Goal: Task Accomplishment & Management: Manage account settings

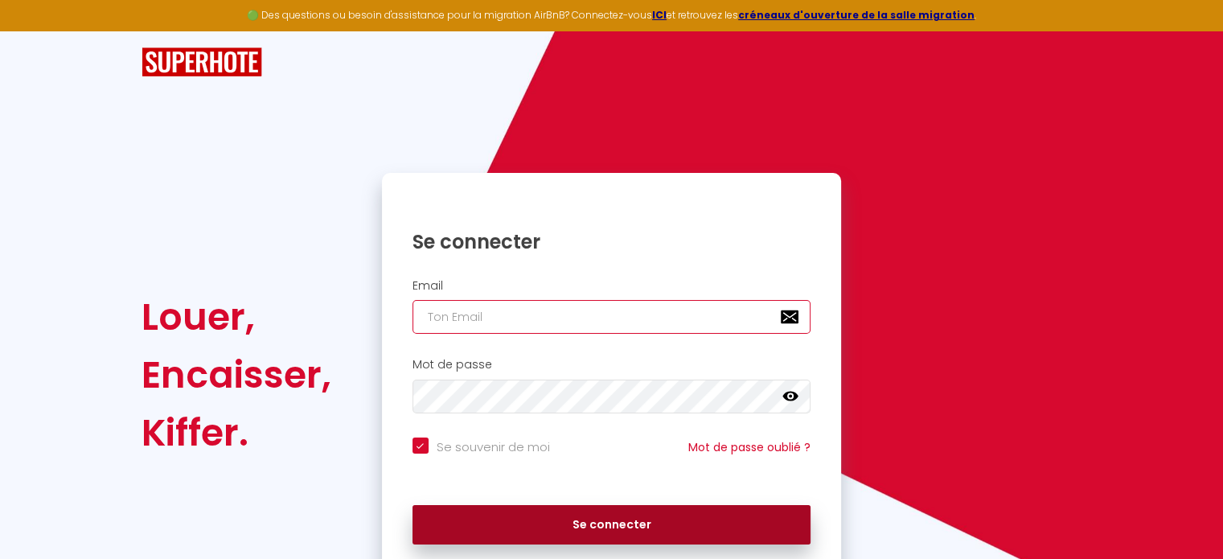
type input "[EMAIL_ADDRESS][DOMAIN_NAME]"
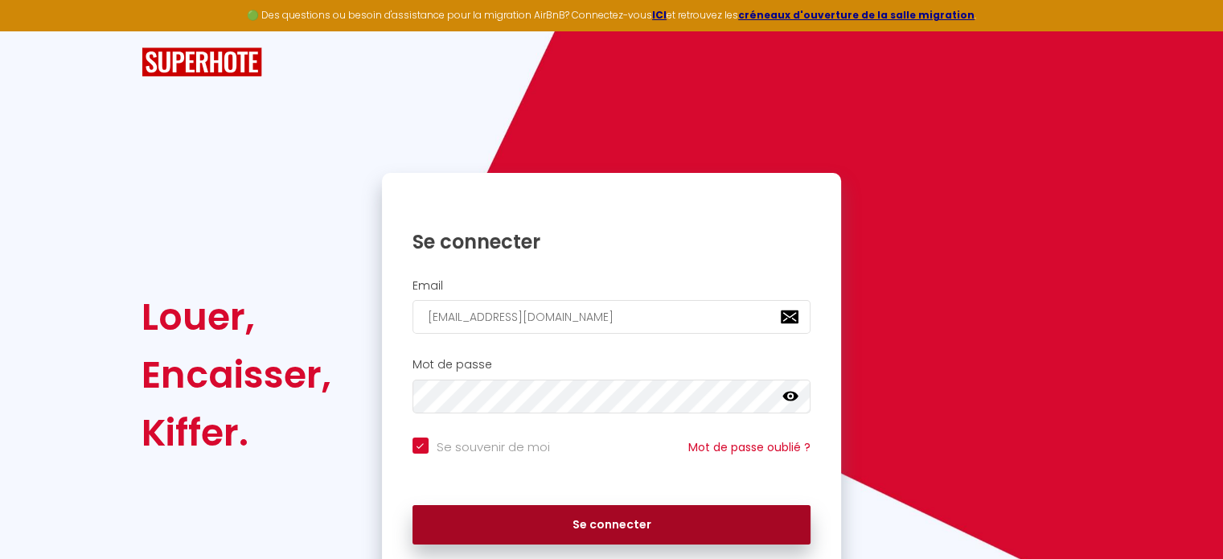
click at [625, 516] on button "Se connecter" at bounding box center [611, 525] width 399 height 40
checkbox input "true"
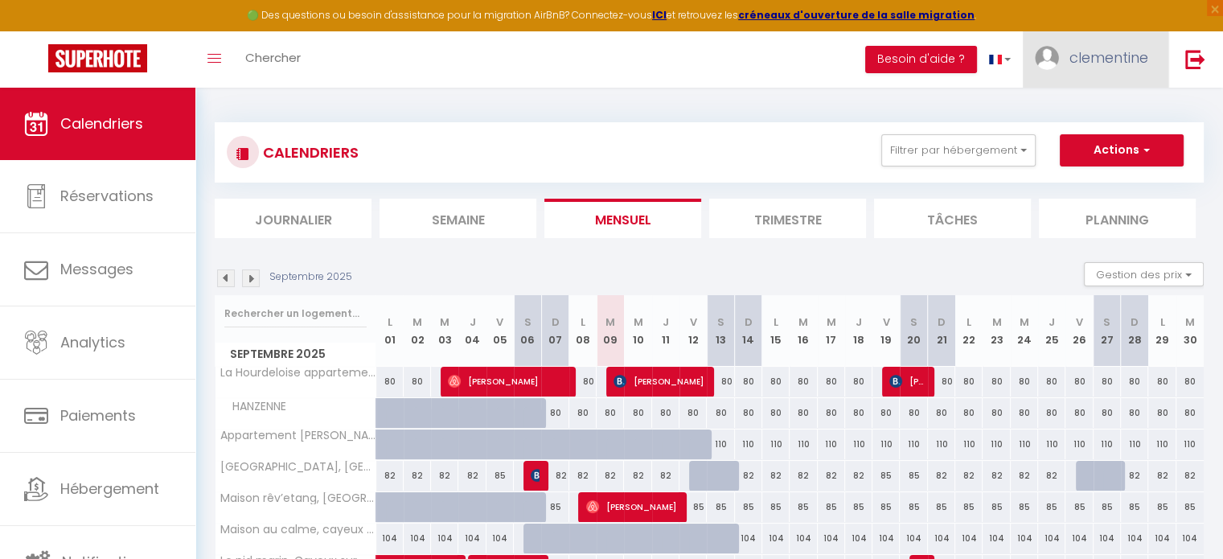
click at [1127, 73] on link "clementine" at bounding box center [1096, 59] width 146 height 56
click at [1088, 146] on link "Équipe" at bounding box center [1103, 140] width 119 height 27
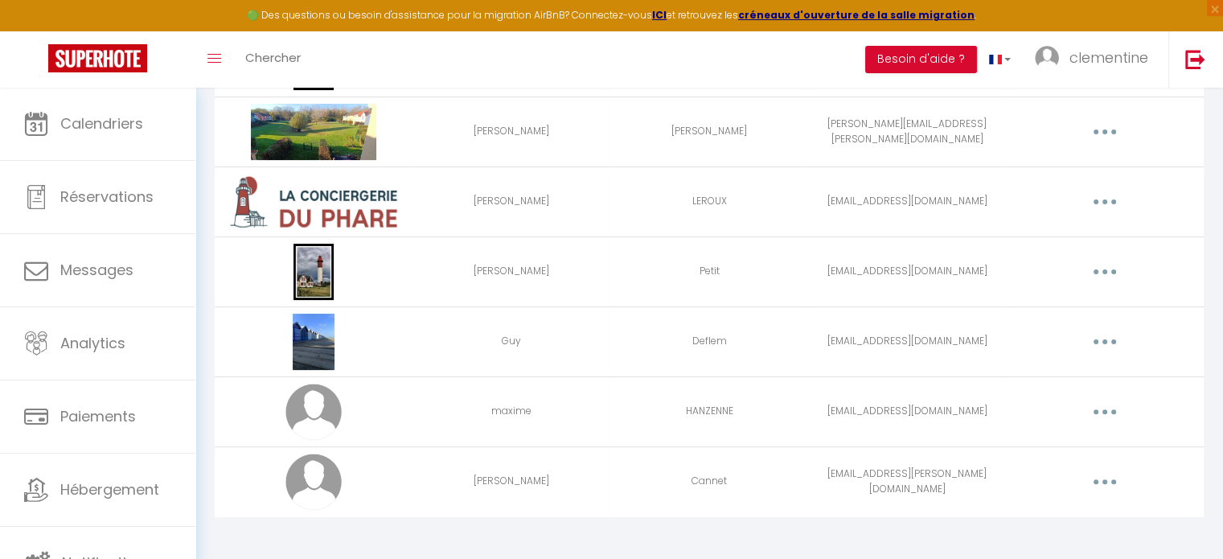
scroll to position [400, 0]
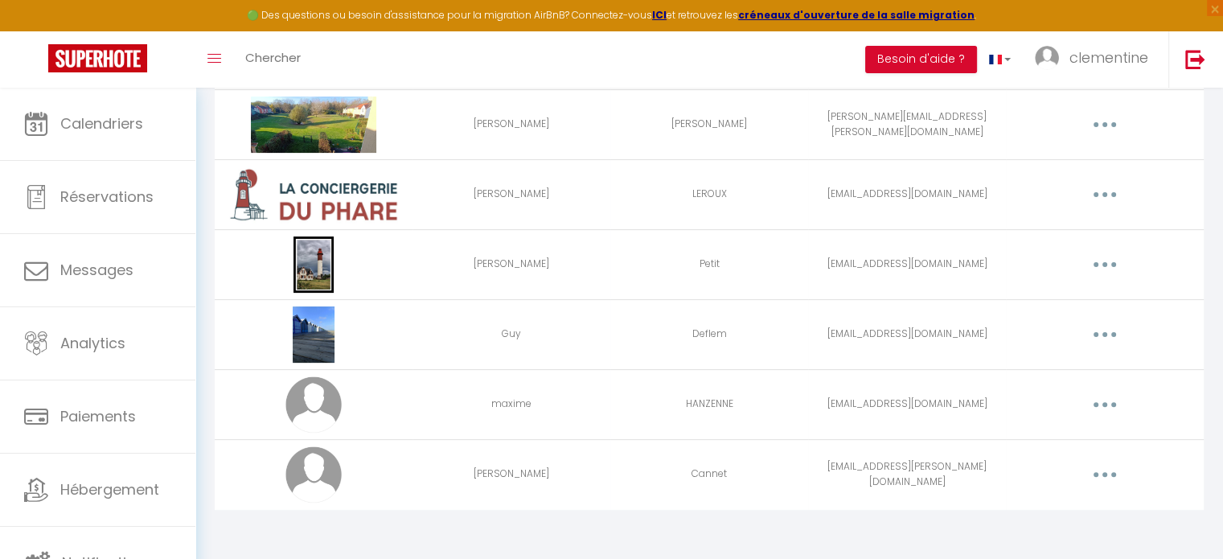
click at [1108, 470] on button "button" at bounding box center [1104, 474] width 45 height 26
click at [1039, 504] on link "Editer" at bounding box center [1062, 511] width 119 height 27
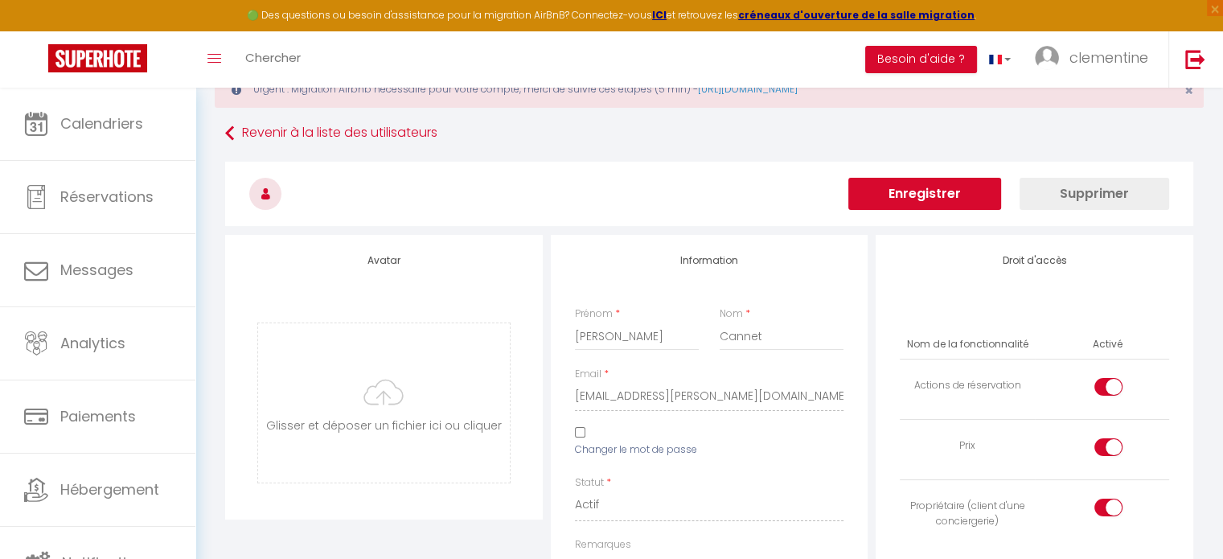
scroll to position [1327, 0]
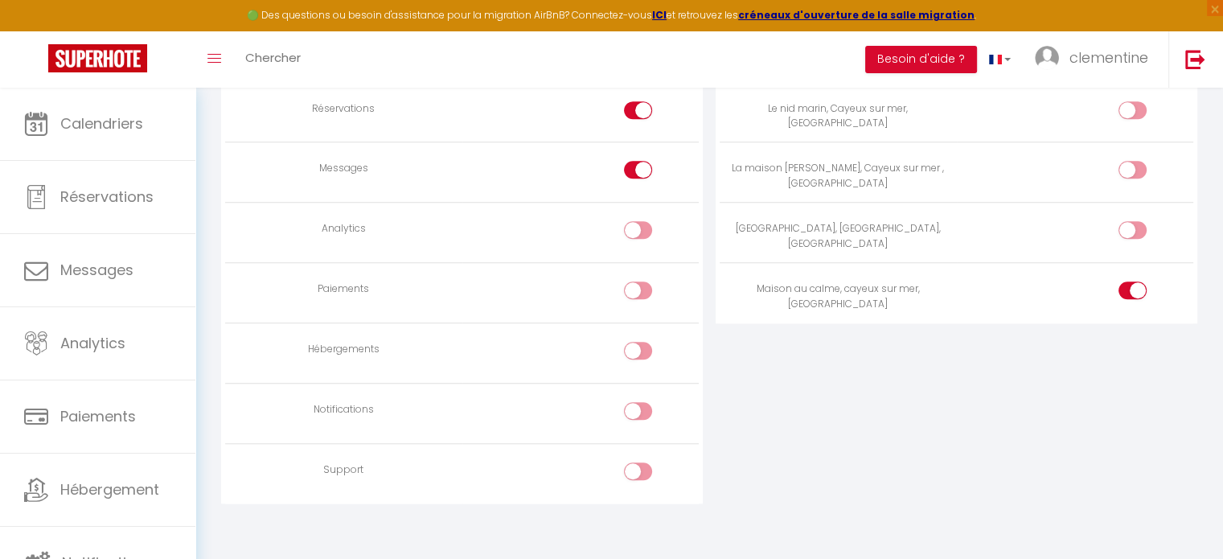
click at [1131, 283] on div at bounding box center [1132, 290] width 28 height 18
click at [1132, 283] on input "checkbox" at bounding box center [1146, 293] width 28 height 24
checkbox input "false"
click at [1138, 221] on input "checkbox" at bounding box center [1146, 233] width 28 height 24
checkbox input "true"
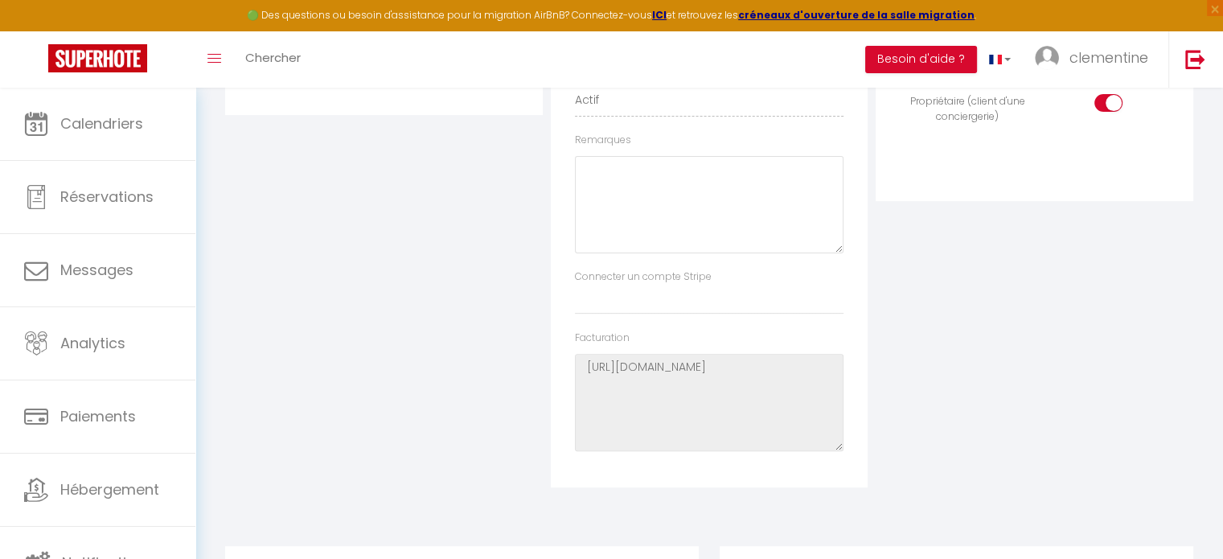
scroll to position [0, 0]
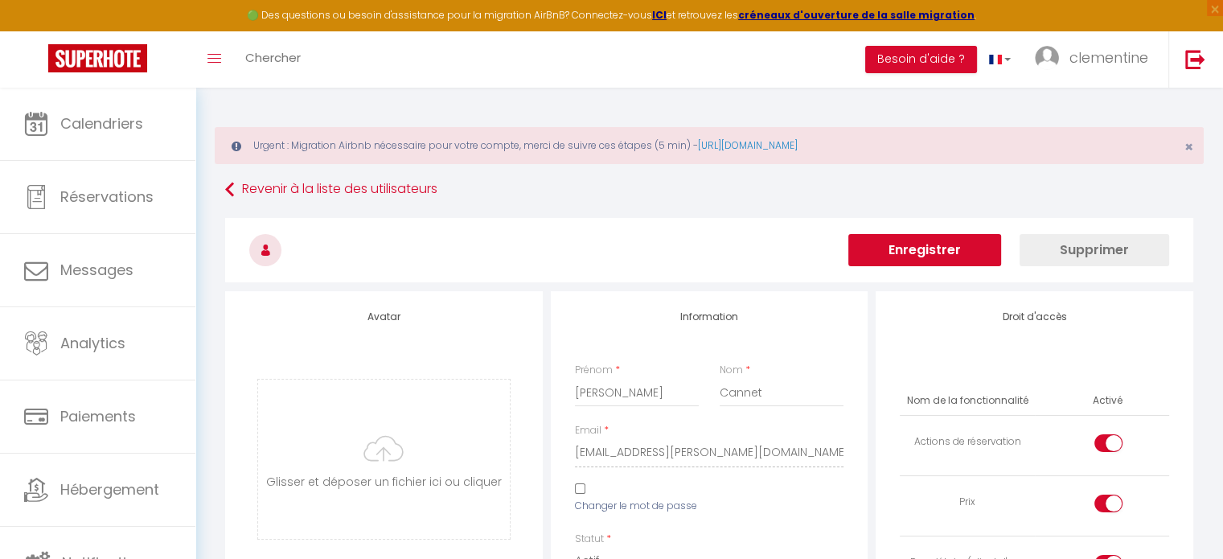
click at [942, 253] on button "Enregistrer" at bounding box center [924, 250] width 153 height 32
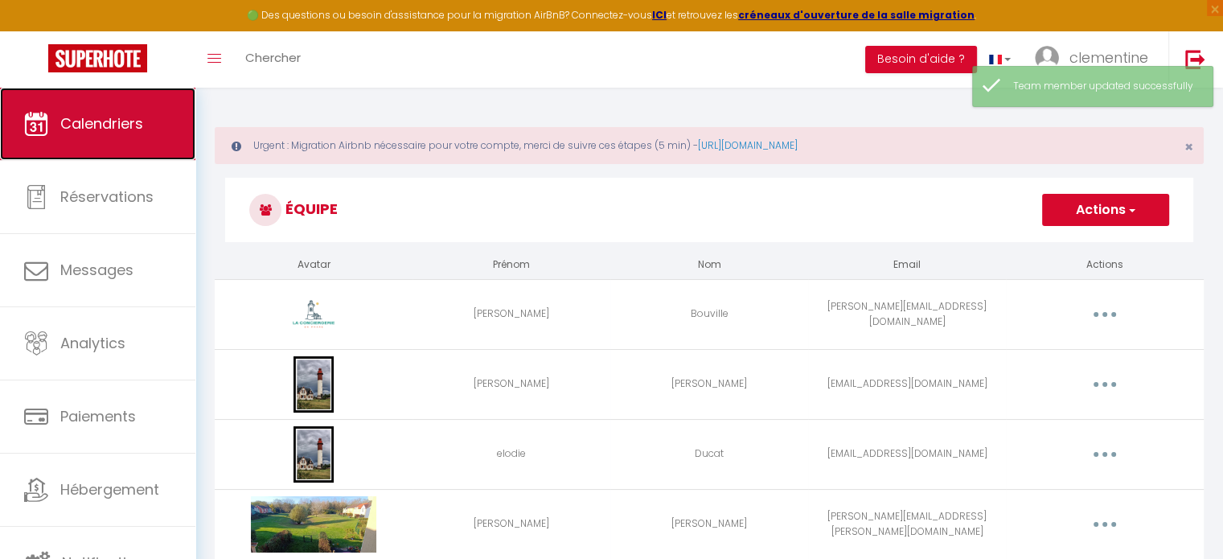
click at [168, 135] on link "Calendriers" at bounding box center [97, 124] width 195 height 72
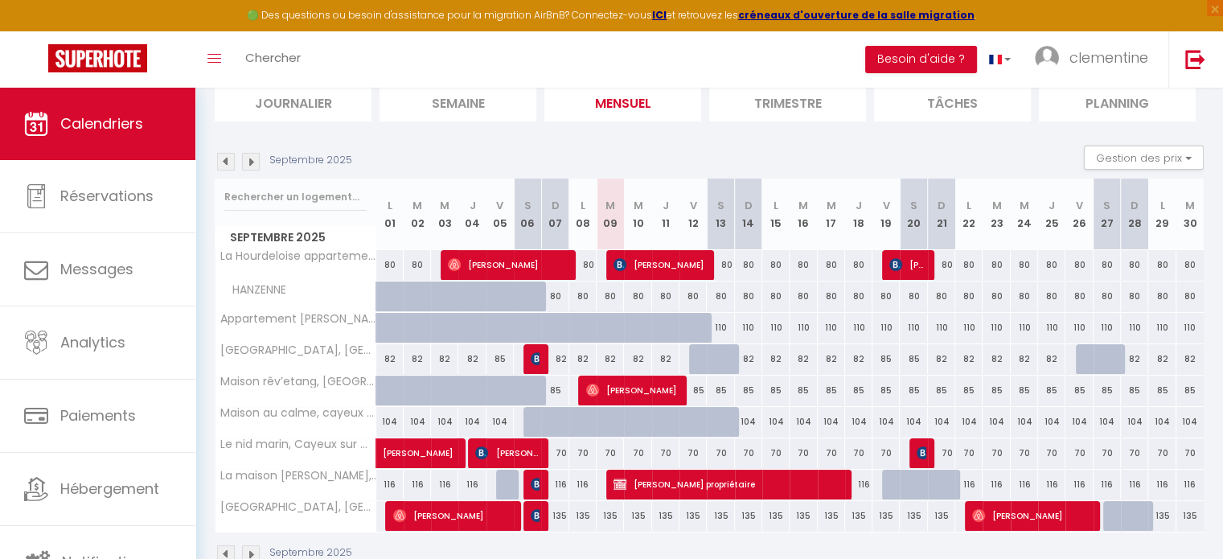
scroll to position [193, 0]
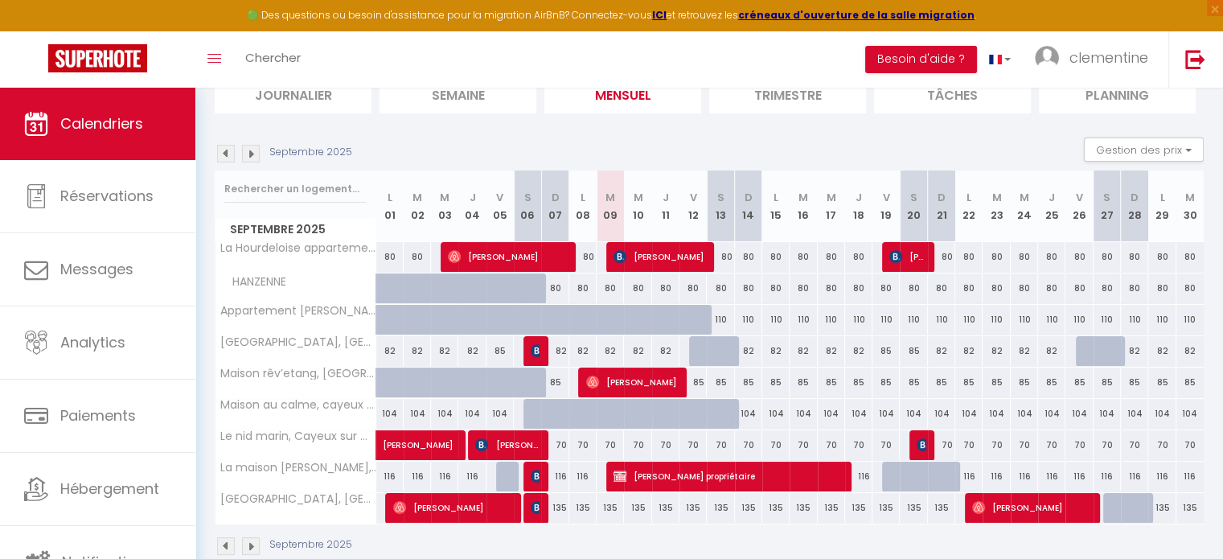
click at [563, 511] on div "135" at bounding box center [554, 508] width 27 height 30
type input "135"
type input "Dim 07 Septembre 2025"
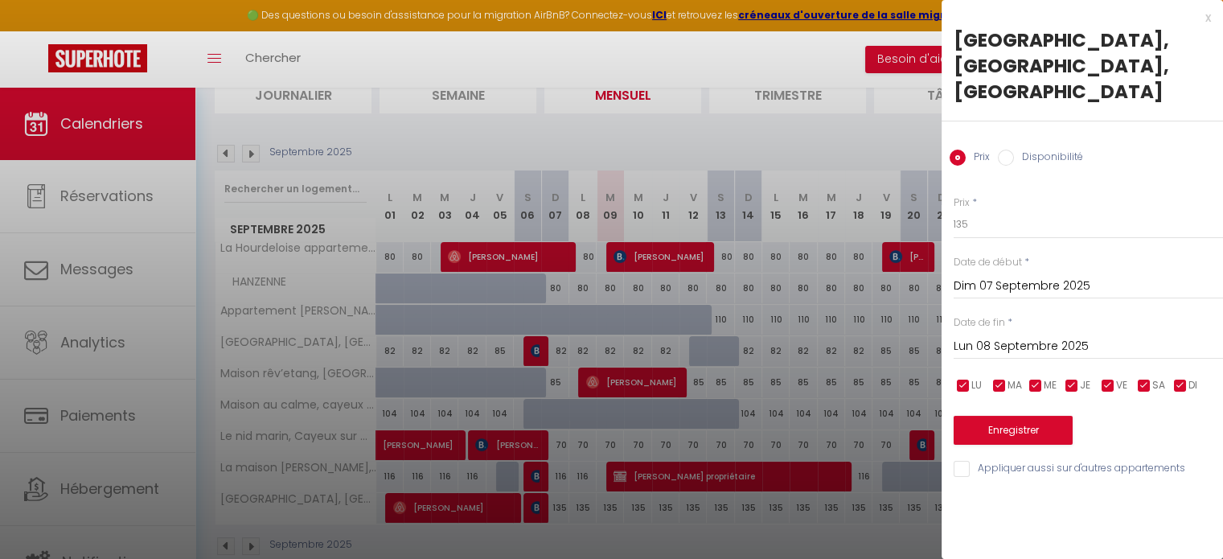
click at [1063, 336] on input "Lun 08 Septembre 2025" at bounding box center [1087, 346] width 269 height 21
click at [1063, 314] on div "Prix * 135 Statut * Disponible Indisponible Date de début * Dim 07 Septembre 20…" at bounding box center [1081, 327] width 281 height 304
click at [1063, 336] on input "Lun 08 Septembre 2025" at bounding box center [1087, 346] width 269 height 21
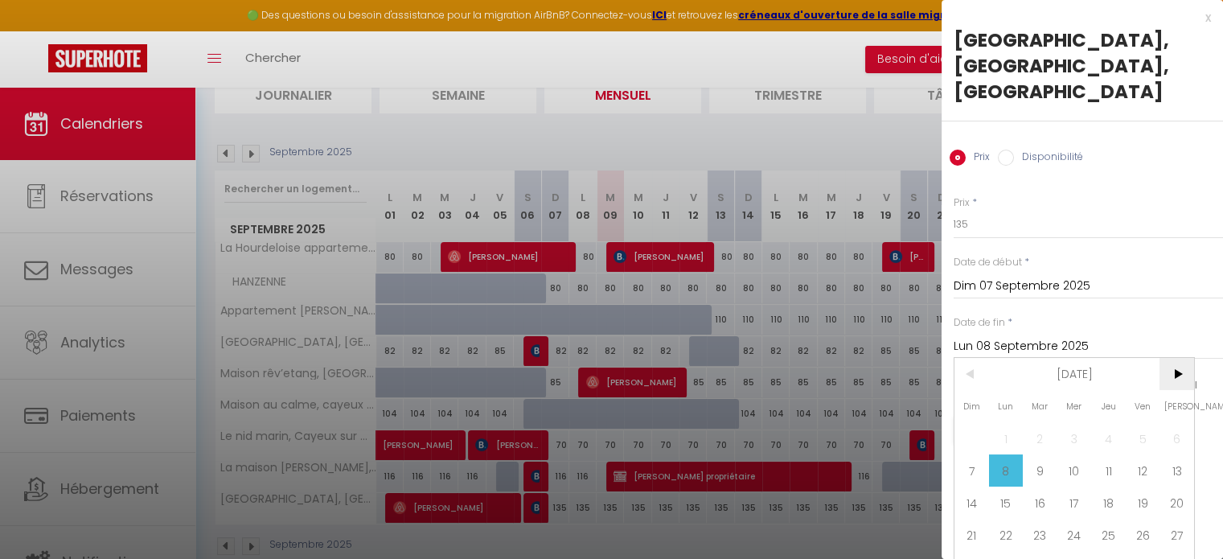
click at [1186, 373] on span ">" at bounding box center [1176, 374] width 35 height 32
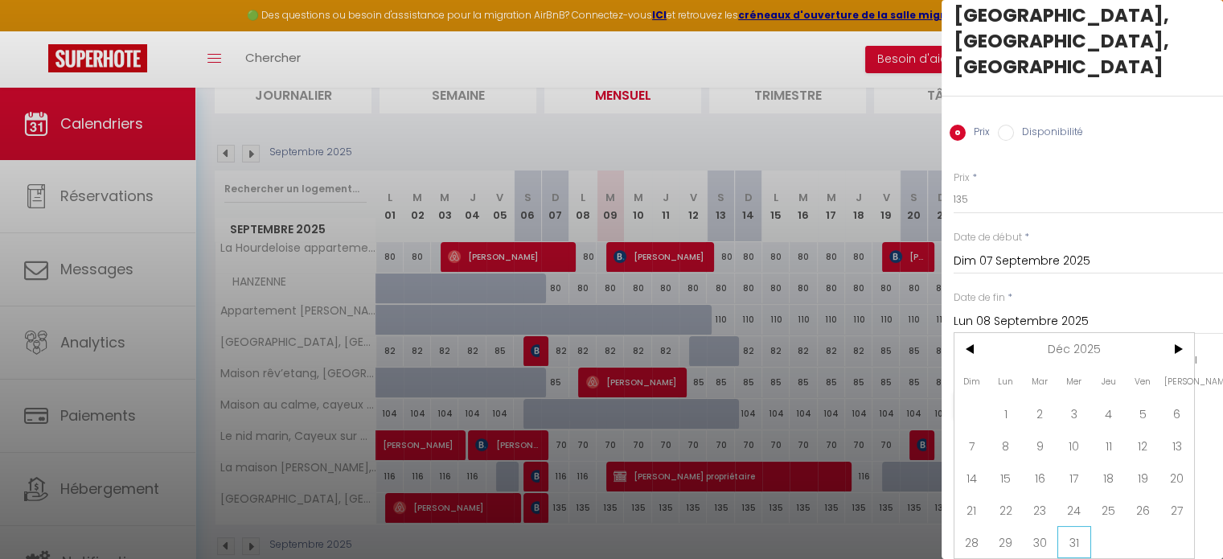
click at [1079, 526] on span "31" at bounding box center [1074, 542] width 35 height 32
type input "Mer 31 Décembre 2025"
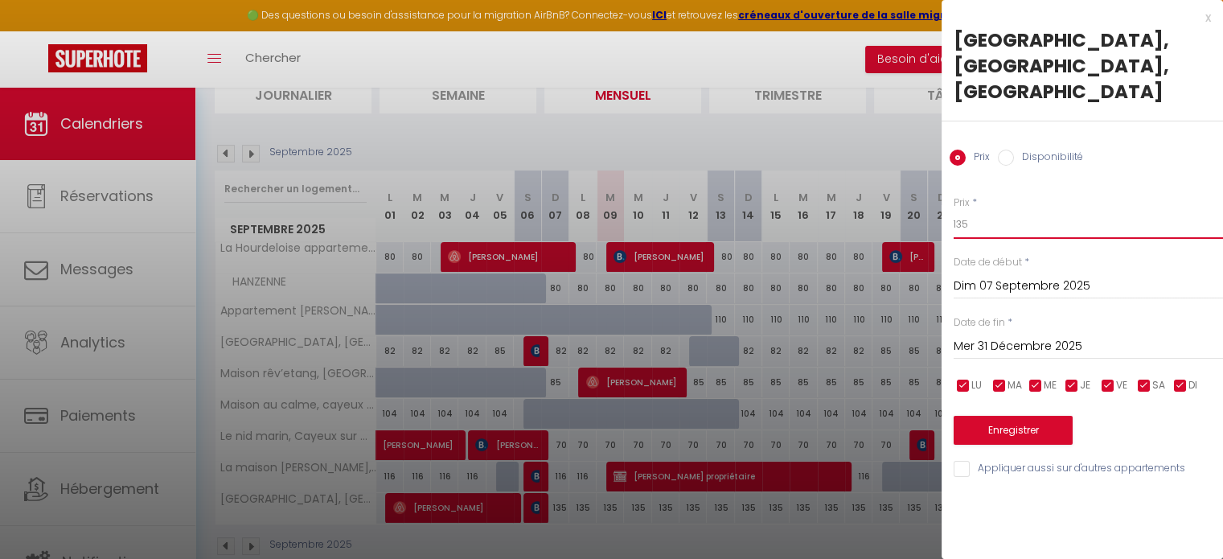
drag, startPoint x: 963, startPoint y: 198, endPoint x: 937, endPoint y: 198, distance: 25.7
click at [937, 198] on body "🟢 Des questions ou besoin d'assistance pour la migration AirBnB? Connectez-vous…" at bounding box center [611, 243] width 1223 height 696
click at [937, 198] on div at bounding box center [611, 279] width 1223 height 559
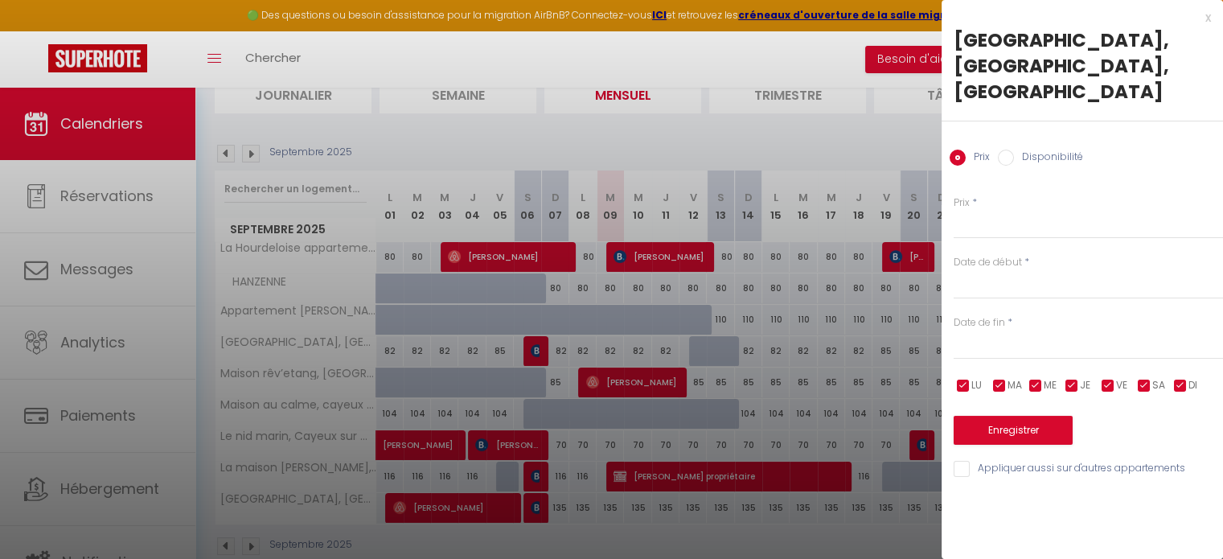
click at [937, 198] on div at bounding box center [611, 279] width 1223 height 559
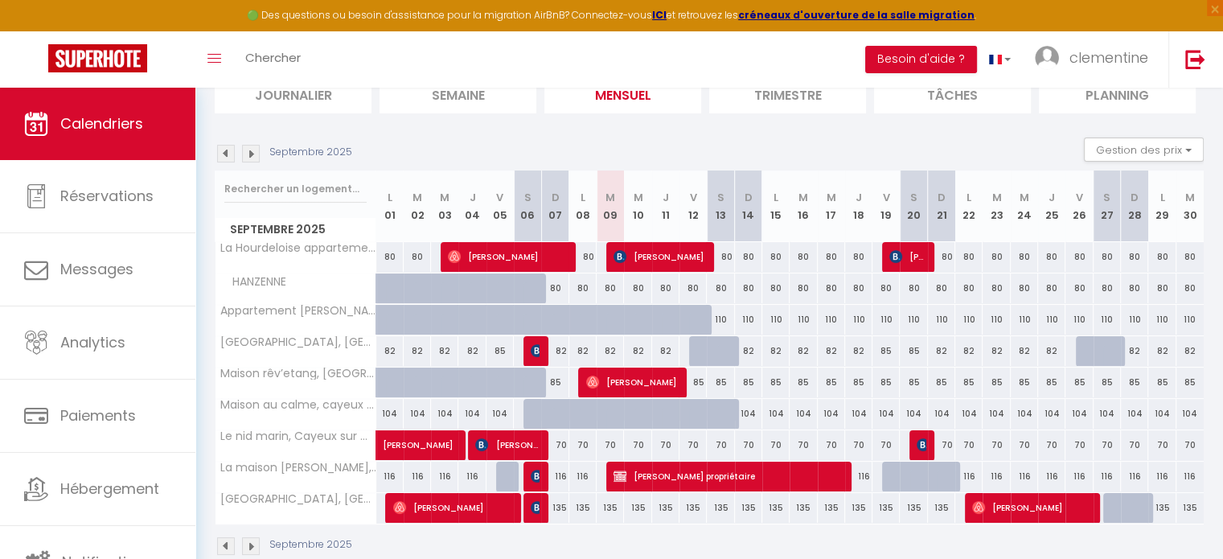
click at [566, 506] on div "135" at bounding box center [554, 508] width 27 height 30
type input "135"
type input "Dim 07 Septembre 2025"
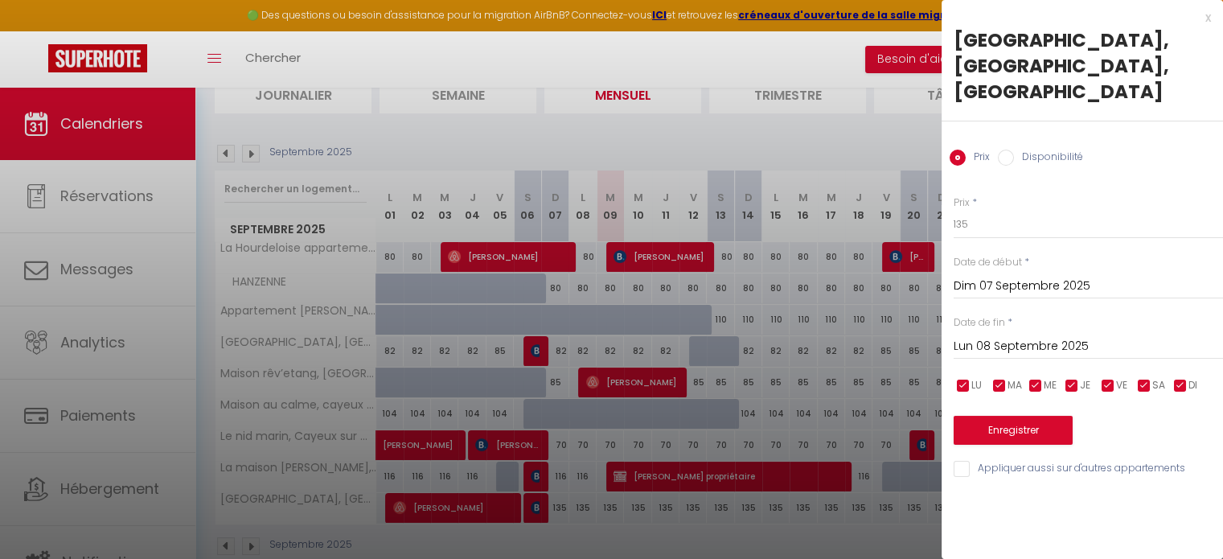
click at [1031, 336] on input "Lun 08 Septembre 2025" at bounding box center [1087, 346] width 269 height 21
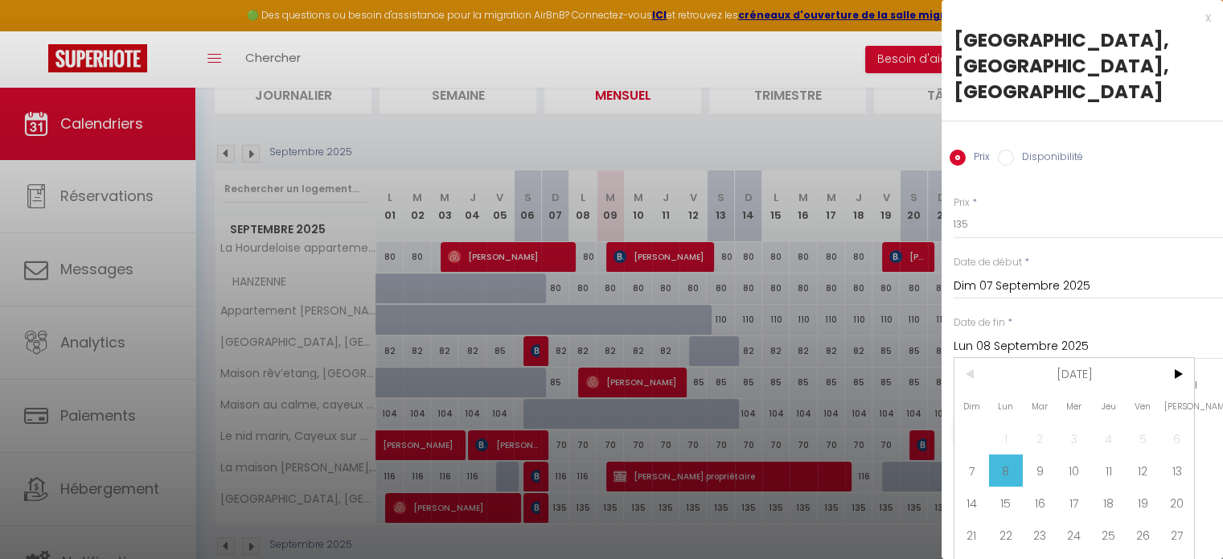
click at [1031, 311] on div "Prix * 135 Statut * Disponible Indisponible Date de début * Dim 07 Septembre 20…" at bounding box center [1081, 327] width 281 height 304
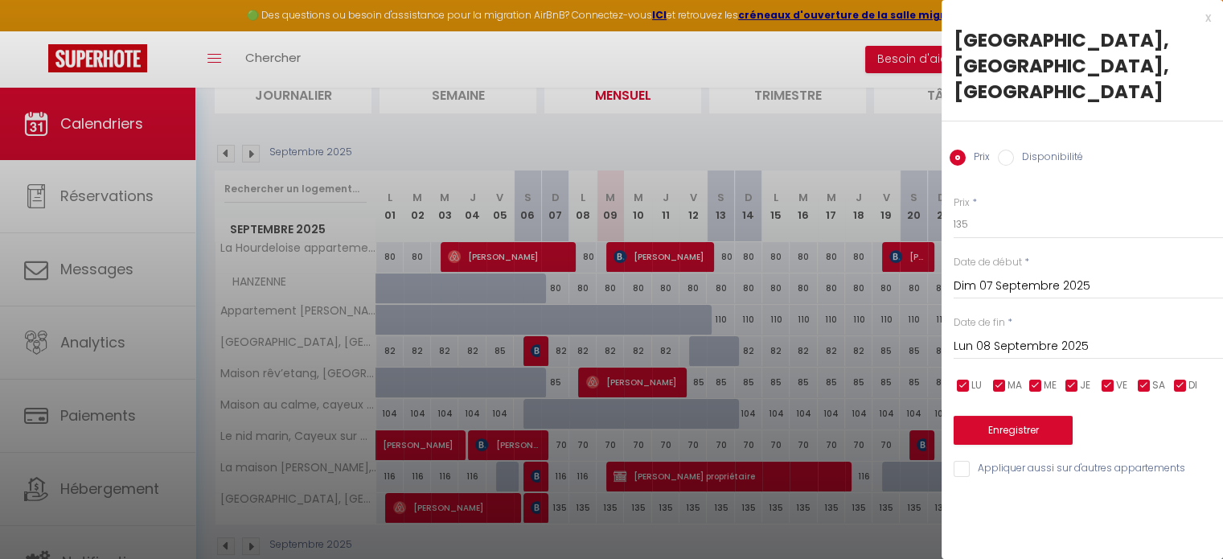
click at [1042, 336] on input "Lun 08 Septembre 2025" at bounding box center [1087, 346] width 269 height 21
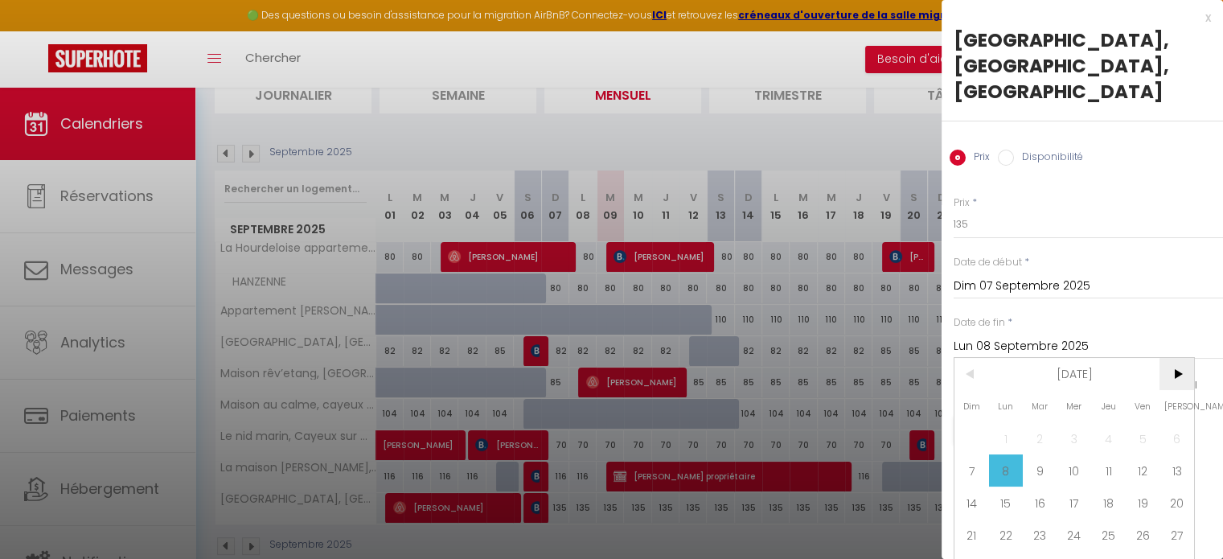
click at [1190, 375] on span ">" at bounding box center [1176, 374] width 35 height 32
click at [970, 371] on span "<" at bounding box center [971, 374] width 35 height 32
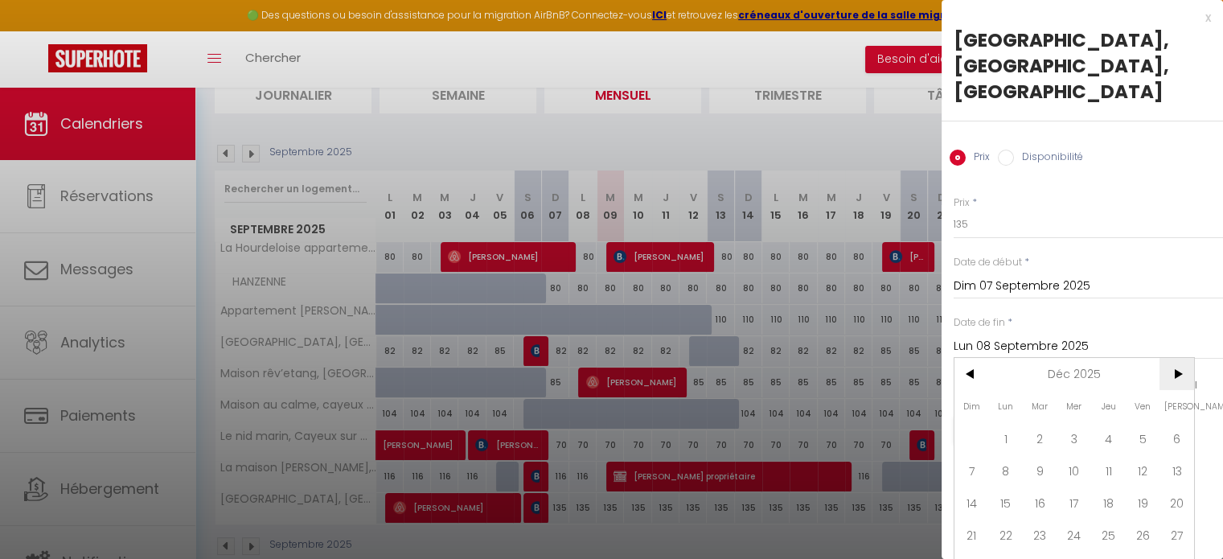
click at [1180, 373] on span ">" at bounding box center [1176, 374] width 35 height 32
click at [1180, 372] on span ">" at bounding box center [1176, 374] width 35 height 32
click at [1180, 390] on span "[PERSON_NAME]" at bounding box center [1176, 406] width 35 height 32
click at [1175, 359] on span ">" at bounding box center [1176, 374] width 35 height 32
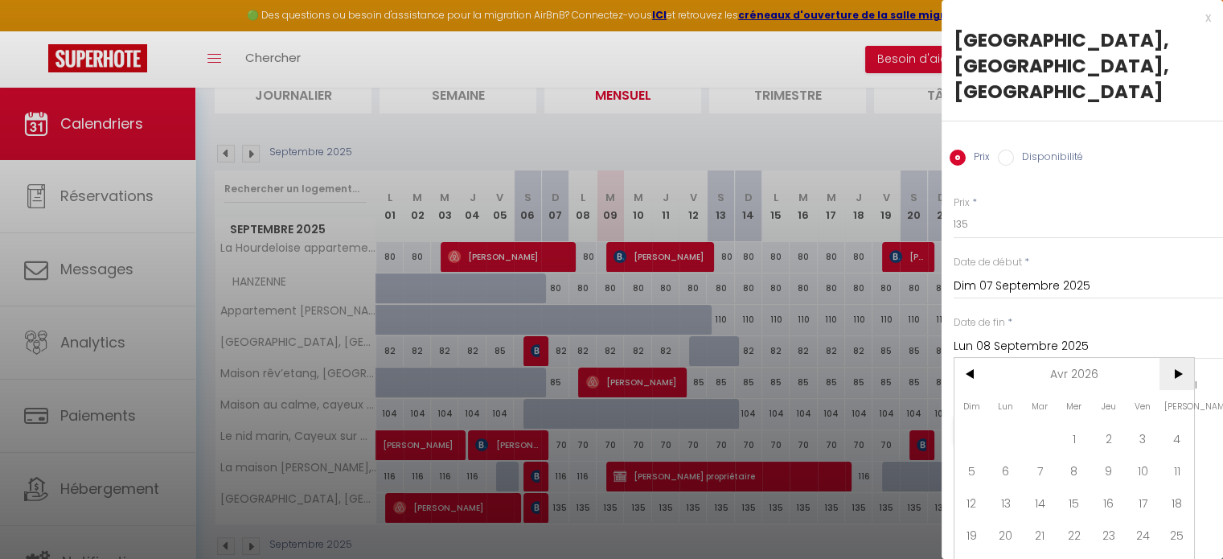
click at [1175, 359] on span ">" at bounding box center [1176, 374] width 35 height 32
click at [986, 375] on span "<" at bounding box center [971, 374] width 35 height 32
click at [1172, 358] on span ">" at bounding box center [1176, 374] width 35 height 32
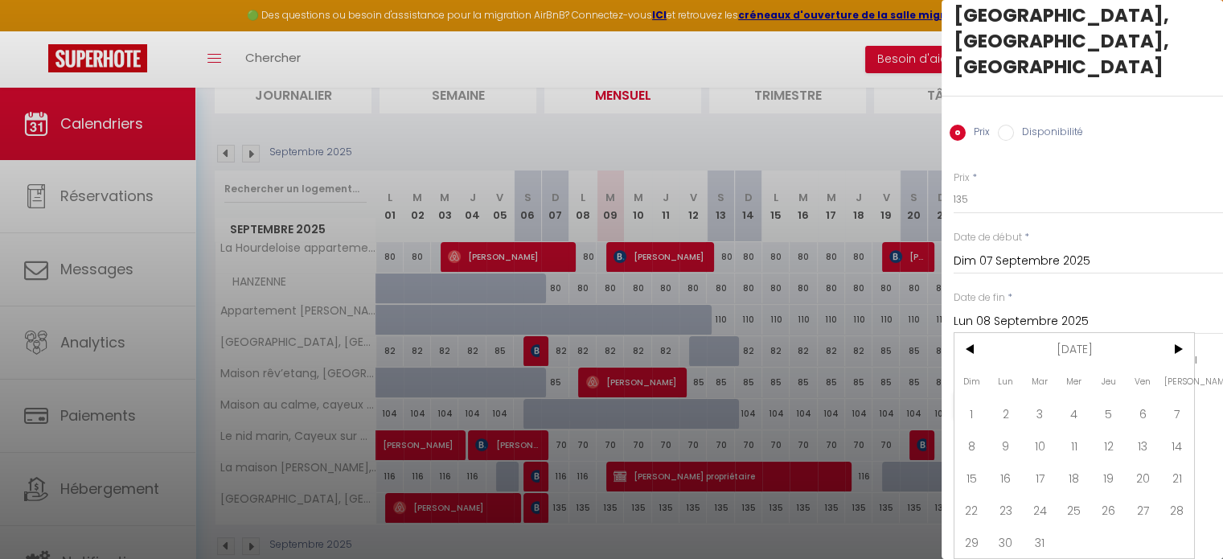
scroll to position [35, 0]
click at [1032, 526] on span "31" at bounding box center [1040, 542] width 35 height 32
type input "[DATE] Mars 2026"
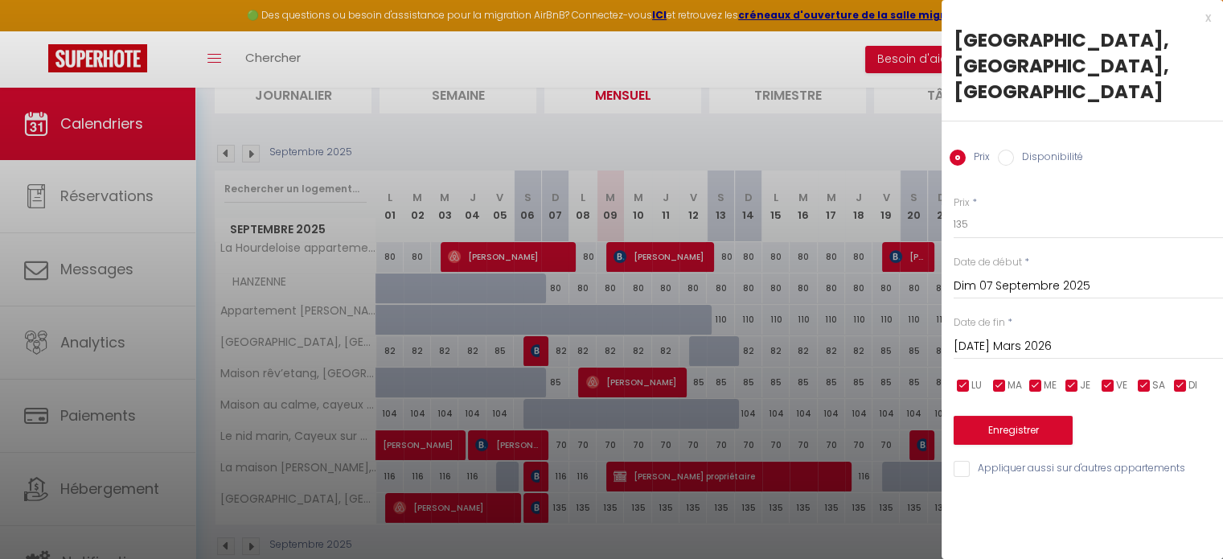
scroll to position [0, 0]
drag, startPoint x: 970, startPoint y: 203, endPoint x: 947, endPoint y: 201, distance: 22.6
click at [947, 201] on div "Prix * 135 Statut * Disponible Indisponible Date de début * Dim 07 Septembre 20…" at bounding box center [1081, 327] width 281 height 304
type input "85"
click at [1019, 422] on div "Prix * 85 Statut * Disponible Indisponible Date de début * Dim 07 Septembre 202…" at bounding box center [1081, 327] width 281 height 304
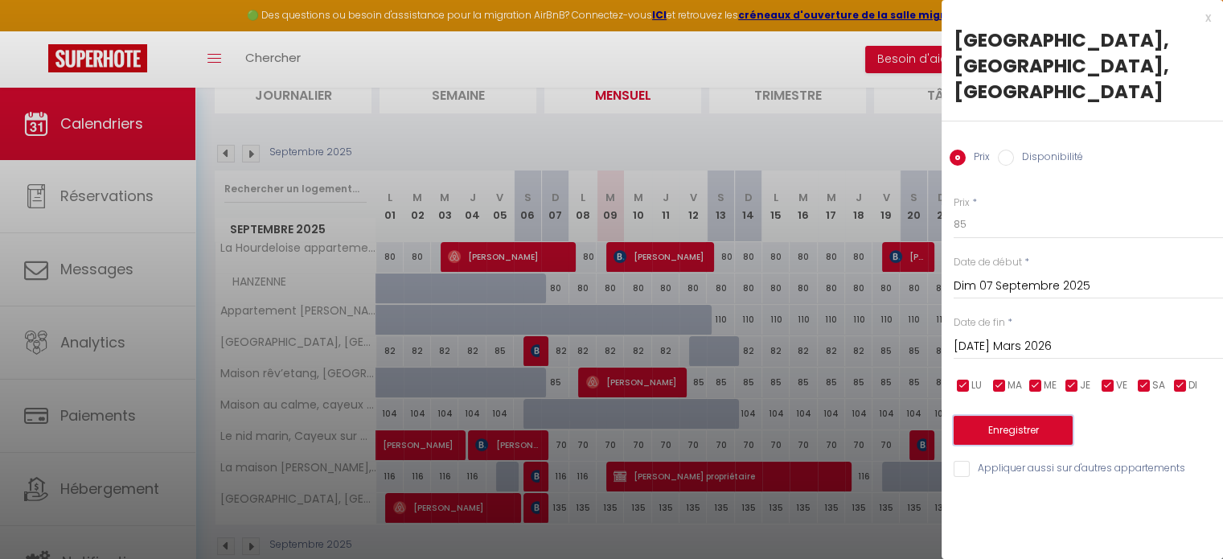
click at [1032, 416] on button "Enregistrer" at bounding box center [1012, 430] width 119 height 29
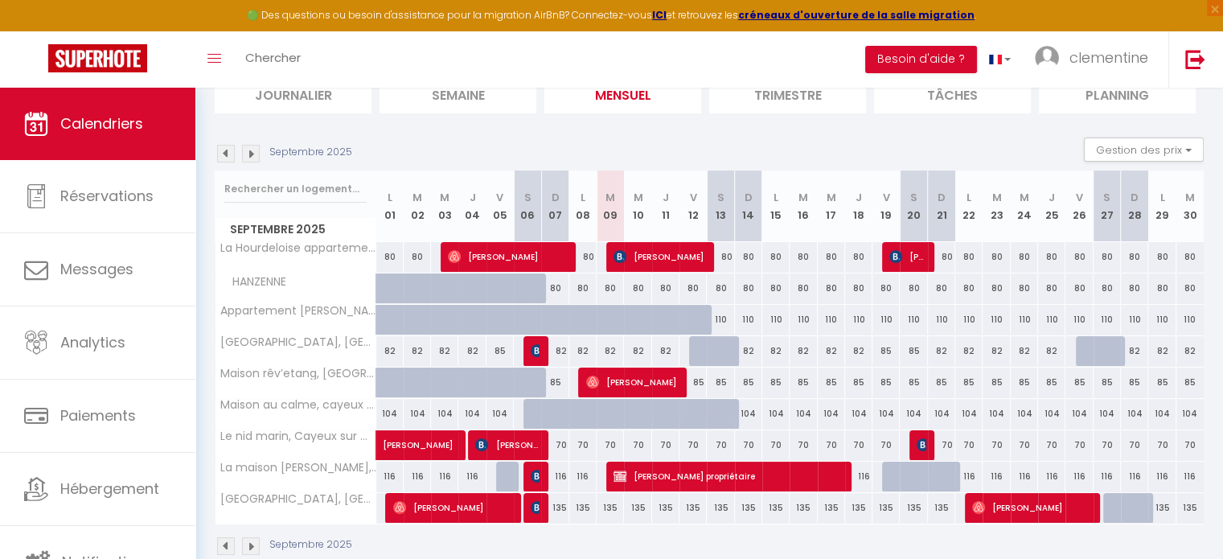
click at [556, 505] on div "135" at bounding box center [554, 508] width 27 height 30
type input "135"
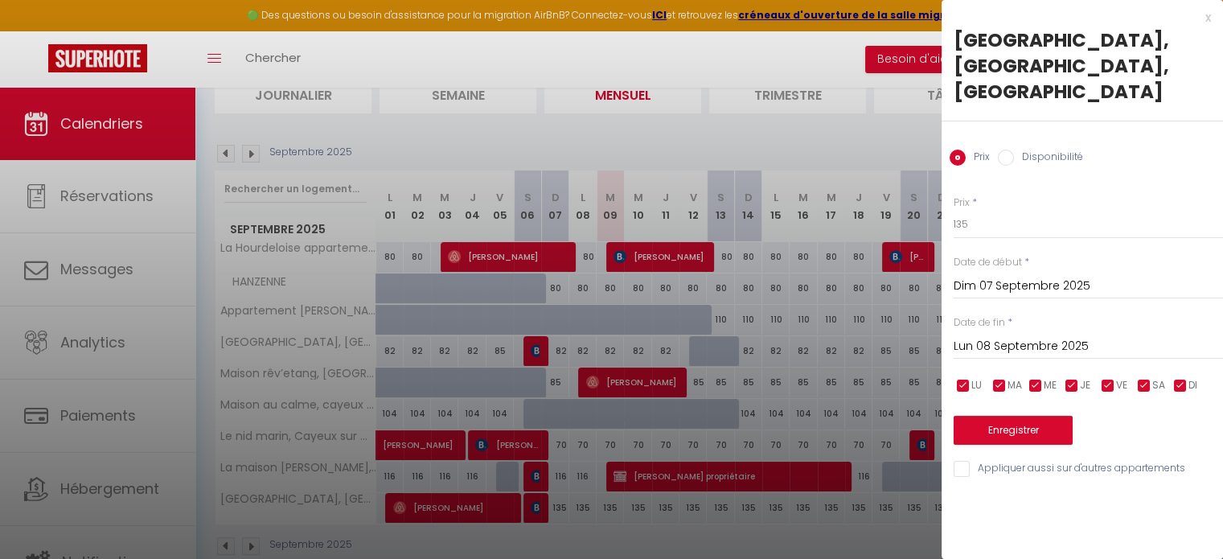
click at [1034, 336] on input "Lun 08 Septembre 2025" at bounding box center [1087, 346] width 269 height 21
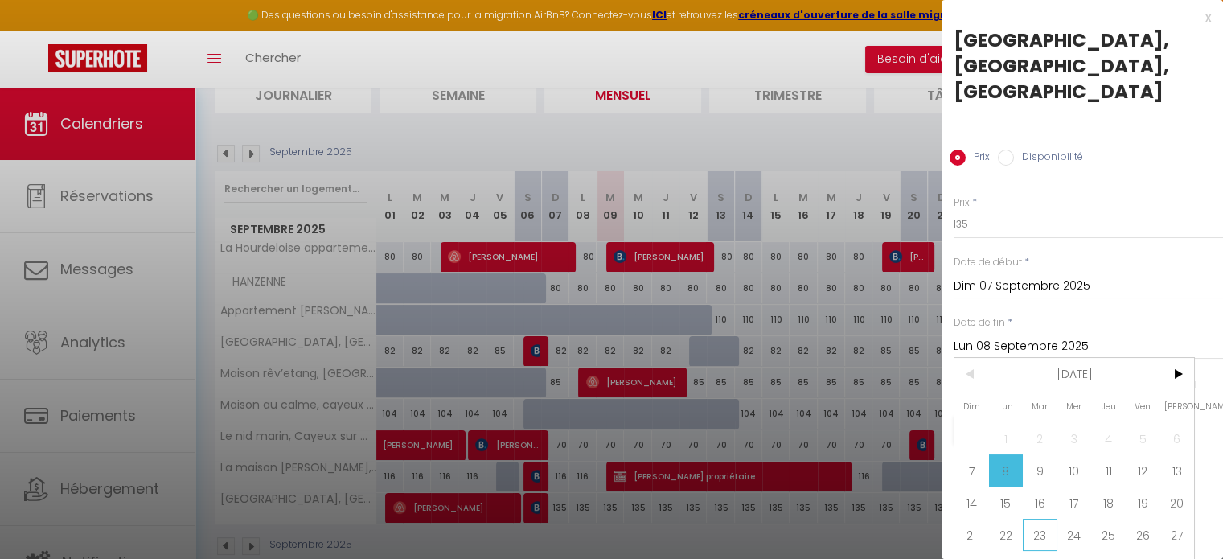
click at [1023, 531] on span "23" at bounding box center [1040, 535] width 35 height 32
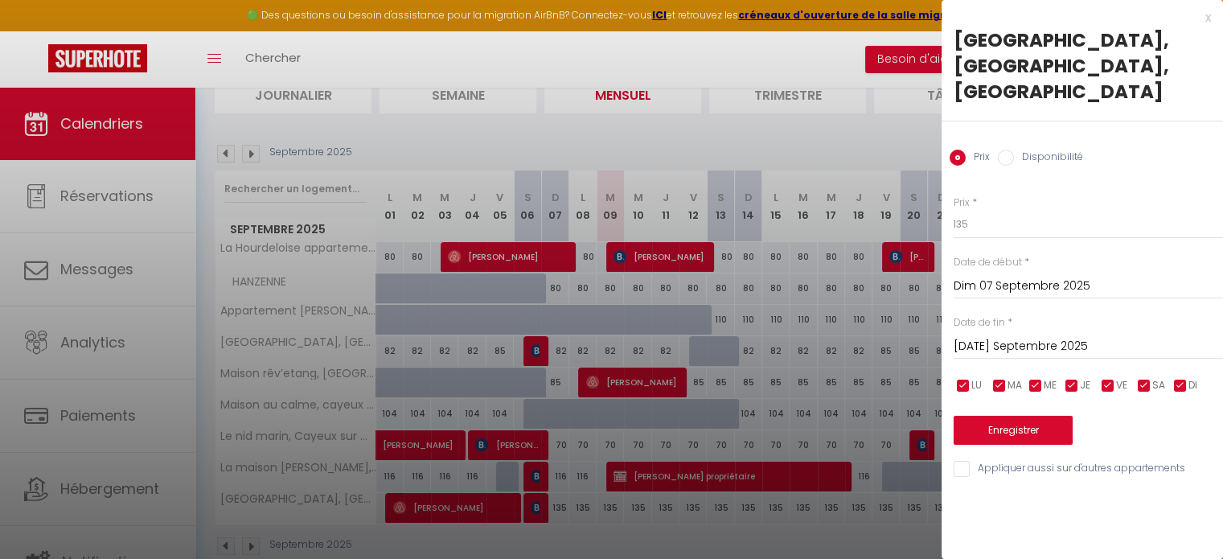
click at [1061, 336] on input "[DATE] Septembre 2025" at bounding box center [1087, 346] width 269 height 21
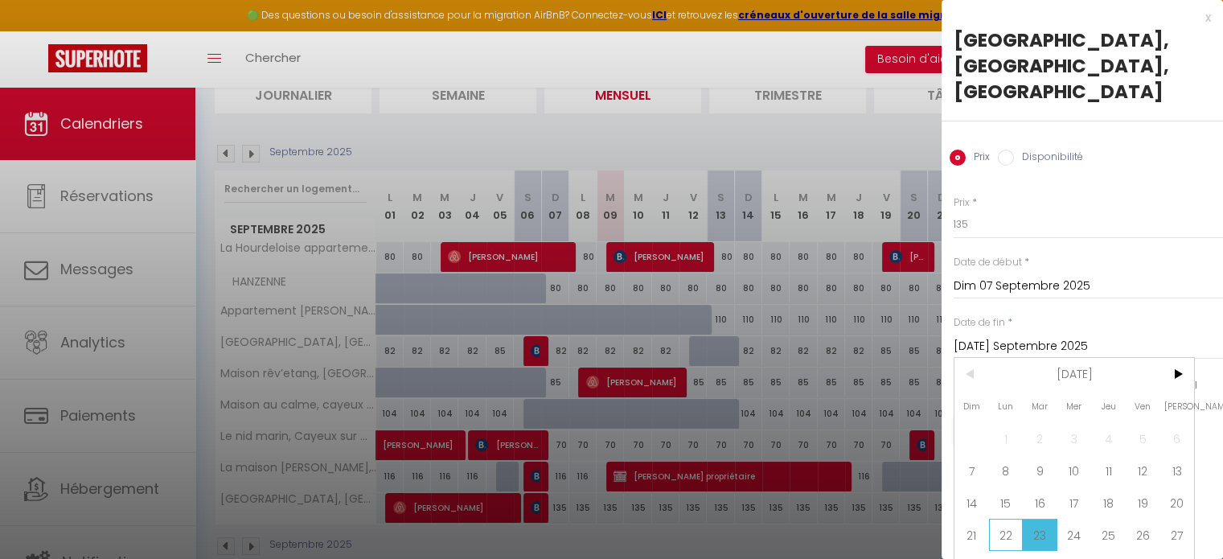
click at [1003, 531] on span "22" at bounding box center [1006, 535] width 35 height 32
type input "Lun 22 Septembre 2025"
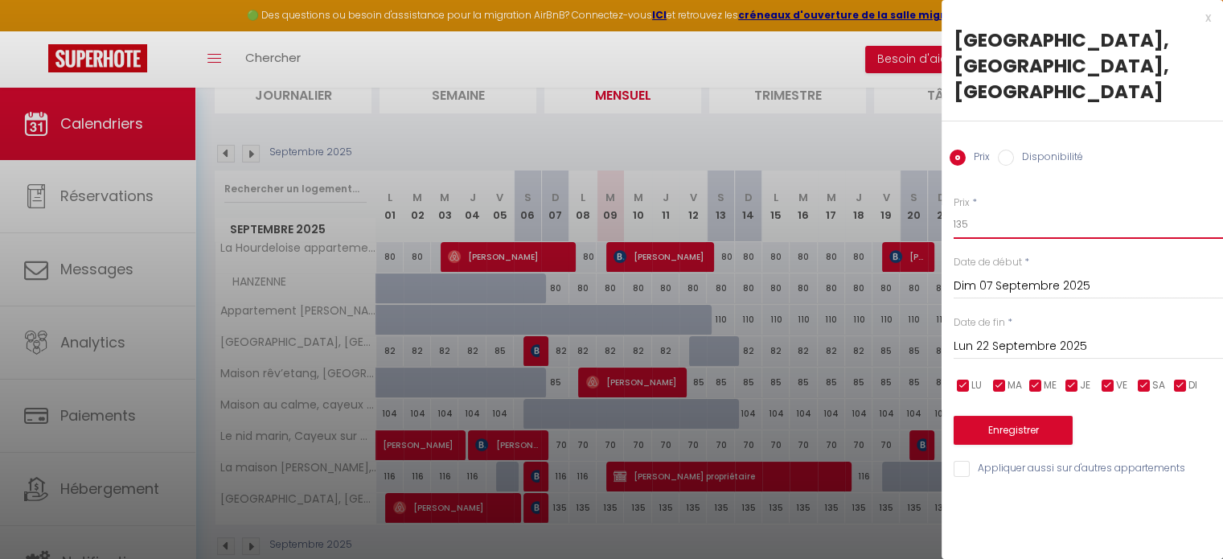
click at [978, 210] on input "135" at bounding box center [1087, 224] width 269 height 29
drag, startPoint x: 978, startPoint y: 207, endPoint x: 902, endPoint y: 203, distance: 75.7
click at [900, 203] on body "🟢 Des questions ou besoin d'assistance pour la migration AirBnB? Connectez-vous…" at bounding box center [611, 243] width 1223 height 696
type input "85"
click at [1003, 416] on button "Enregistrer" at bounding box center [1012, 430] width 119 height 29
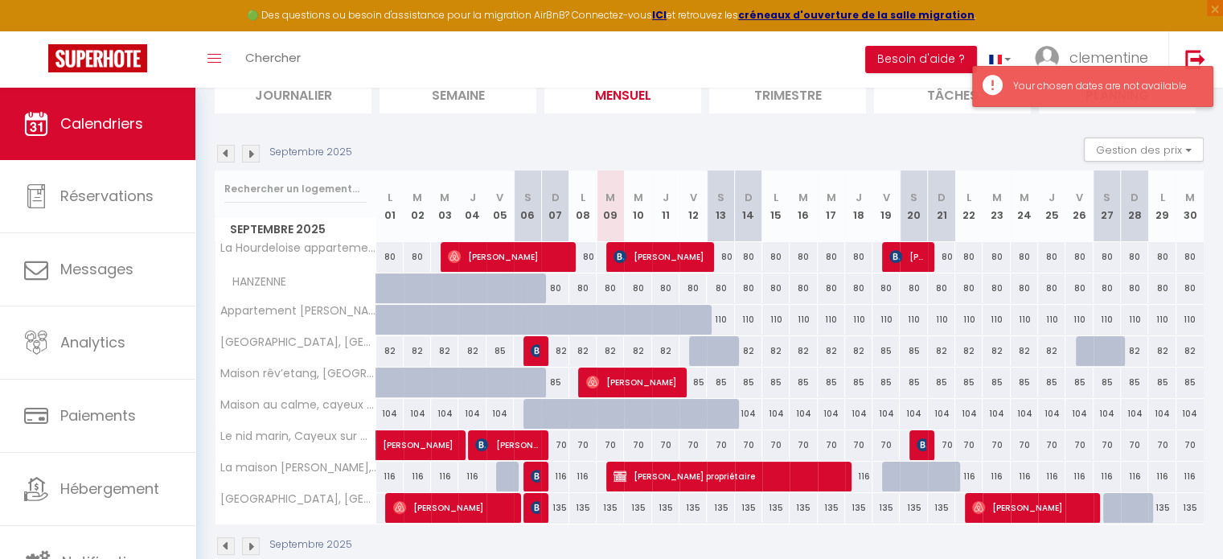
click at [1109, 92] on div "Your chosen dates are not available" at bounding box center [1104, 86] width 183 height 15
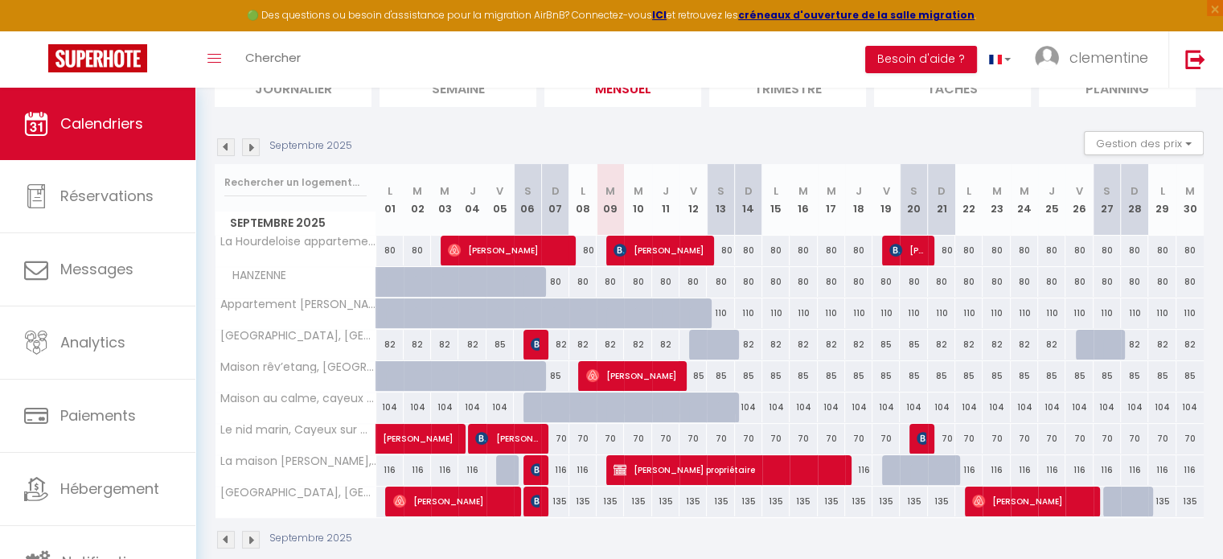
scroll to position [222, 0]
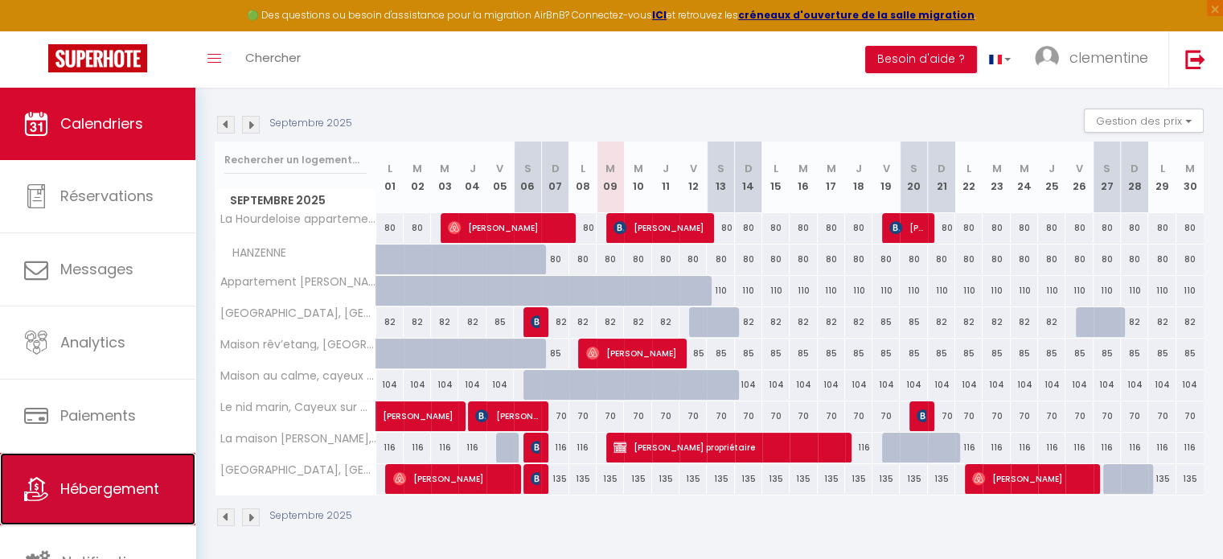
click at [130, 488] on span "Hébergement" at bounding box center [109, 488] width 99 height 20
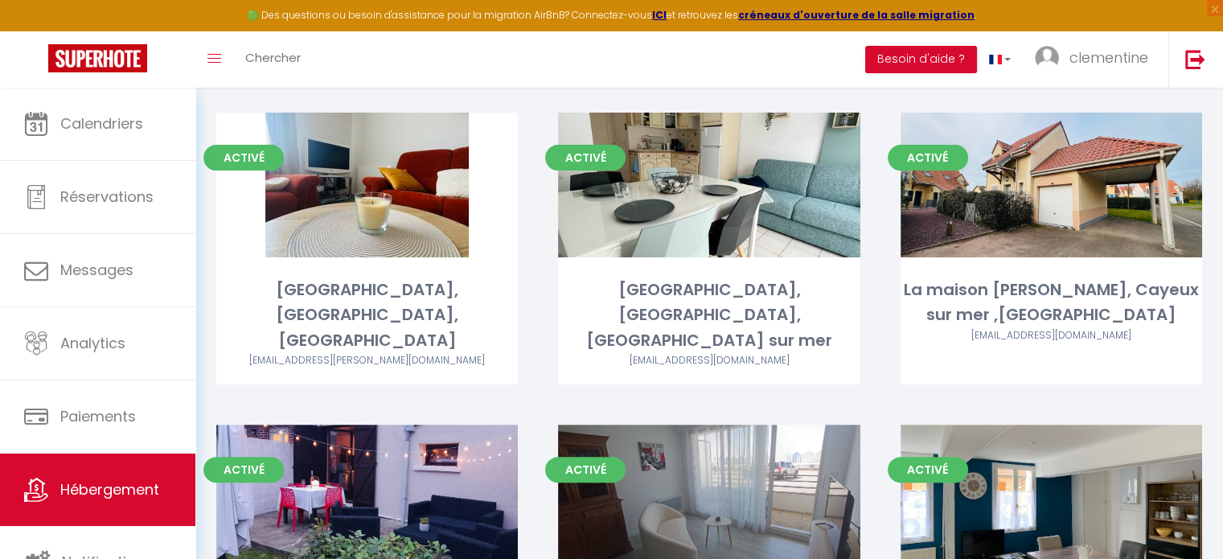
scroll to position [469, 0]
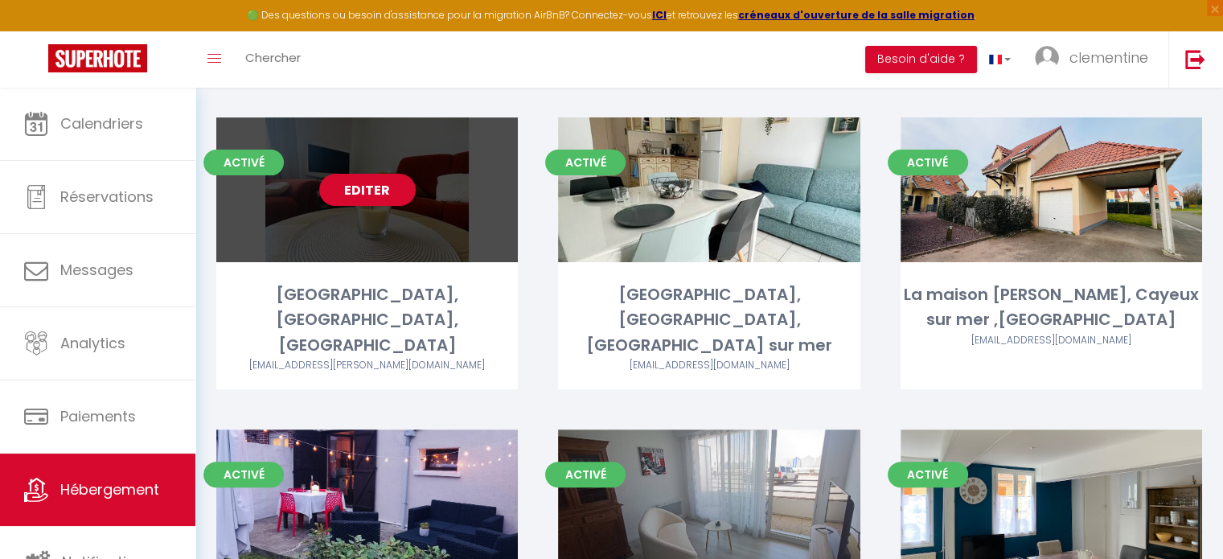
click at [263, 237] on div "Activé Editer Maison des Dunes, [GEOGRAPHIC_DATA], [GEOGRAPHIC_DATA] [EMAIL_ADD…" at bounding box center [366, 253] width 301 height 272
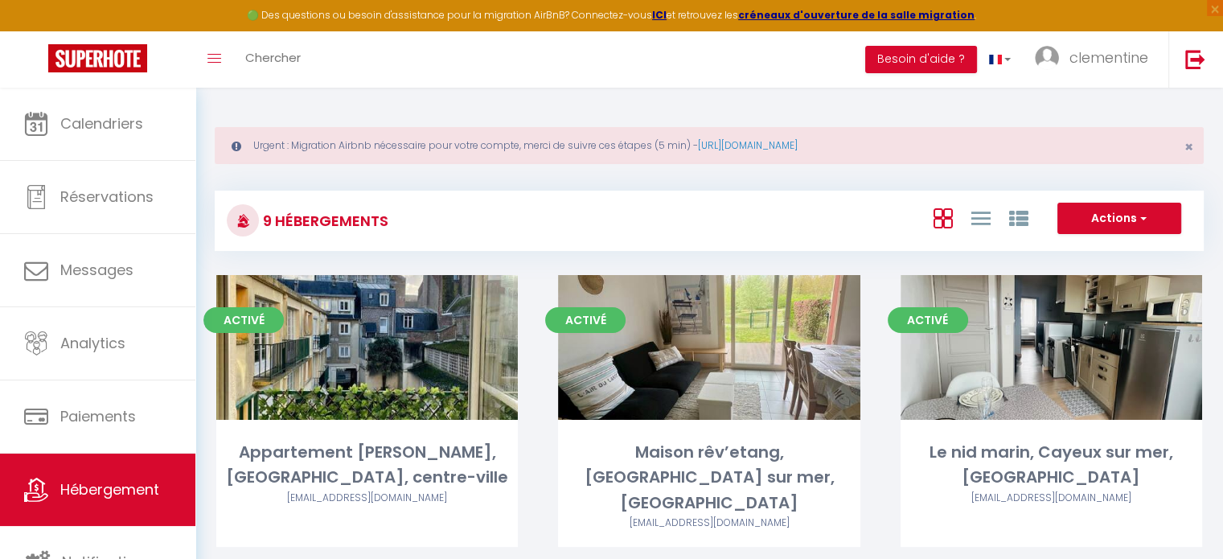
select select "3"
select select "2"
select select "1"
select select "28"
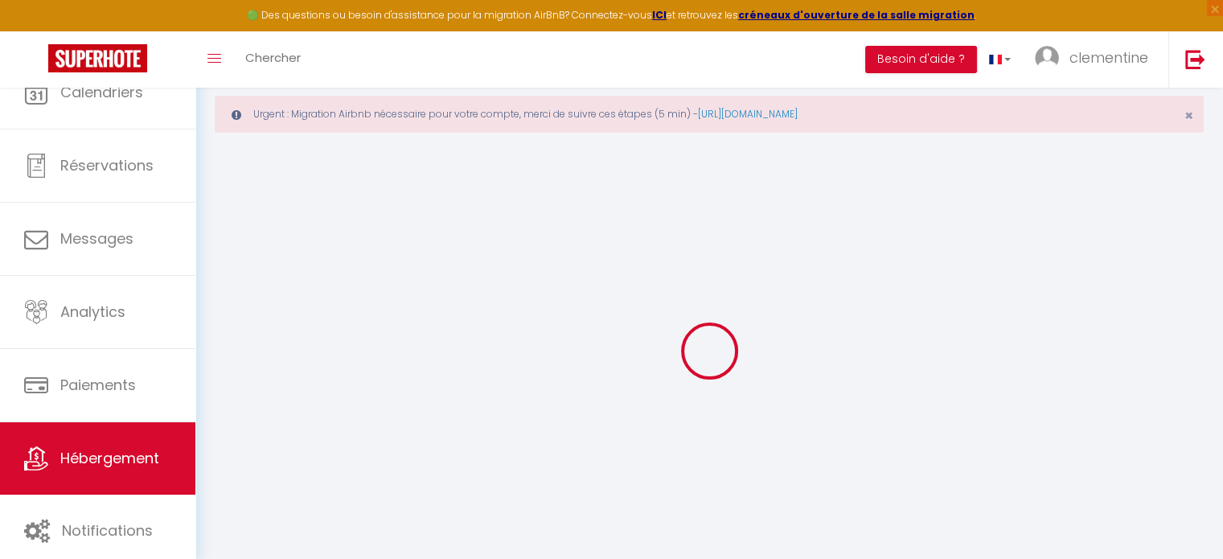
select select
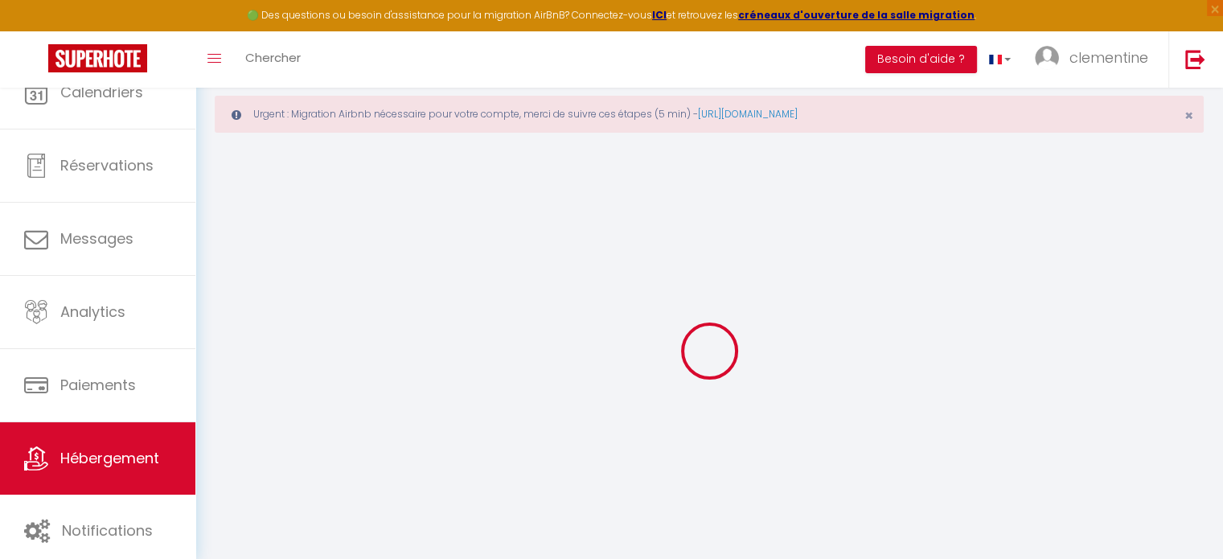
select select
checkbox input "false"
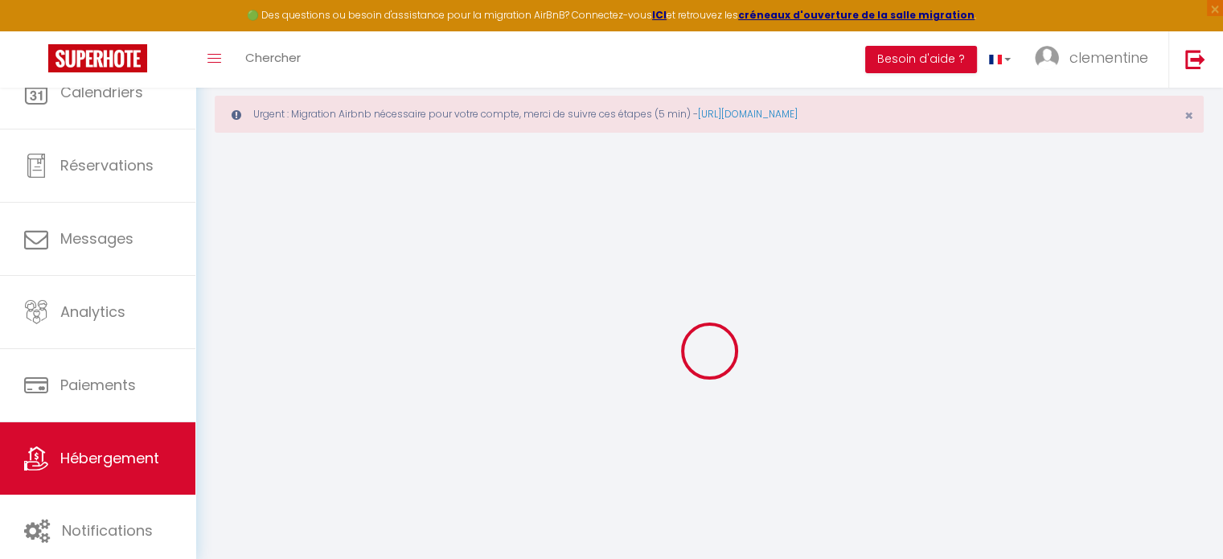
select select
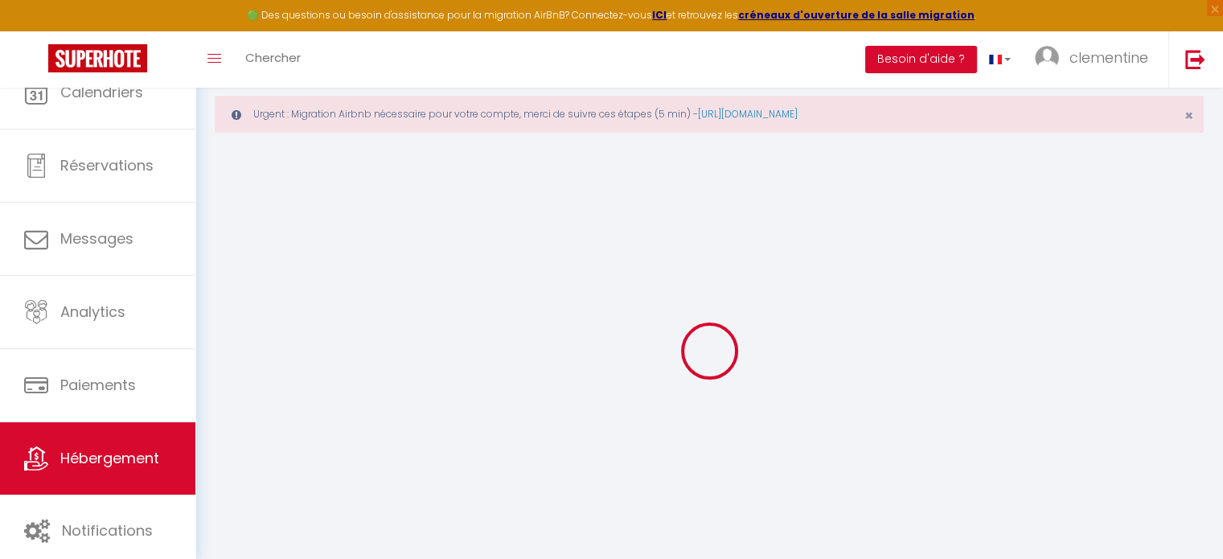
select select
checkbox input "false"
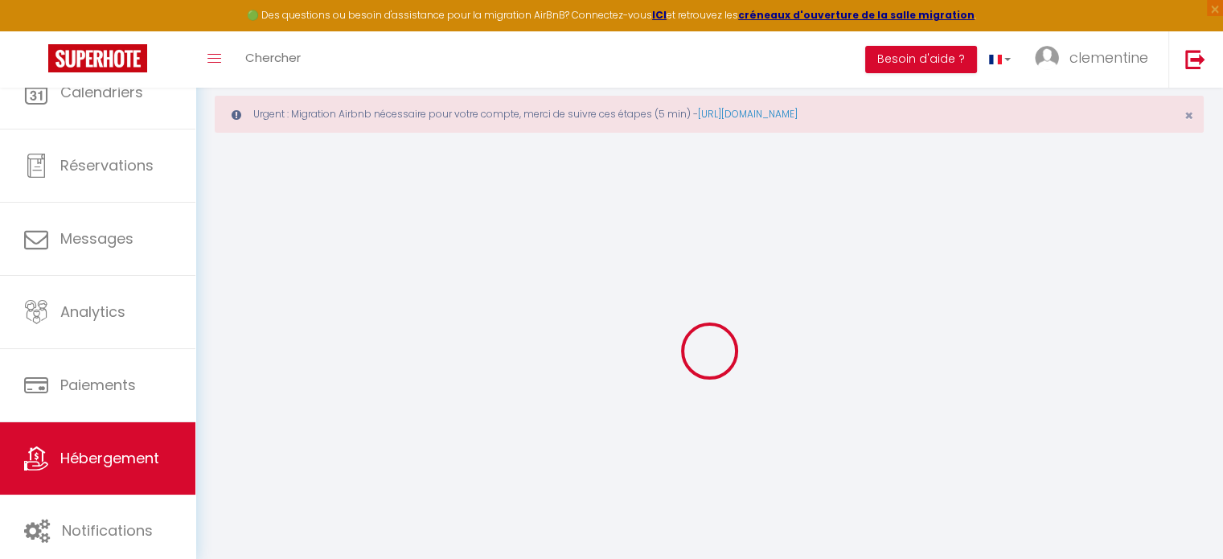
checkbox input "false"
select select
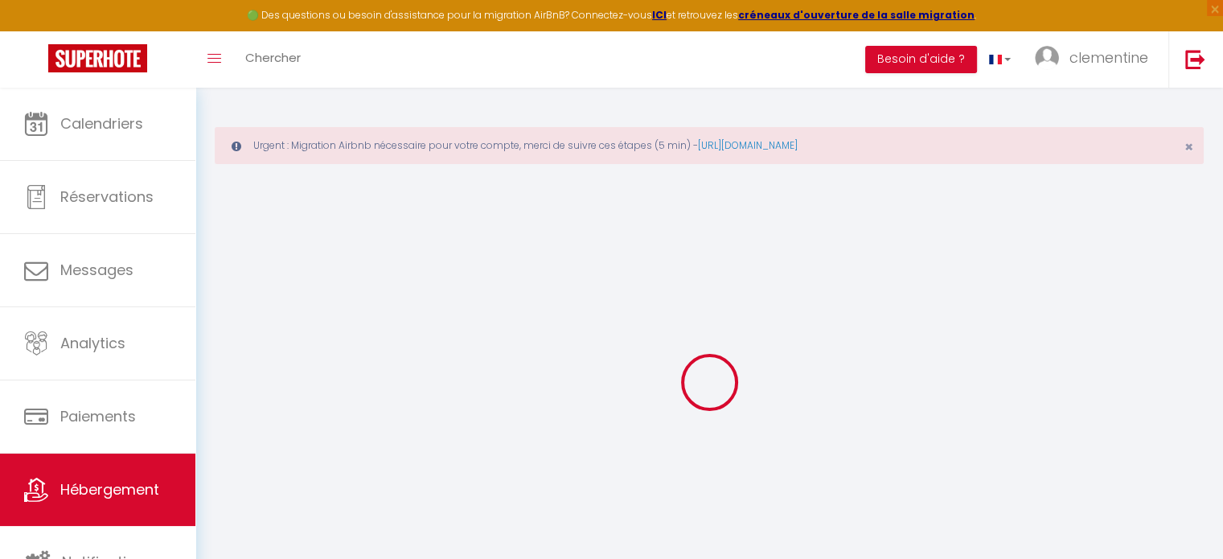
select select
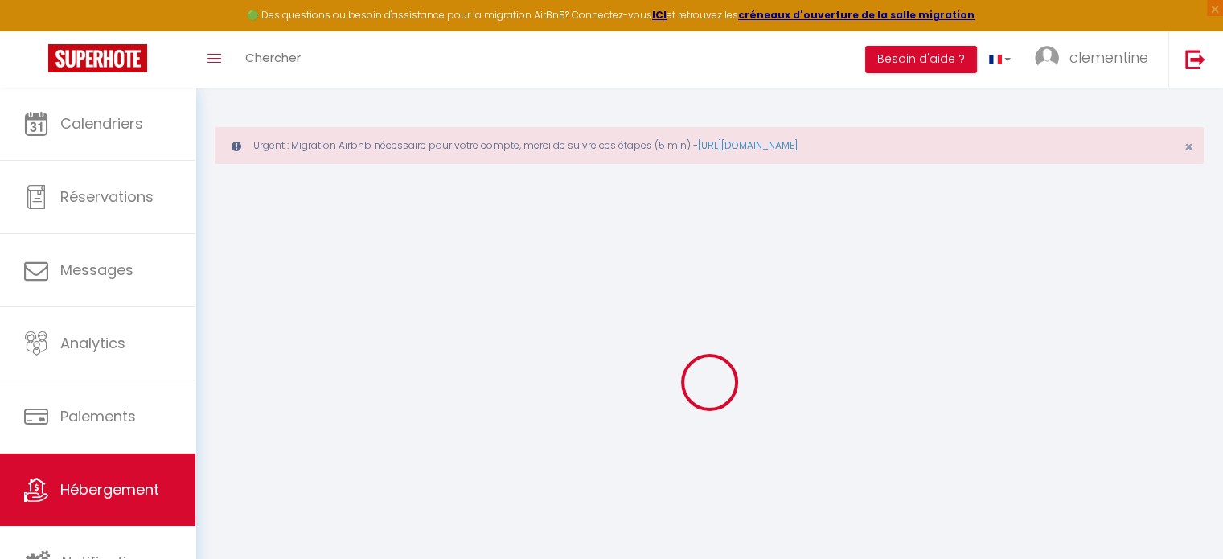
select select
checkbox input "false"
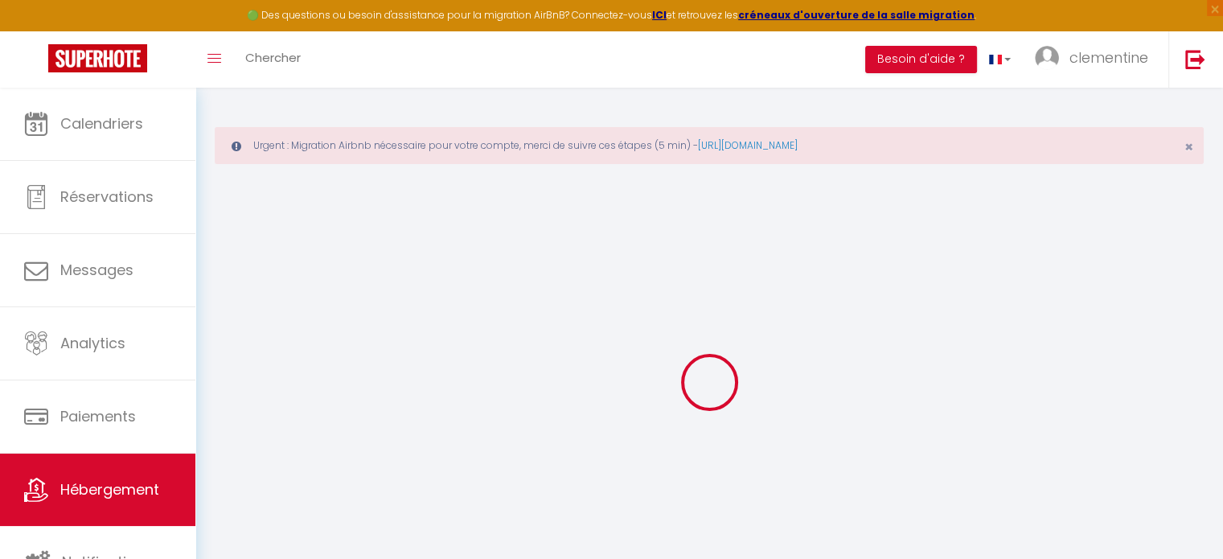
select select
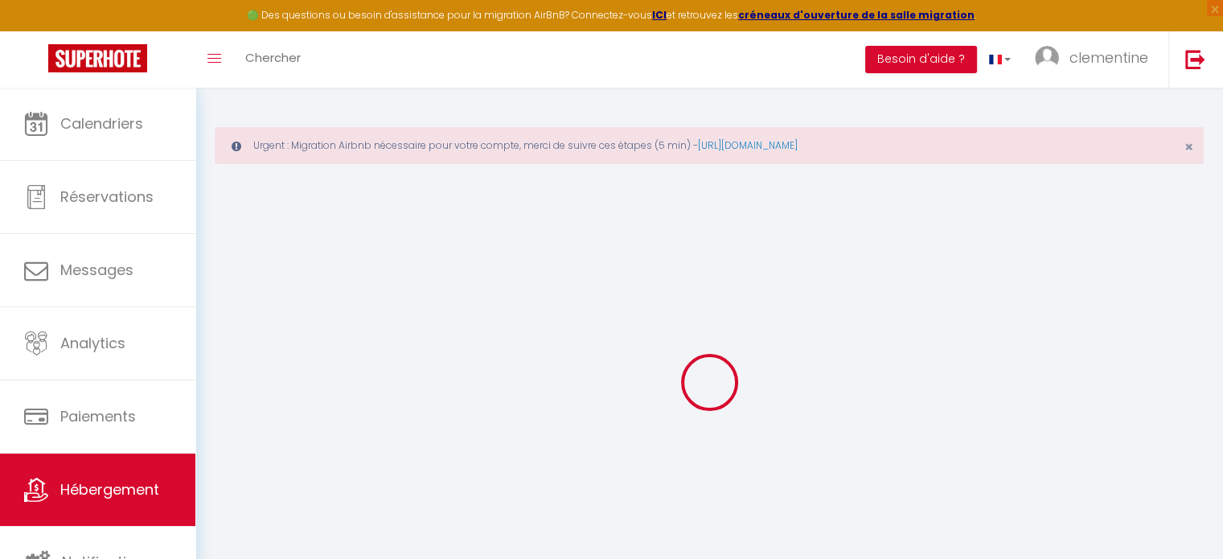
select select
checkbox input "false"
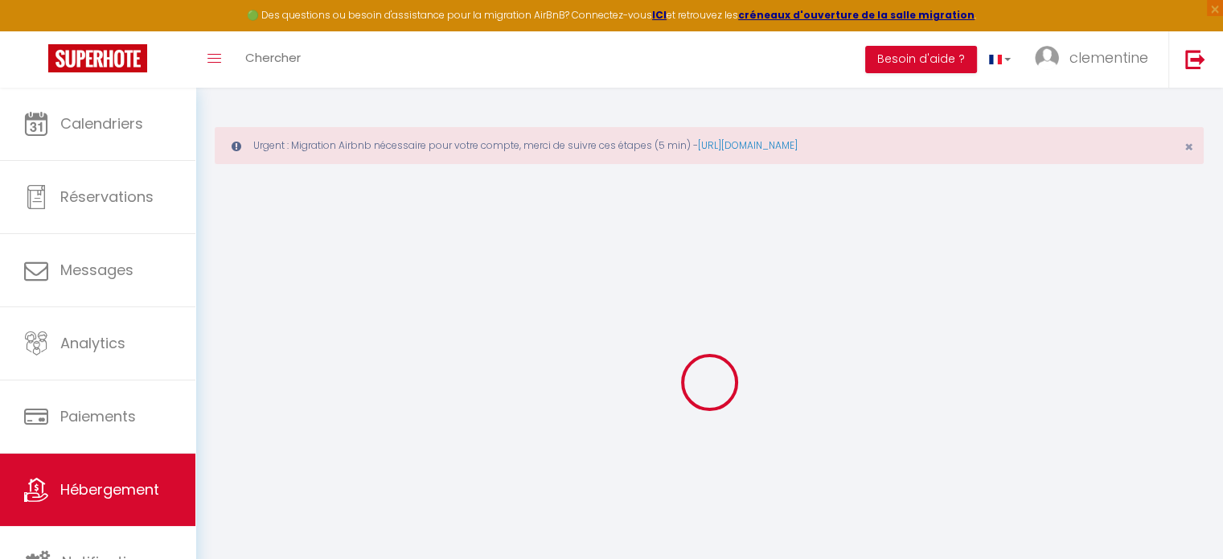
checkbox input "false"
select select
type input "[GEOGRAPHIC_DATA], [GEOGRAPHIC_DATA], [GEOGRAPHIC_DATA]"
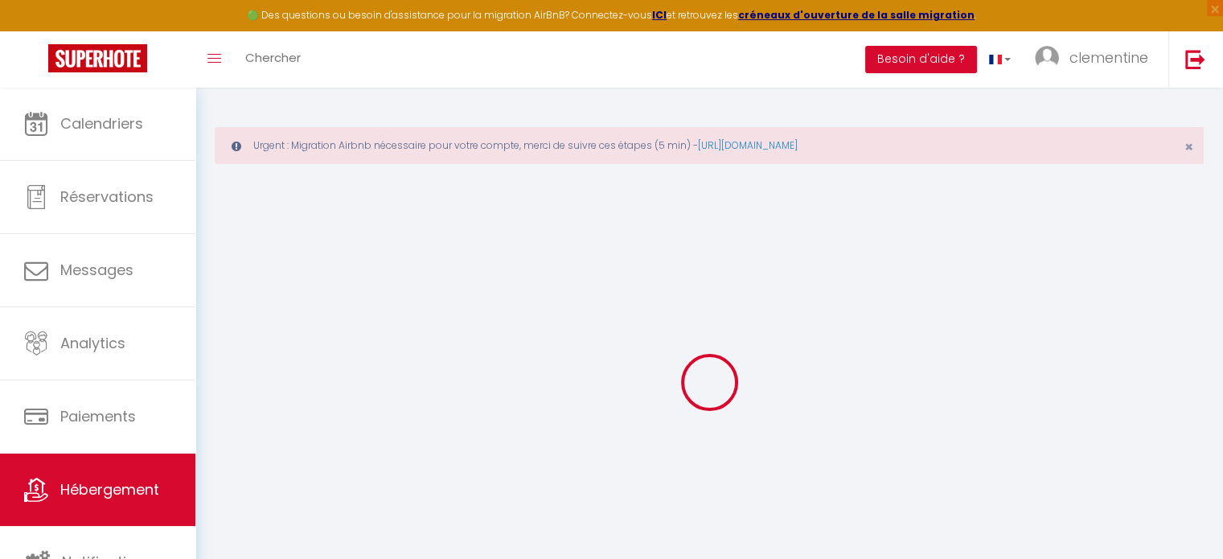
select select "houses"
select select "2"
type input "85"
type input "50"
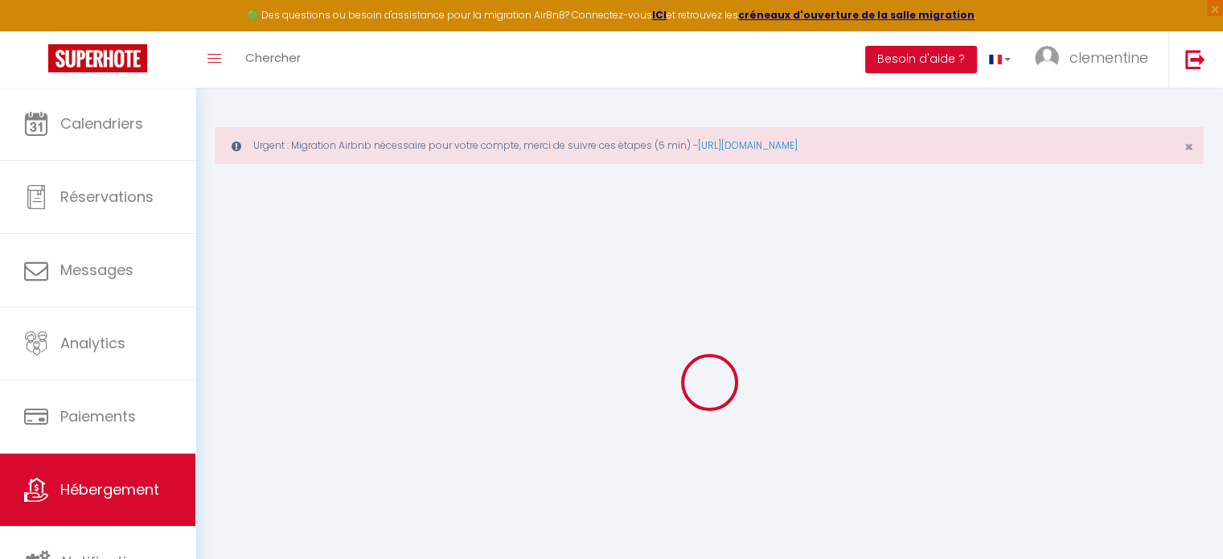
select select
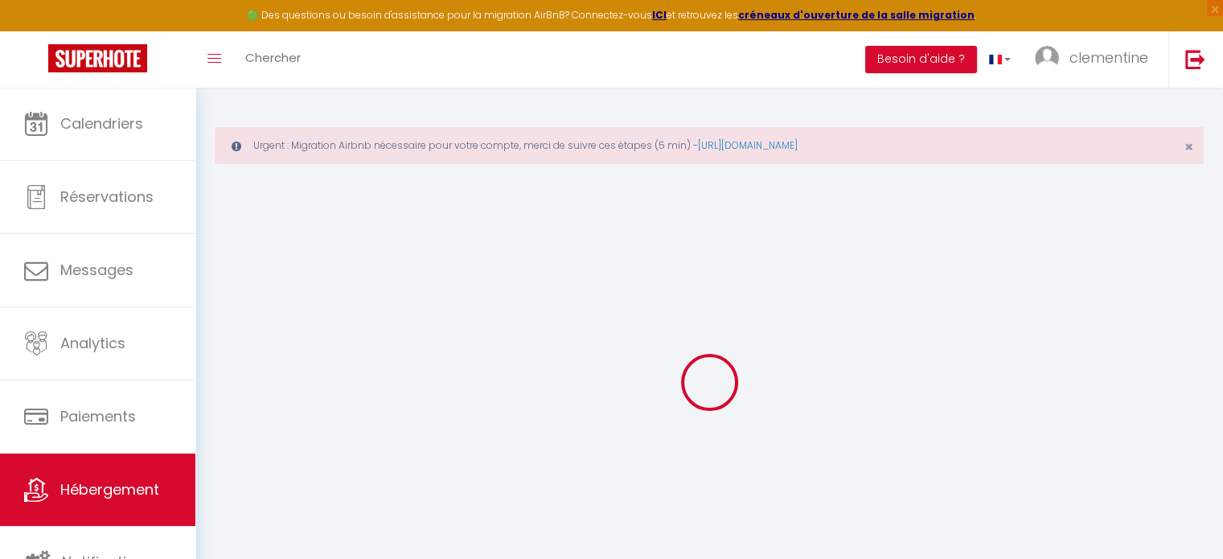
type input "[STREET_ADDRESS]"
type input "80410"
type input "[GEOGRAPHIC_DATA]"
type input "[EMAIL_ADDRESS][DOMAIN_NAME]"
select select
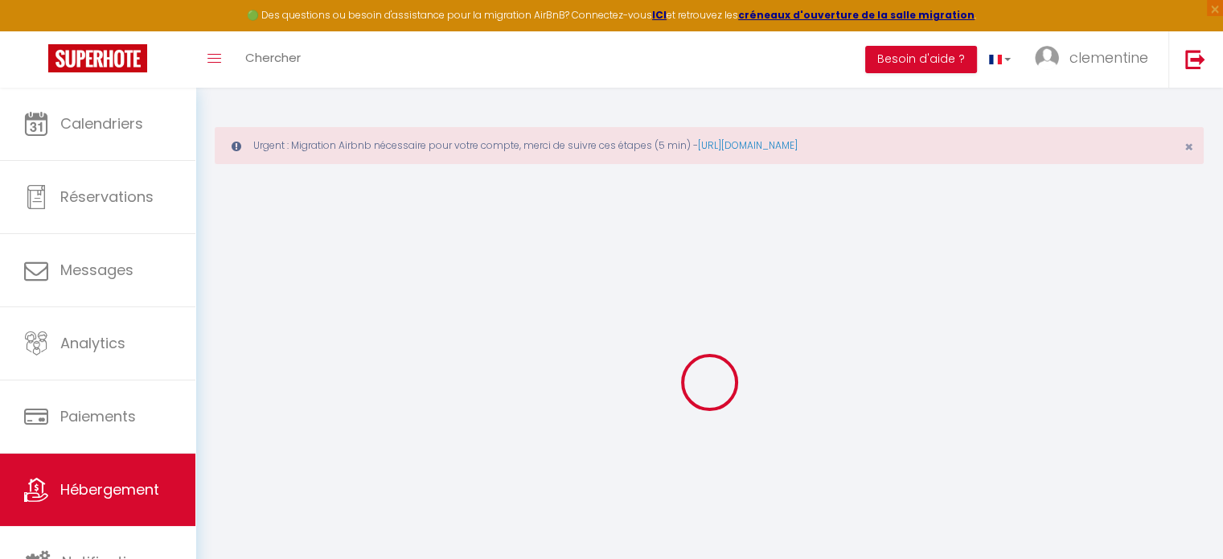
checkbox input "false"
type input "0"
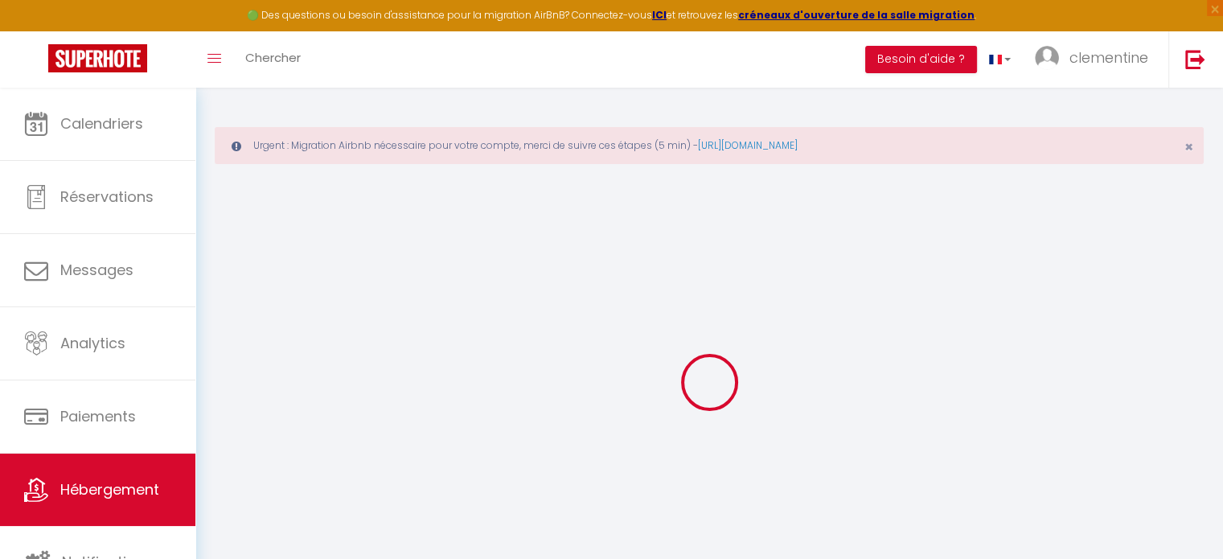
type input "0"
select select
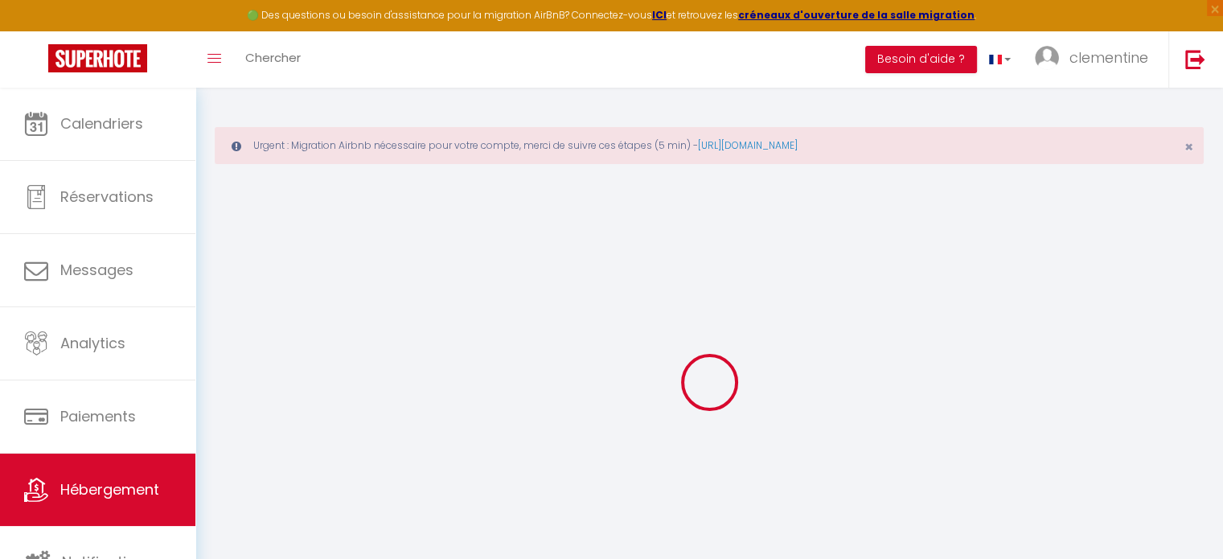
select select
checkbox input "false"
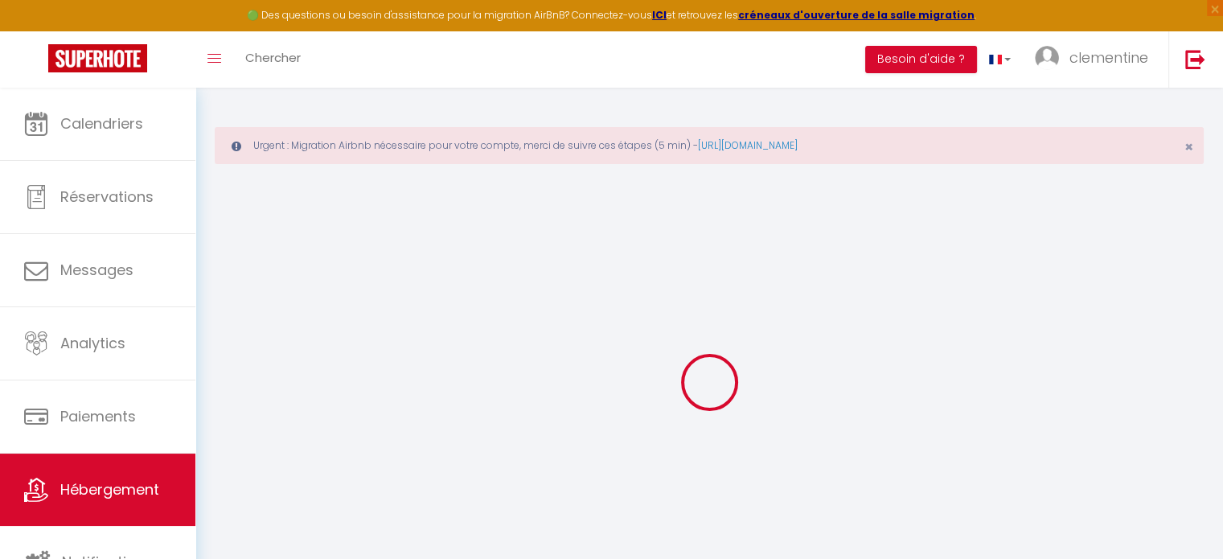
checkbox input "false"
select select "+ 15 %"
select select "+ 21 %"
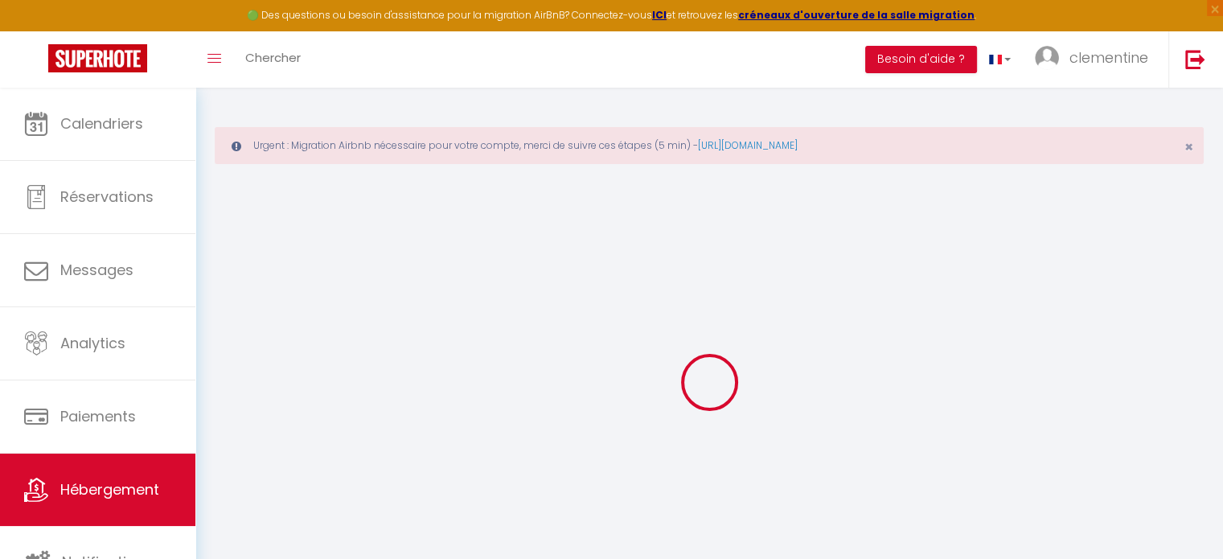
select select
checkbox input "false"
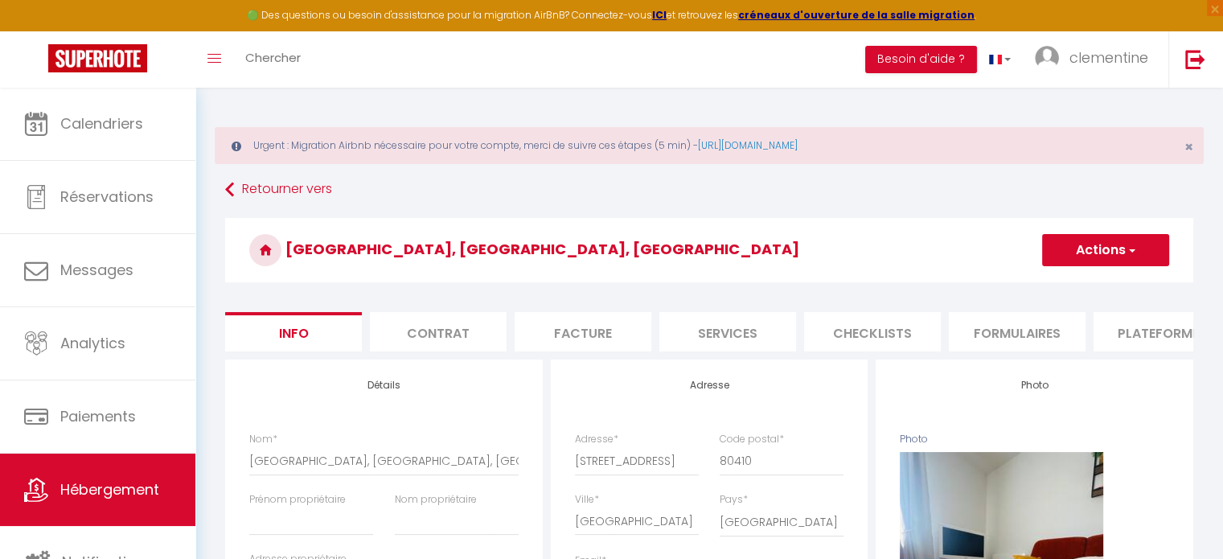
select select
checkbox input "false"
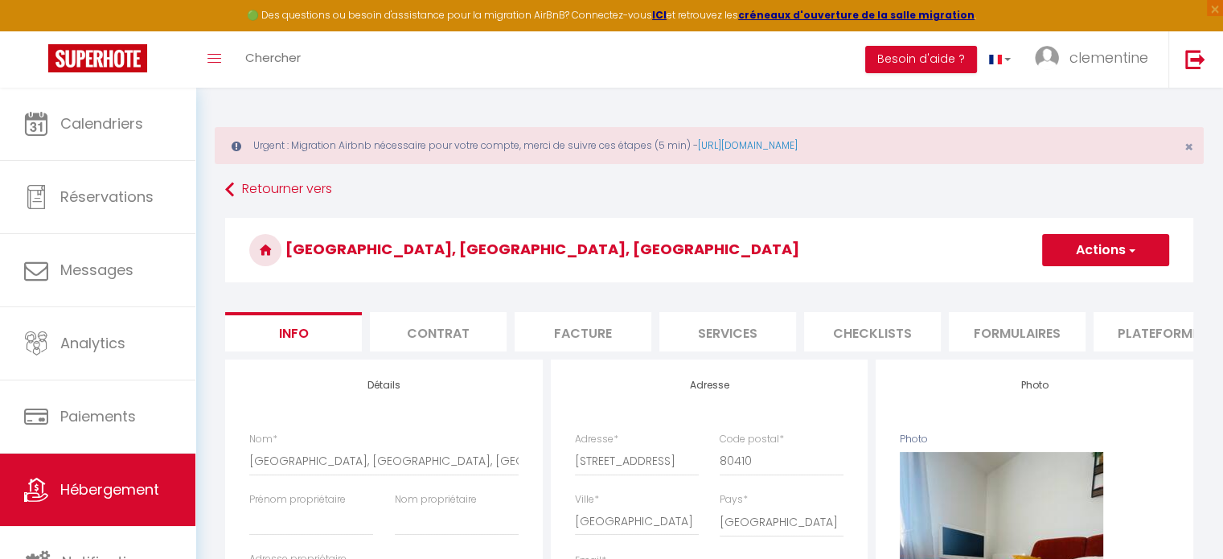
select select "365"
select select "EUR"
select select
select select "17029-1367363644837459716"
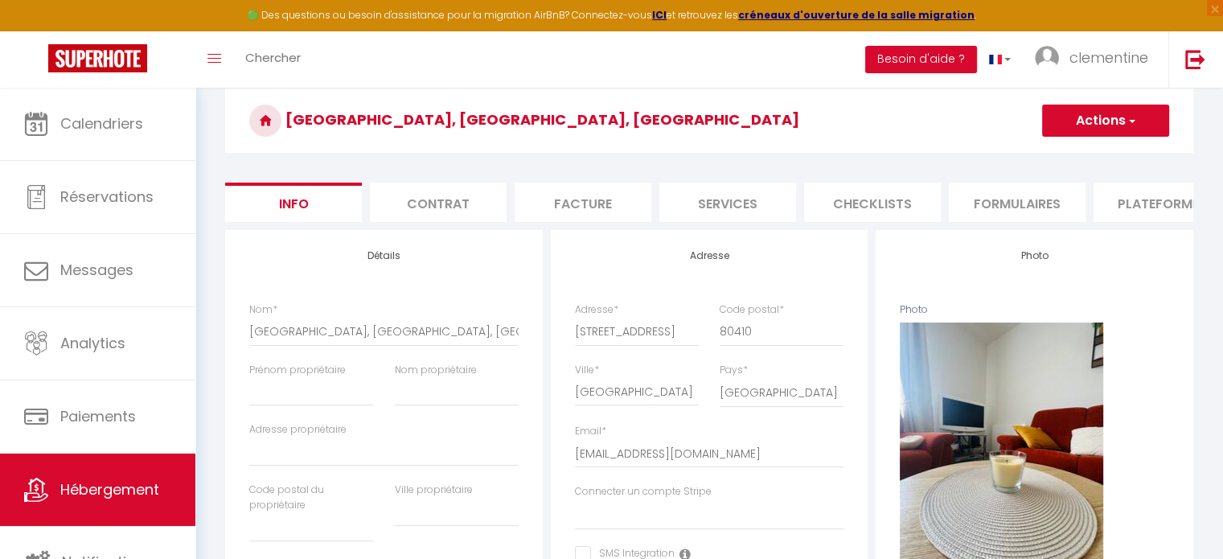
scroll to position [77, 0]
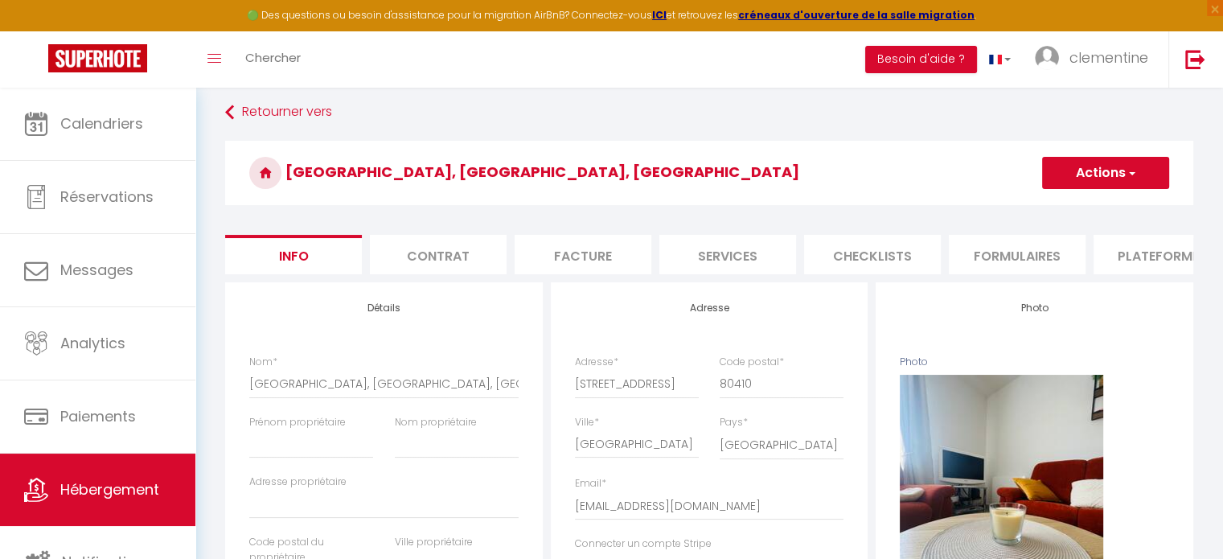
click at [1154, 245] on li "Plateformes" at bounding box center [1161, 254] width 137 height 39
select select
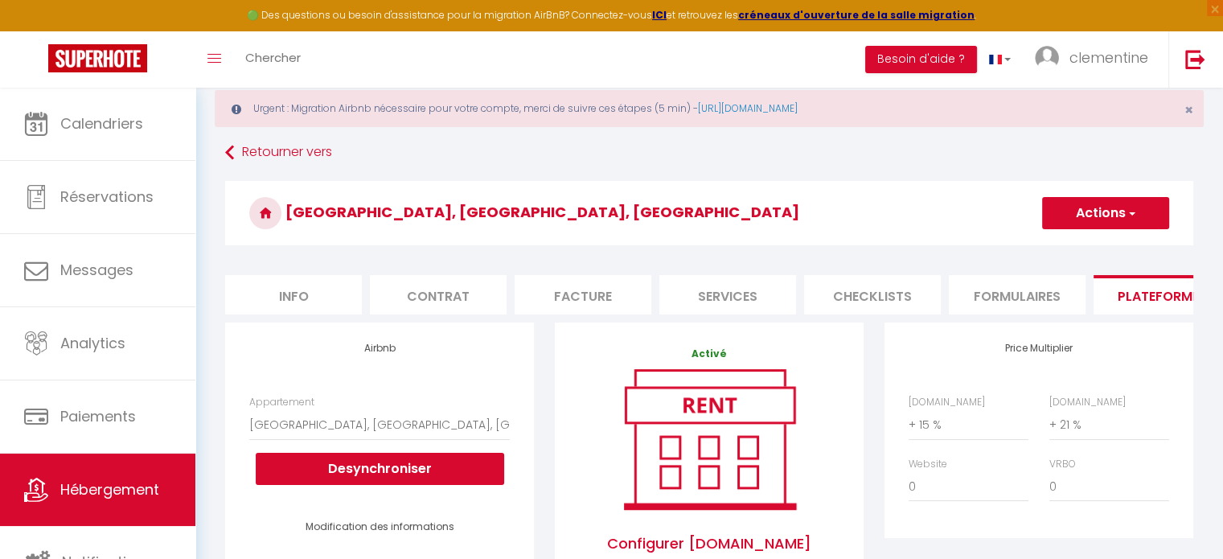
scroll to position [34, 0]
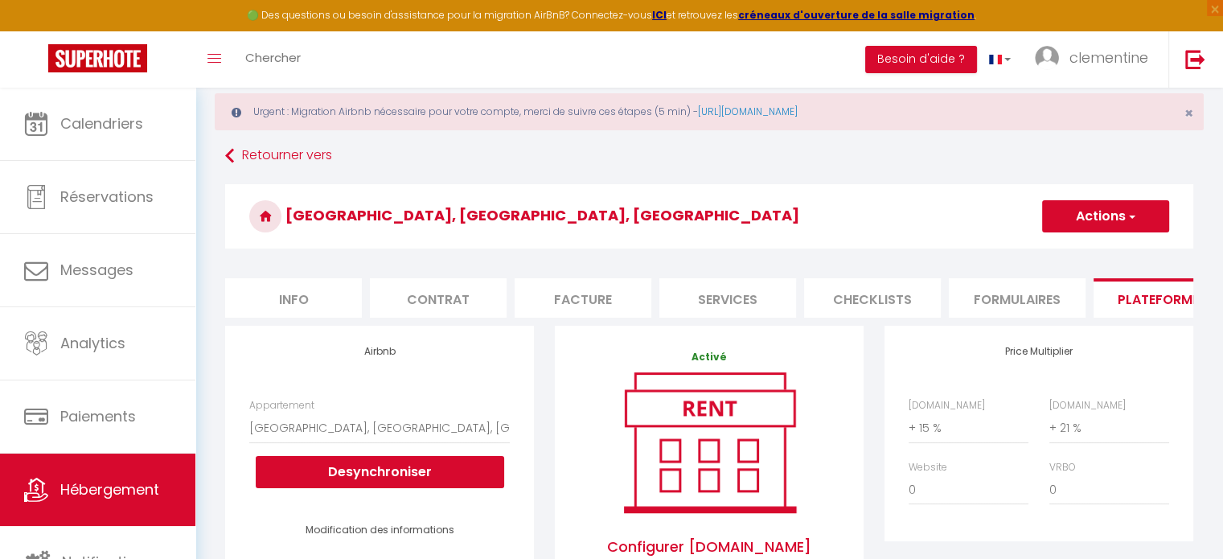
click at [318, 295] on li "Info" at bounding box center [293, 297] width 137 height 39
select select
checkbox input "false"
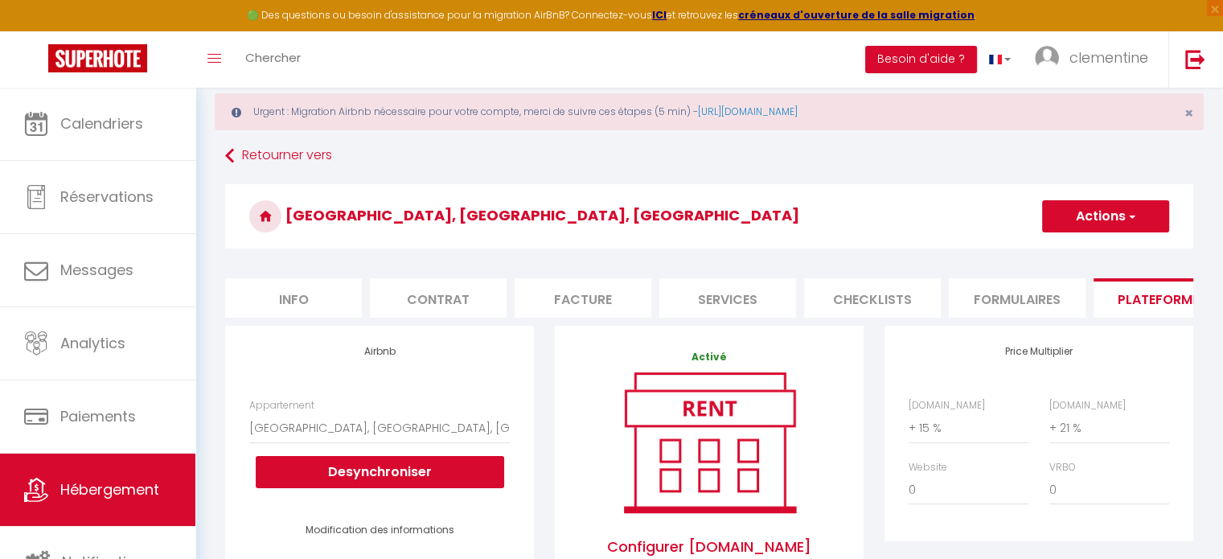
checkbox input "false"
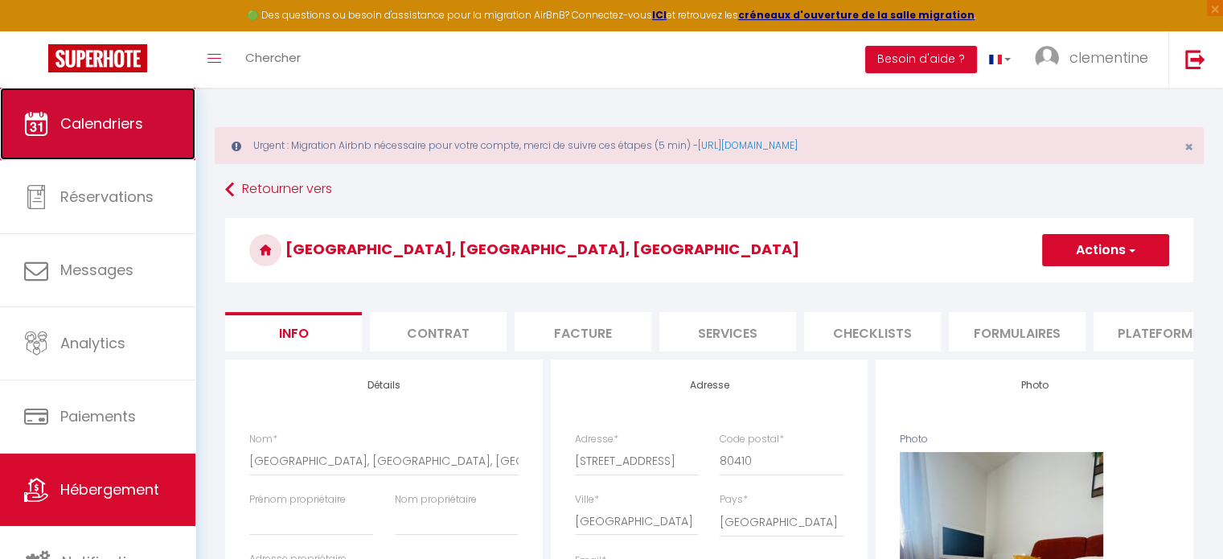
click at [157, 158] on link "Calendriers" at bounding box center [97, 124] width 195 height 72
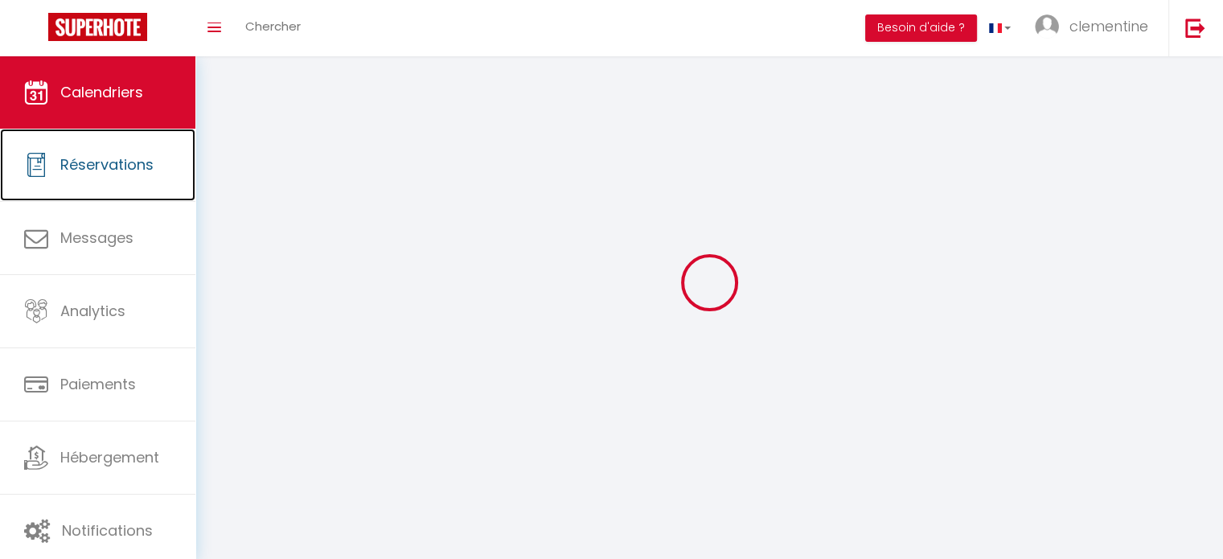
click at [157, 158] on link "Réservations" at bounding box center [97, 165] width 195 height 72
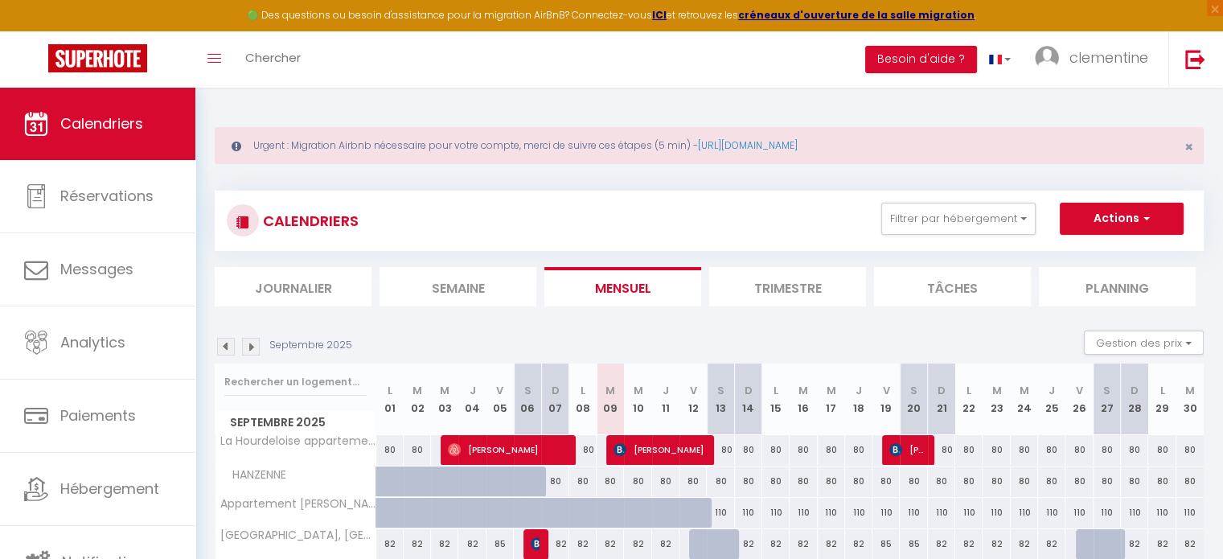
click at [1000, 422] on th "M 23" at bounding box center [995, 399] width 27 height 72
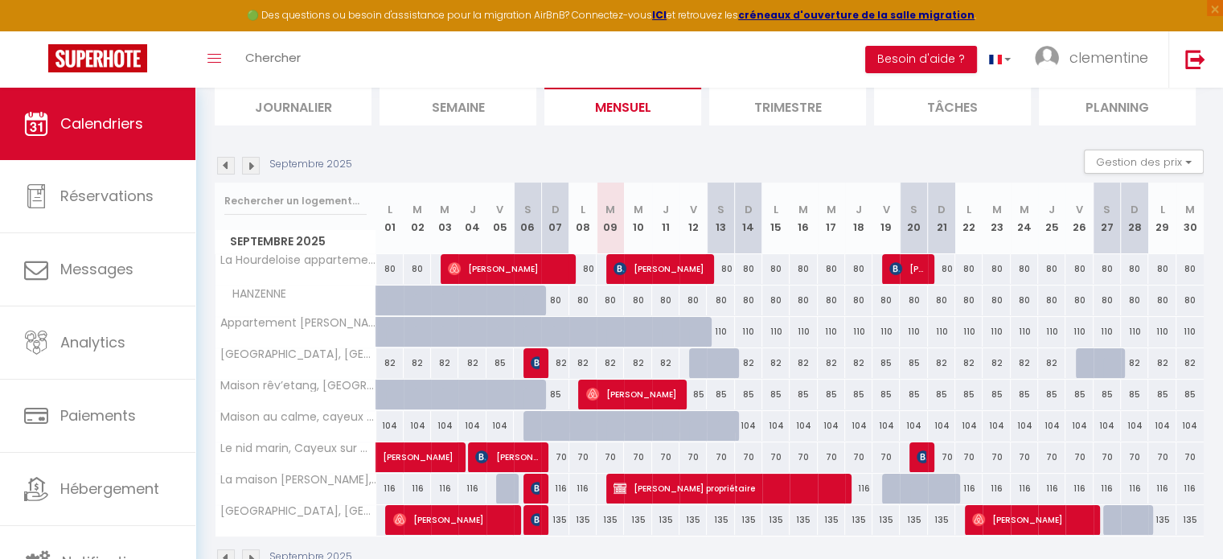
scroll to position [222, 0]
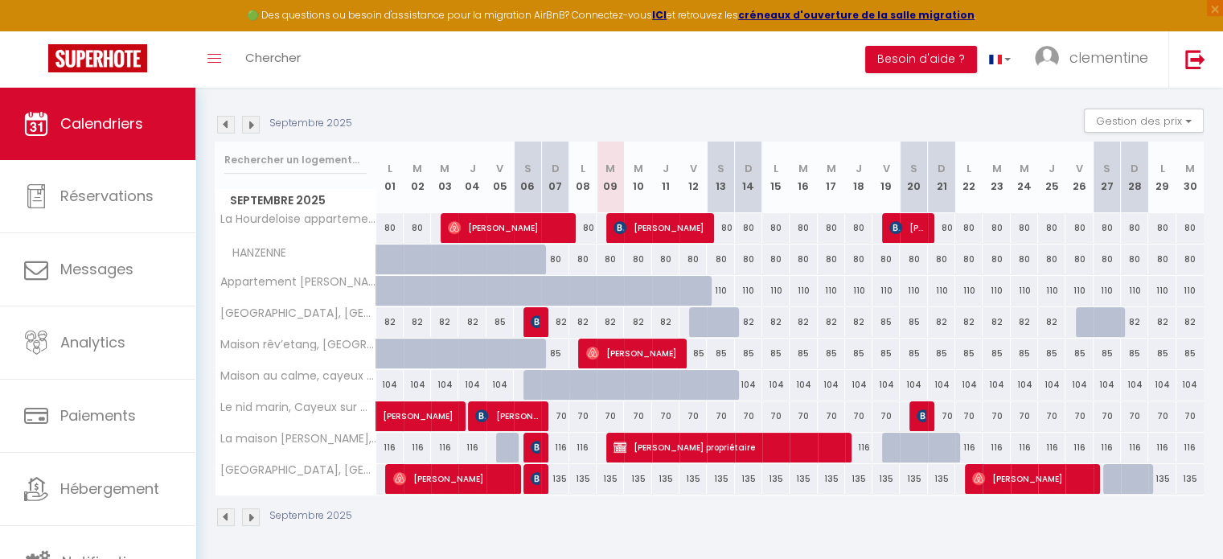
click at [560, 481] on div "135" at bounding box center [554, 479] width 27 height 30
type input "135"
type input "Dim 07 Septembre 2025"
type input "Lun 08 Septembre 2025"
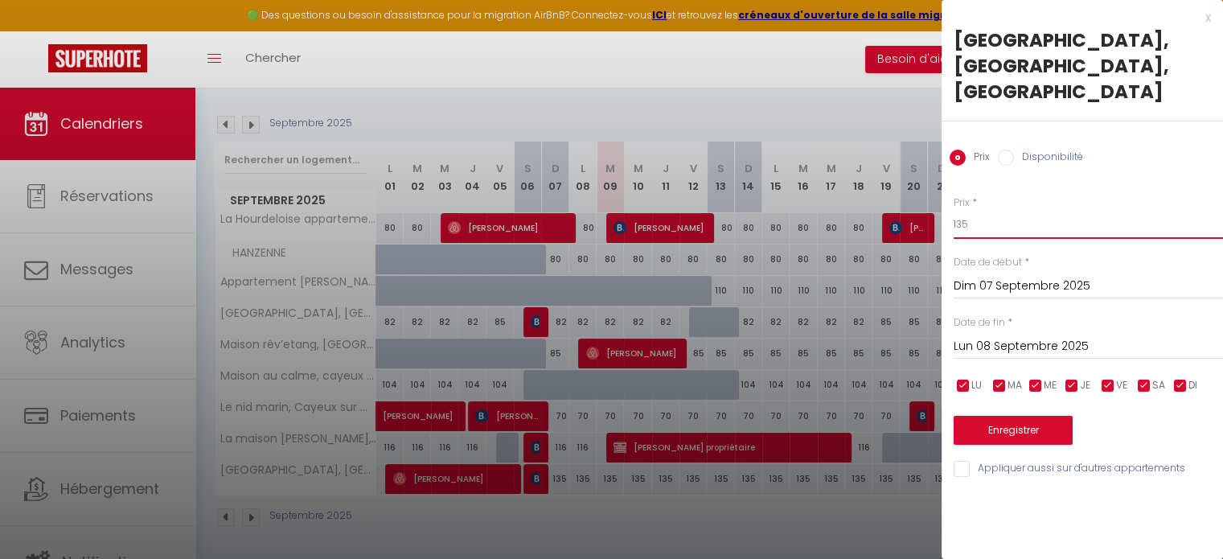
click at [964, 210] on input "135" at bounding box center [1087, 224] width 269 height 29
drag, startPoint x: 986, startPoint y: 199, endPoint x: 925, endPoint y: 202, distance: 62.0
click at [925, 202] on body "🟢 Des questions ou besoin d'assistance pour la migration AirBnB? Connectez-vous…" at bounding box center [611, 214] width 1223 height 696
type input "80"
click at [1050, 416] on button "Enregistrer" at bounding box center [1012, 430] width 119 height 29
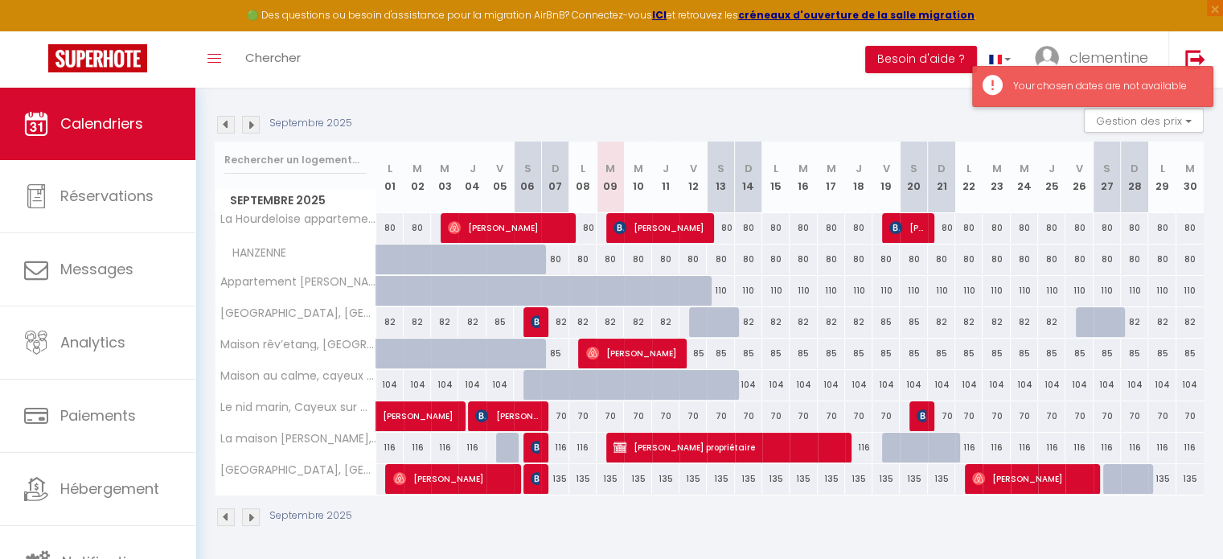
click at [1097, 81] on div "Your chosen dates are not available" at bounding box center [1104, 86] width 183 height 15
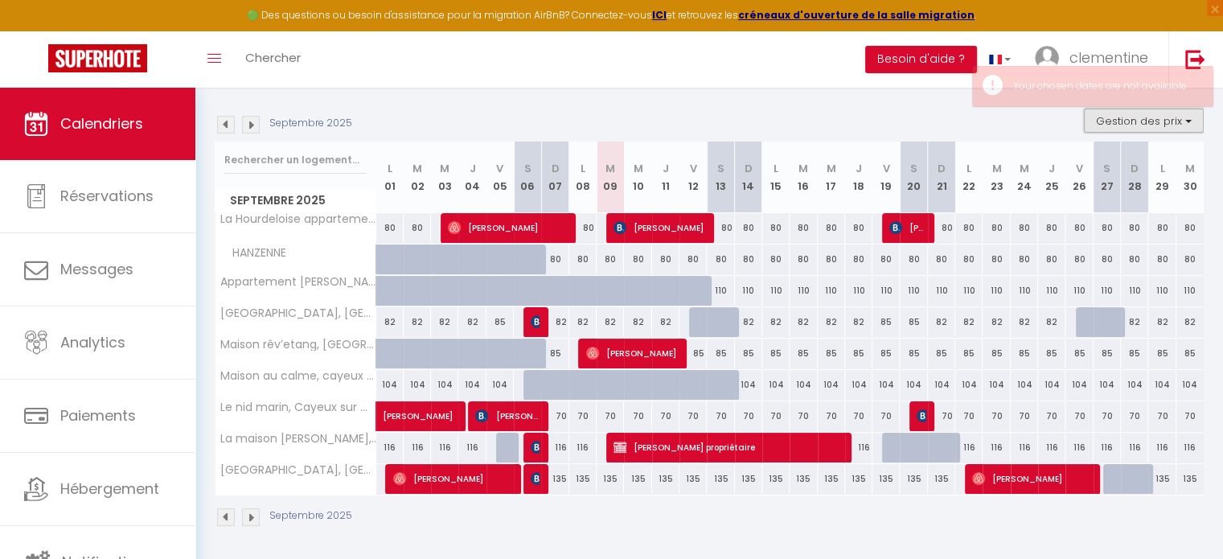
click at [1119, 117] on button "Gestion des prix" at bounding box center [1144, 121] width 120 height 24
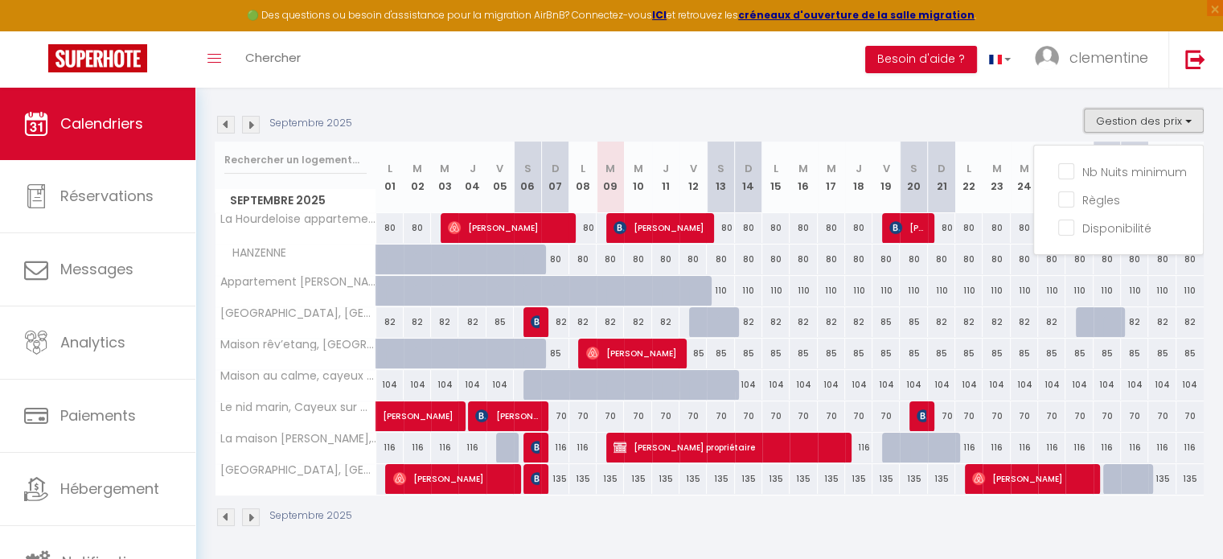
click at [1119, 117] on button "Gestion des prix" at bounding box center [1144, 121] width 120 height 24
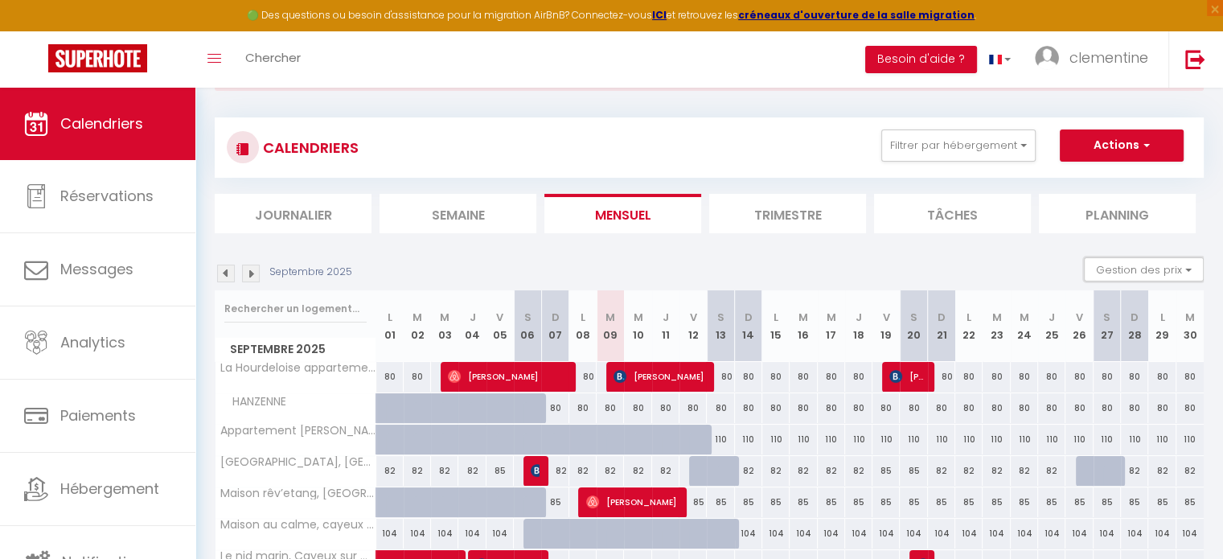
scroll to position [83, 0]
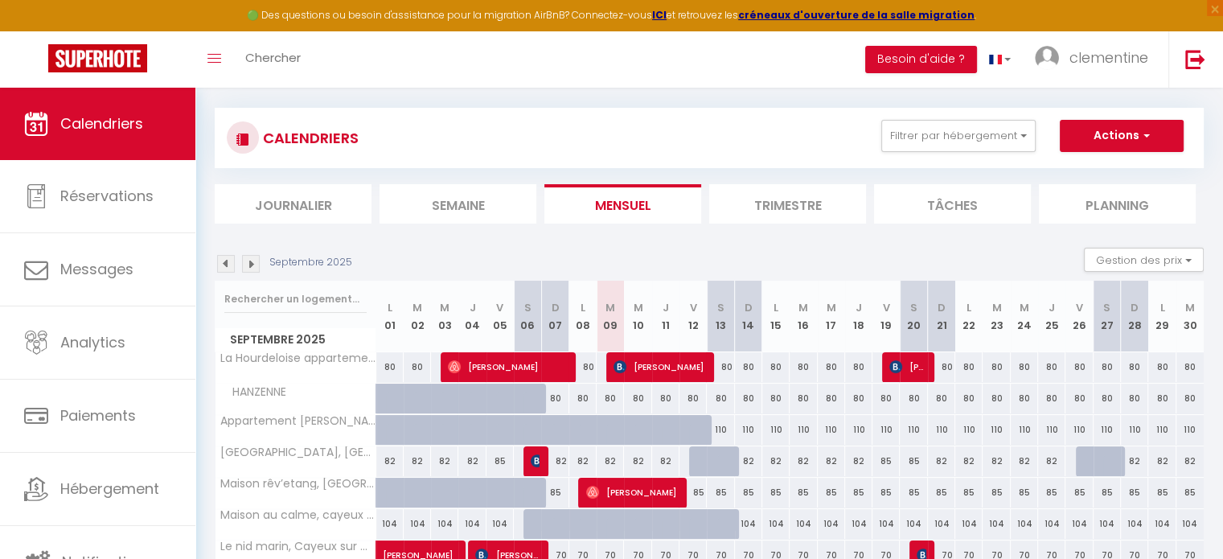
click at [801, 203] on li "Trimestre" at bounding box center [787, 203] width 157 height 39
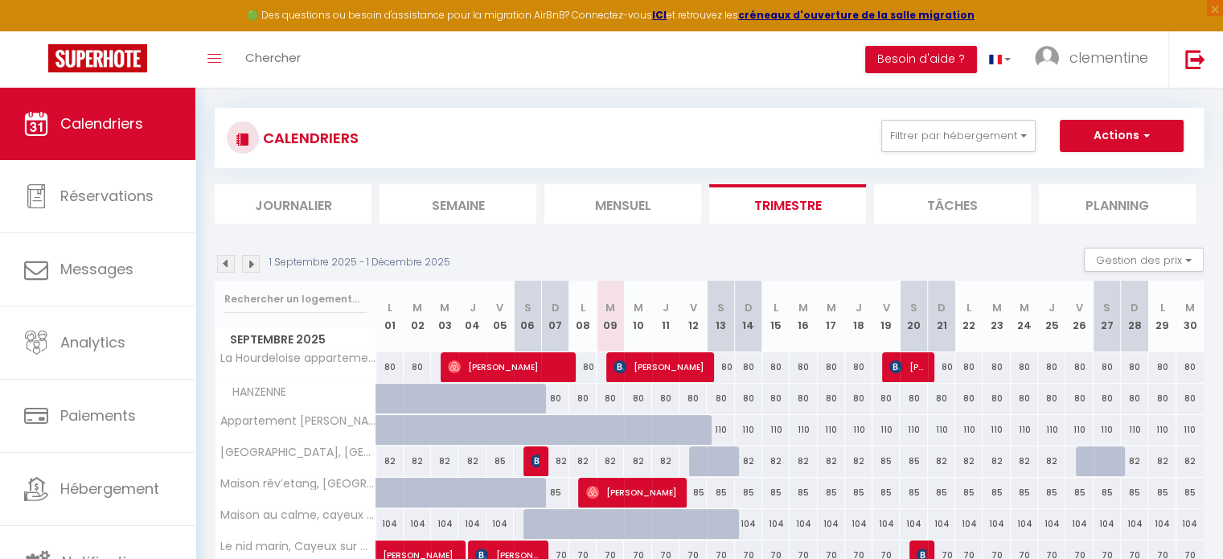
click at [612, 202] on li "Mensuel" at bounding box center [622, 203] width 157 height 39
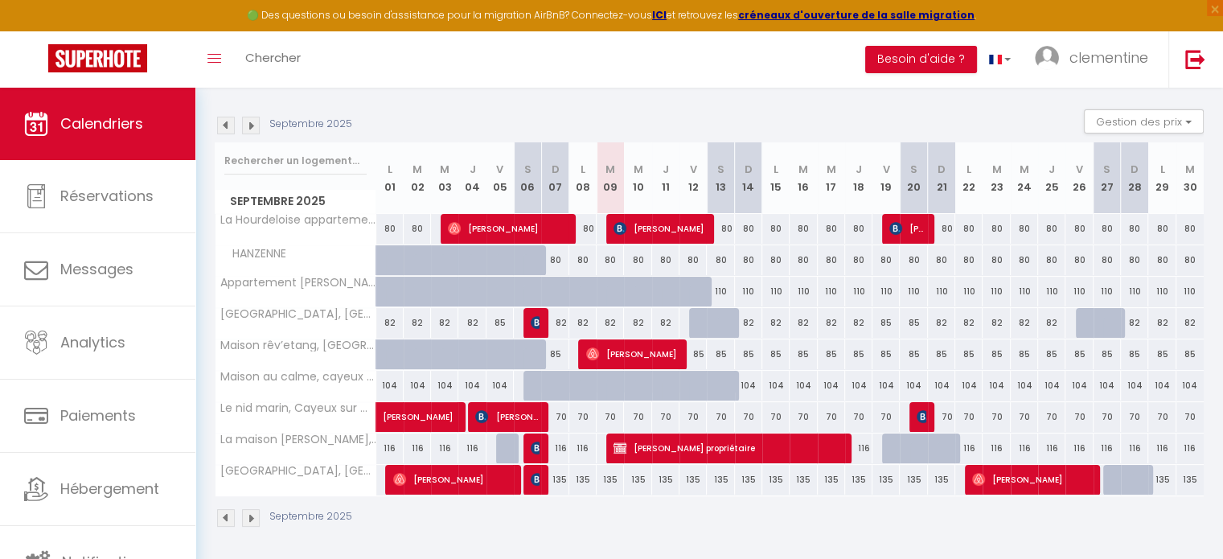
scroll to position [222, 0]
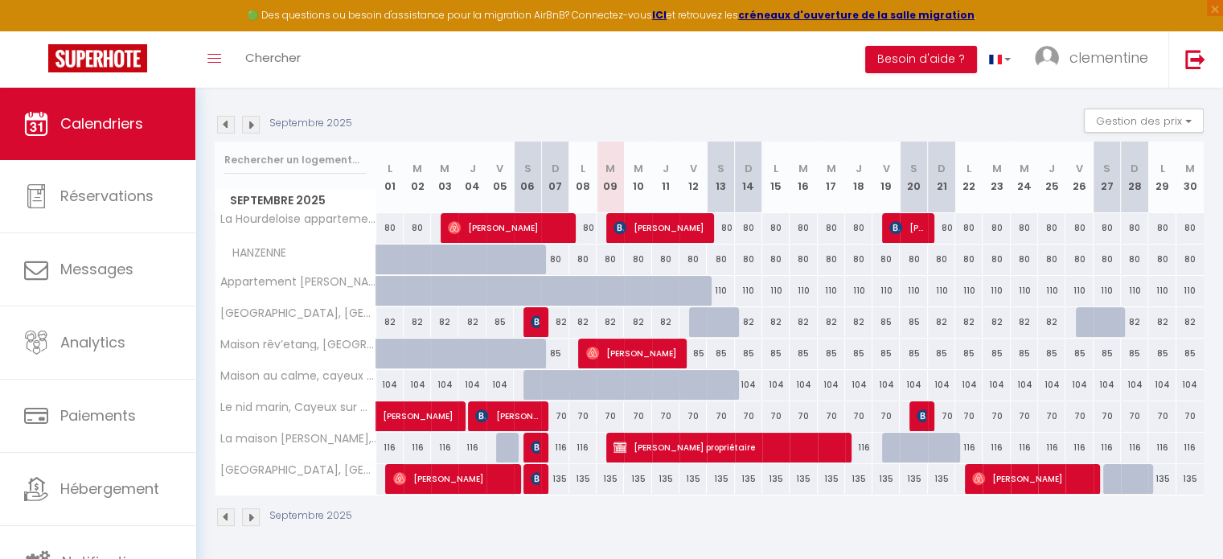
click at [257, 514] on img at bounding box center [251, 517] width 18 height 18
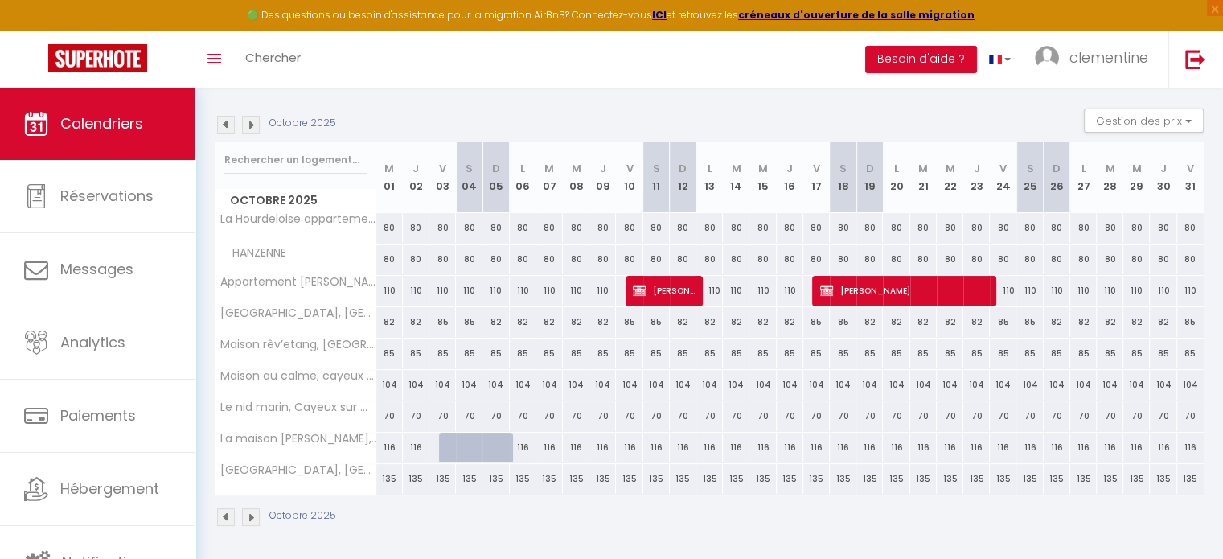
click at [386, 484] on div "135" at bounding box center [389, 479] width 27 height 30
type input "135"
type input "Mer 01 Octobre 2025"
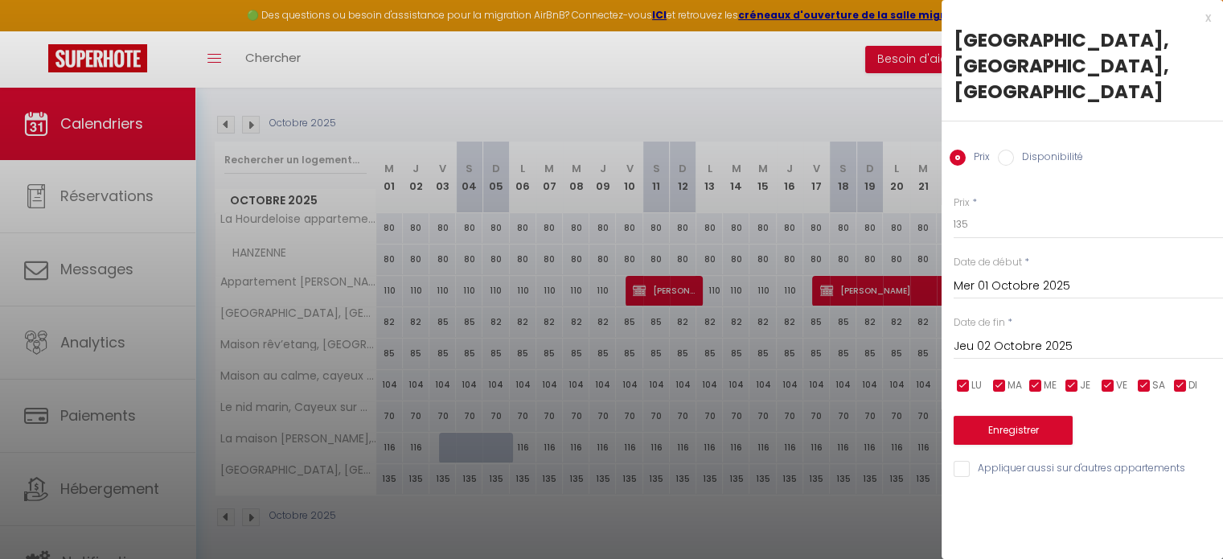
click at [1015, 336] on input "Jeu 02 Octobre 2025" at bounding box center [1087, 346] width 269 height 21
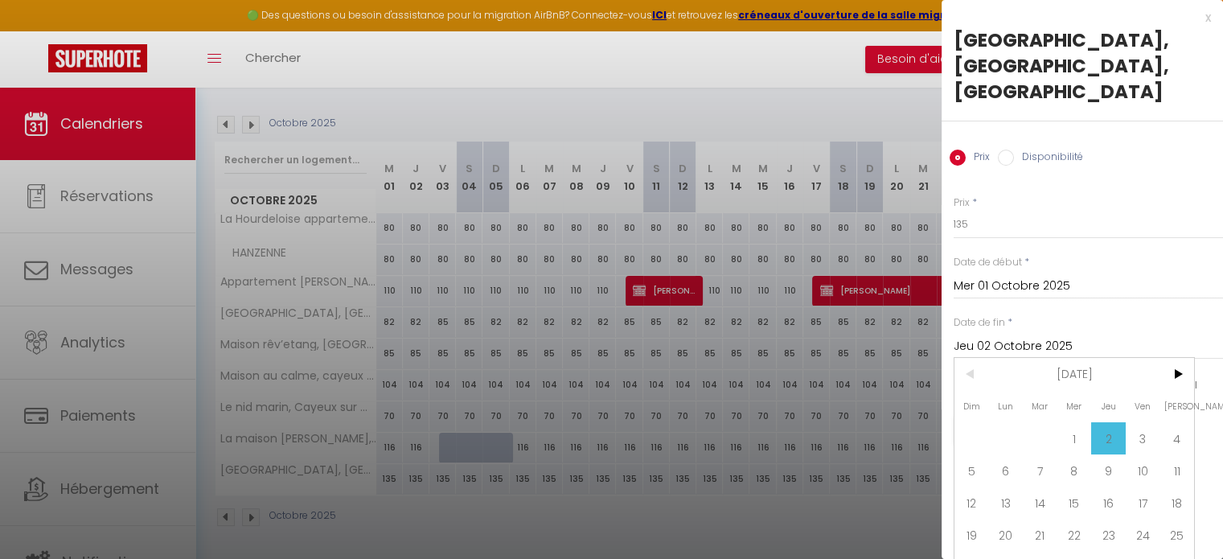
scroll to position [35, 0]
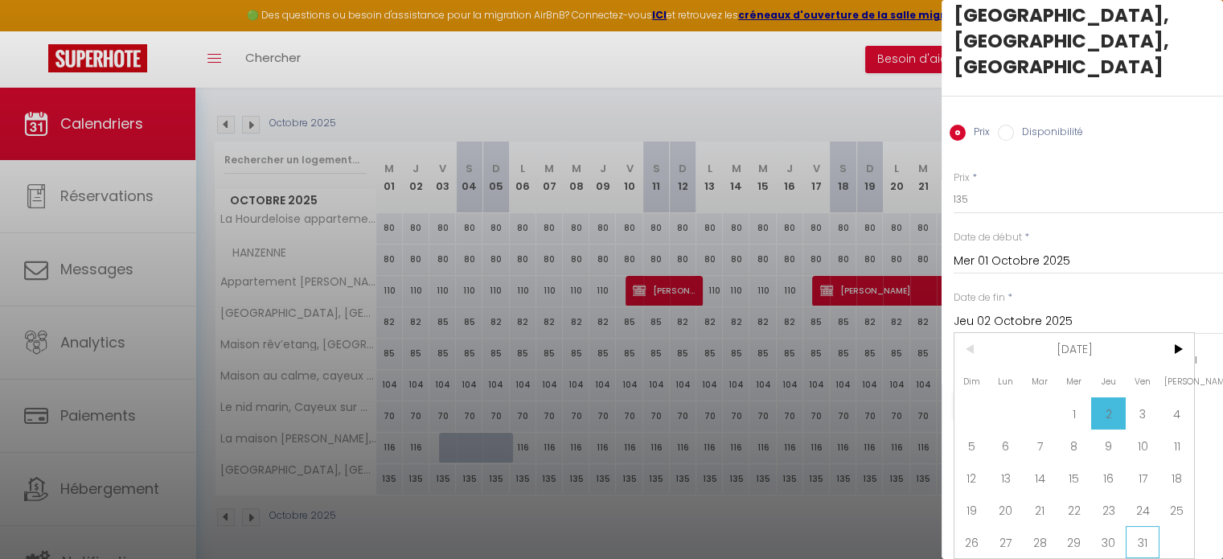
click at [1141, 530] on span "31" at bounding box center [1143, 542] width 35 height 32
type input "Ven 31 Octobre 2025"
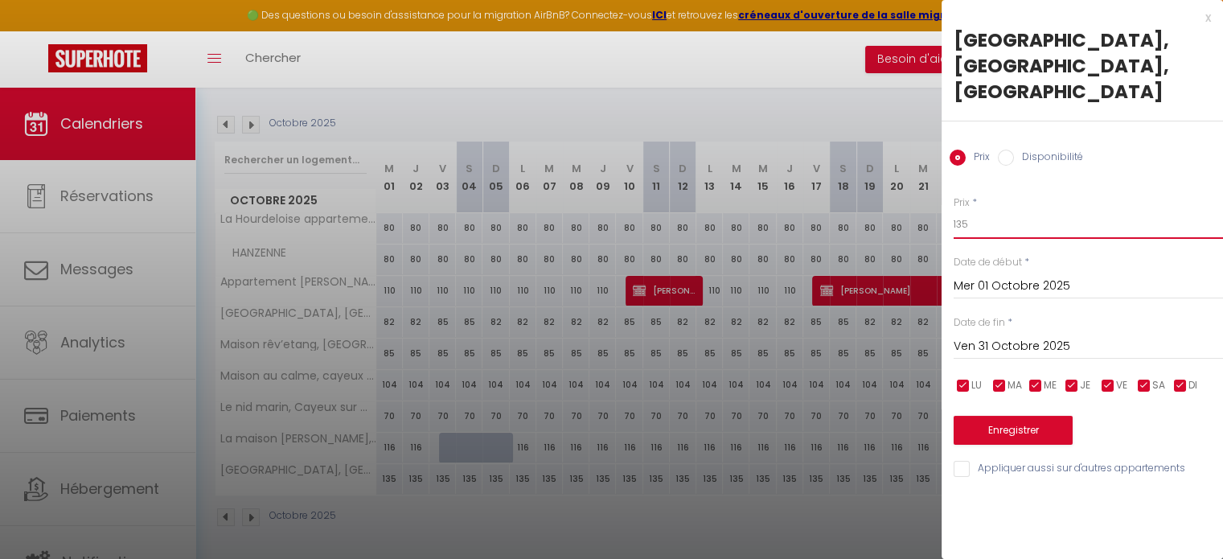
drag, startPoint x: 978, startPoint y: 199, endPoint x: 949, endPoint y: 205, distance: 30.4
click at [949, 205] on div "Prix * 135 Statut * Disponible Indisponible Date de début * Mer 01 Octobre 2025…" at bounding box center [1081, 327] width 281 height 304
type input "85"
click at [1027, 416] on button "Enregistrer" at bounding box center [1012, 430] width 119 height 29
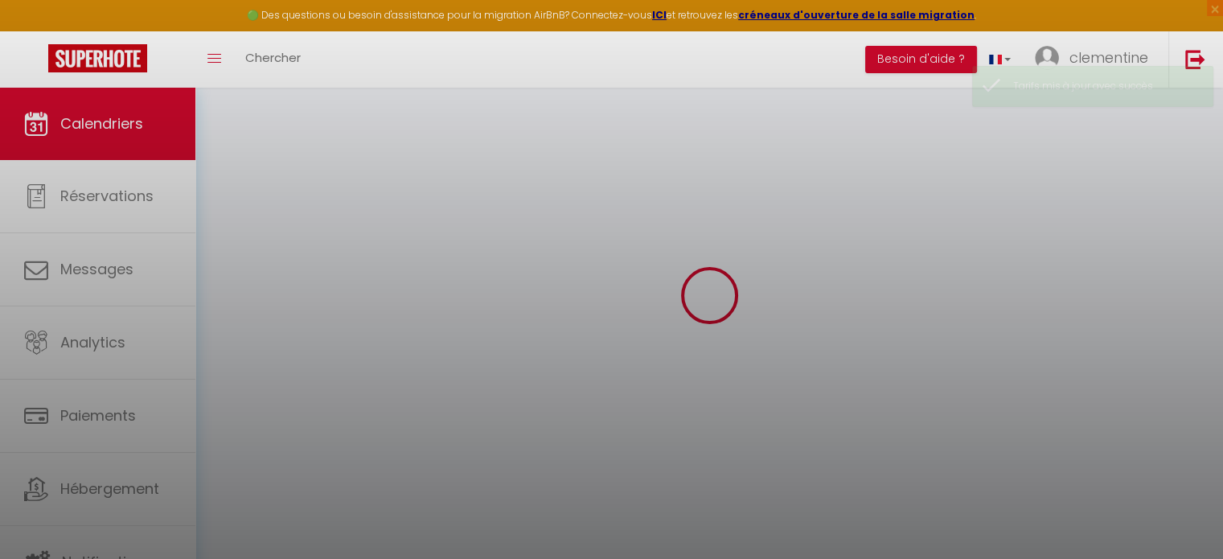
scroll to position [222, 0]
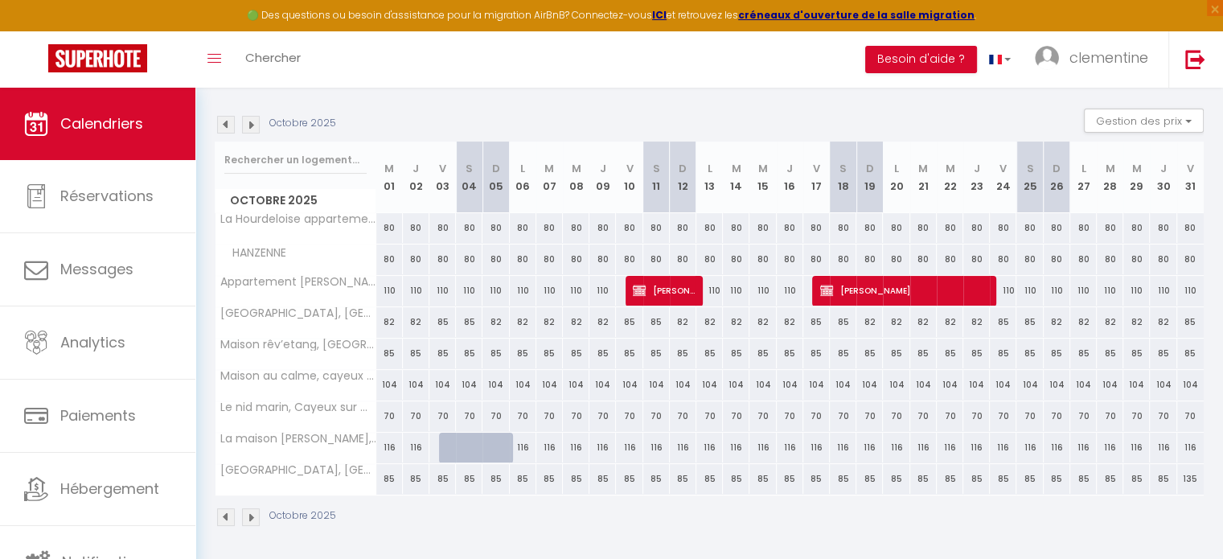
click at [1190, 473] on div "135" at bounding box center [1190, 479] width 27 height 30
type input "135"
type input "Ven 31 Octobre 2025"
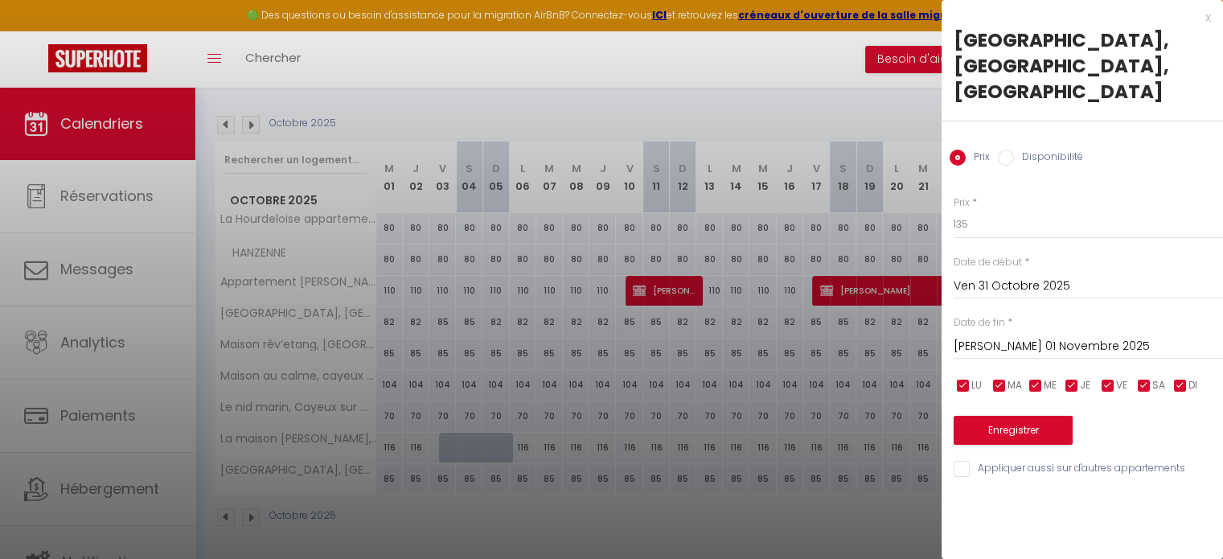
click at [1023, 336] on input "[PERSON_NAME] 01 Novembre 2025" at bounding box center [1087, 346] width 269 height 21
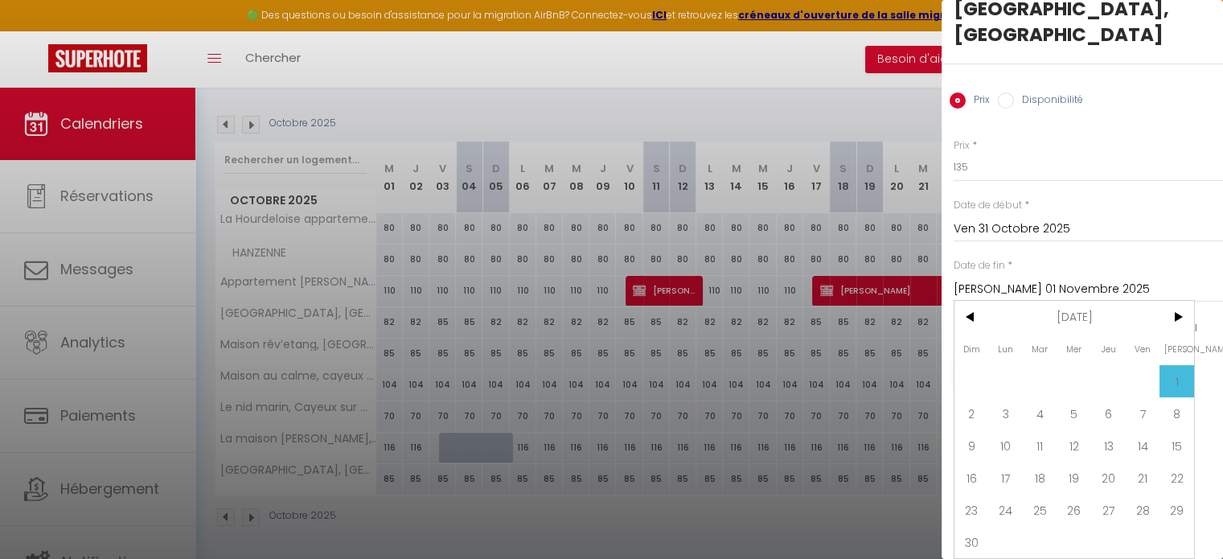
scroll to position [68, 0]
click at [972, 527] on span "30" at bounding box center [971, 542] width 35 height 32
type input "Dim 30 Novembre 2025"
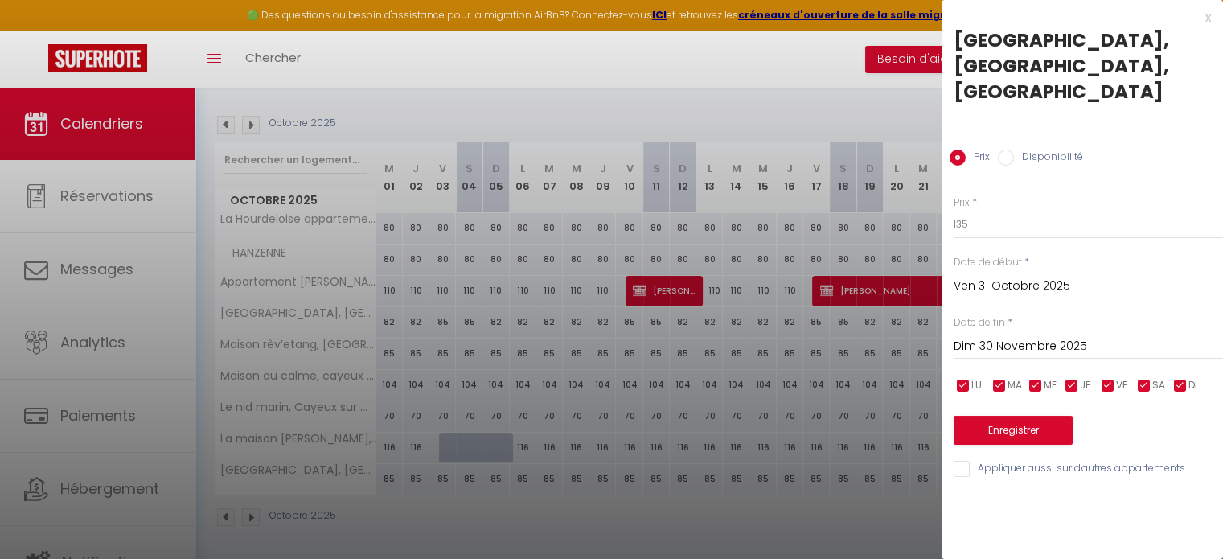
scroll to position [0, 0]
drag, startPoint x: 968, startPoint y: 194, endPoint x: 939, endPoint y: 187, distance: 29.6
click at [939, 187] on body "🟢 Des questions ou besoin d'assistance pour la migration AirBnB? Connectez-vous…" at bounding box center [611, 214] width 1223 height 696
type input "80"
click at [1024, 416] on button "Enregistrer" at bounding box center [1012, 430] width 119 height 29
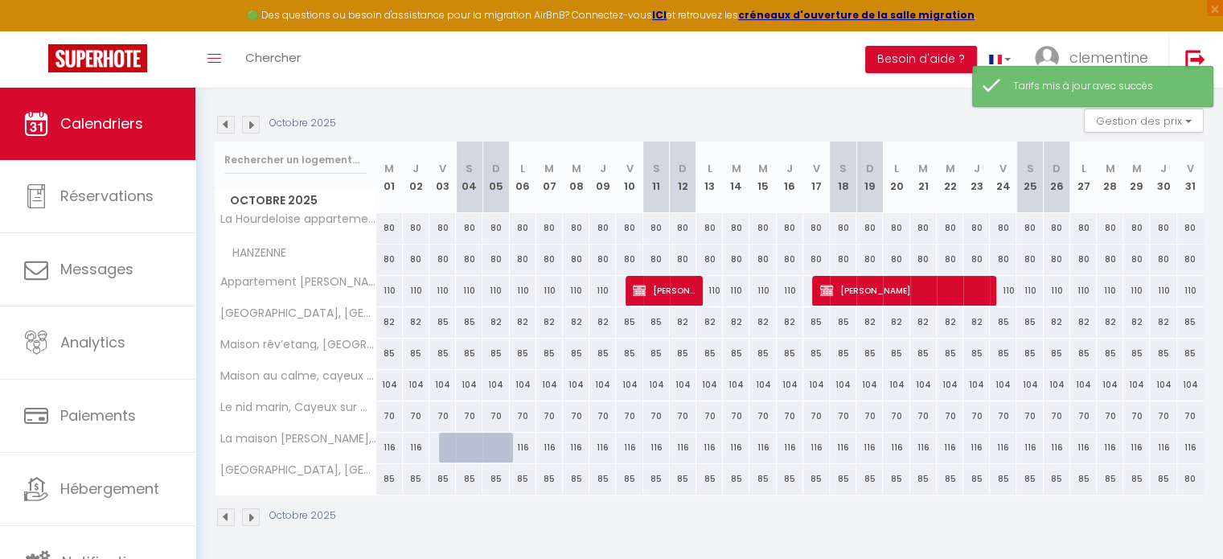
click at [384, 480] on div "85" at bounding box center [389, 479] width 27 height 30
type input "85"
type input "Mer 01 Octobre 2025"
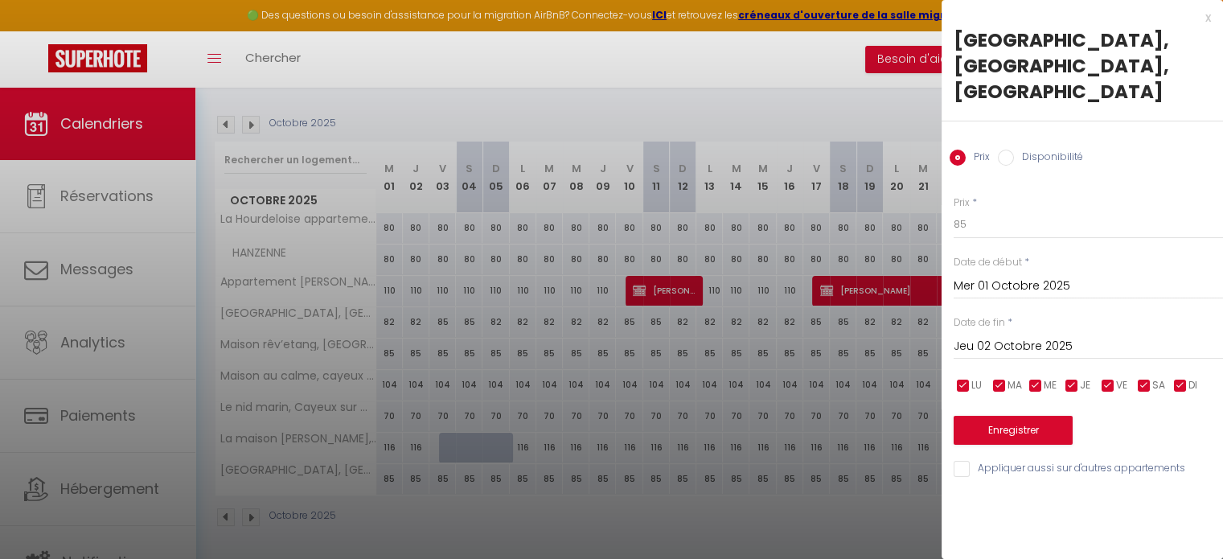
click at [1026, 336] on input "Jeu 02 Octobre 2025" at bounding box center [1087, 346] width 269 height 21
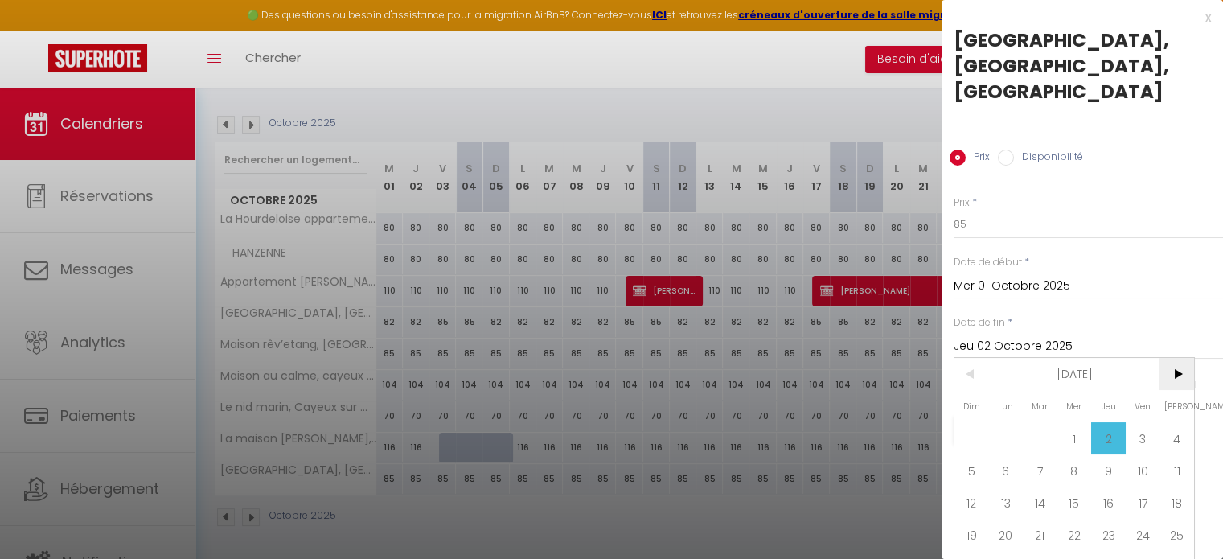
click at [1159, 364] on span ">" at bounding box center [1176, 374] width 35 height 32
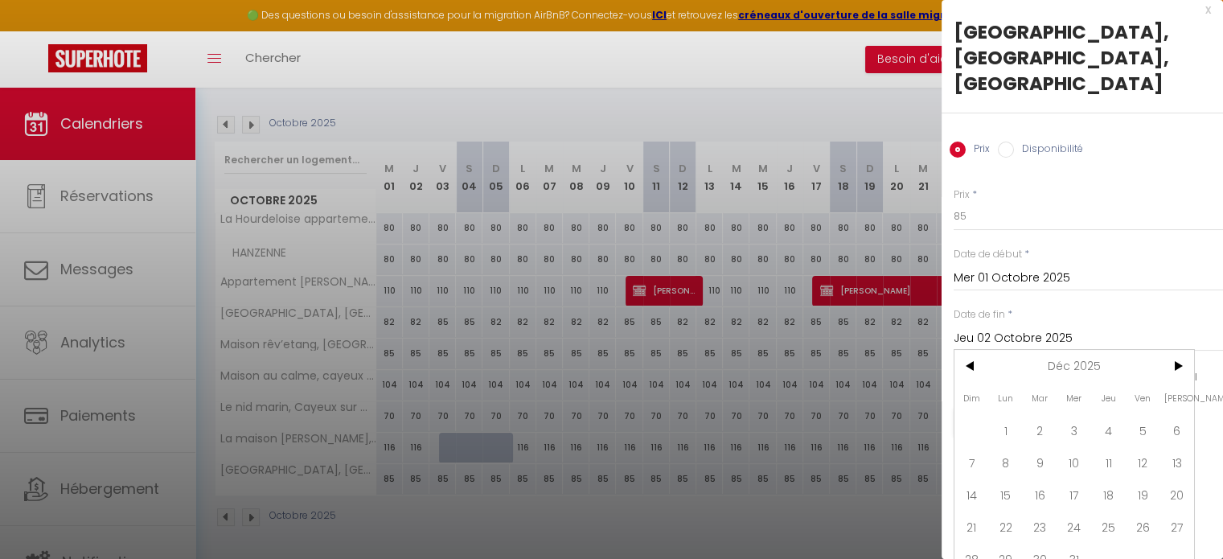
scroll to position [35, 0]
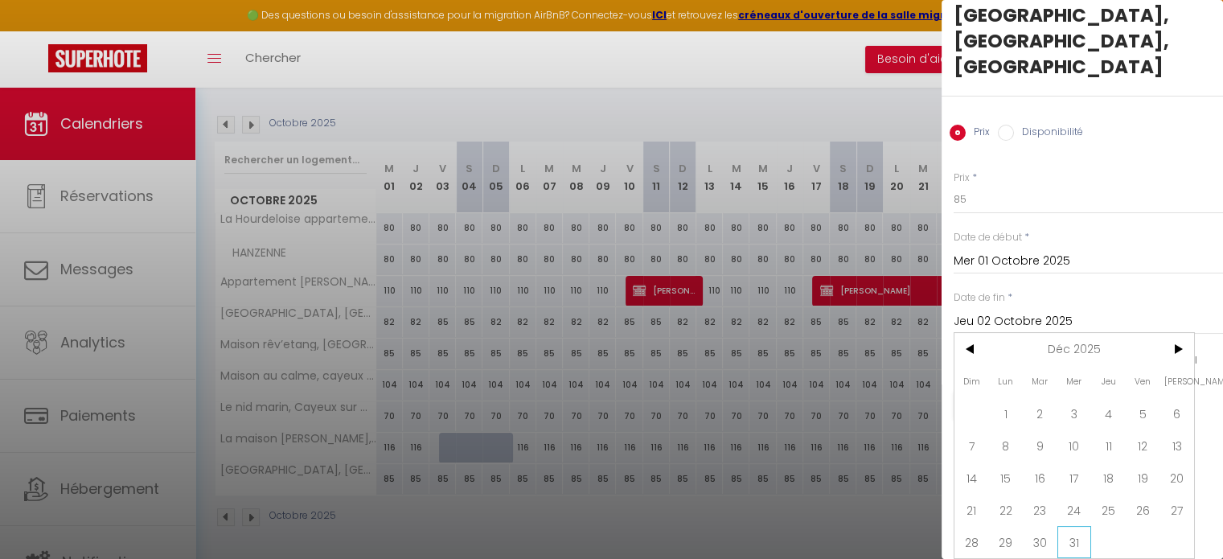
click at [1077, 530] on span "31" at bounding box center [1074, 542] width 35 height 32
type input "Mer 31 Décembre 2025"
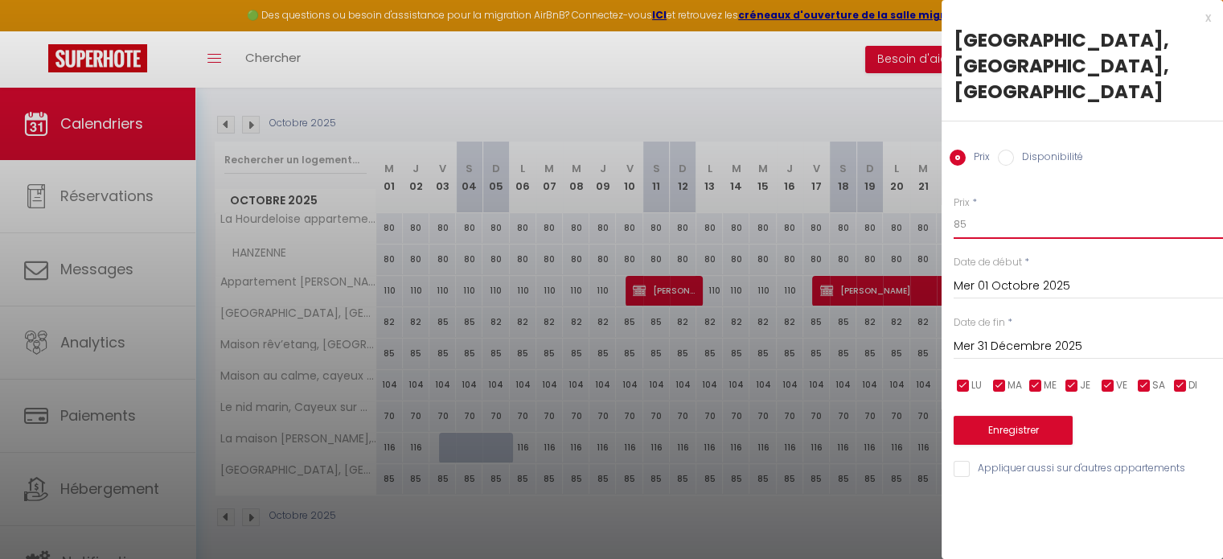
drag, startPoint x: 971, startPoint y: 191, endPoint x: 929, endPoint y: 201, distance: 43.7
click at [929, 201] on body "🟢 Des questions ou besoin d'assistance pour la migration AirBnB? Connectez-vous…" at bounding box center [611, 214] width 1223 height 696
type input "80"
click at [976, 416] on button "Enregistrer" at bounding box center [1012, 430] width 119 height 29
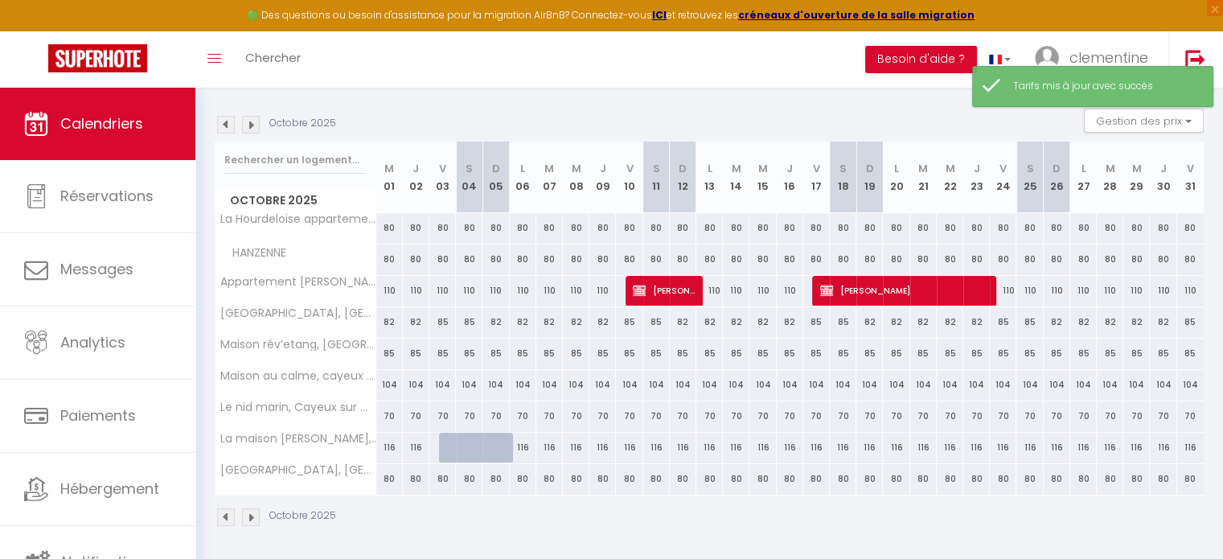
click at [254, 128] on img at bounding box center [251, 125] width 18 height 18
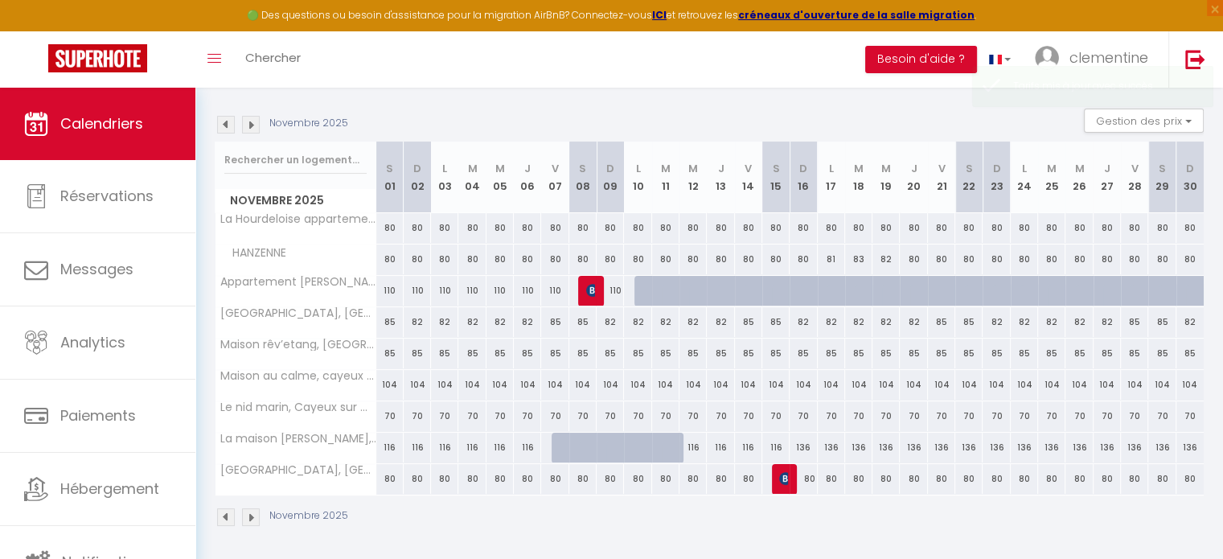
click at [254, 128] on img at bounding box center [251, 125] width 18 height 18
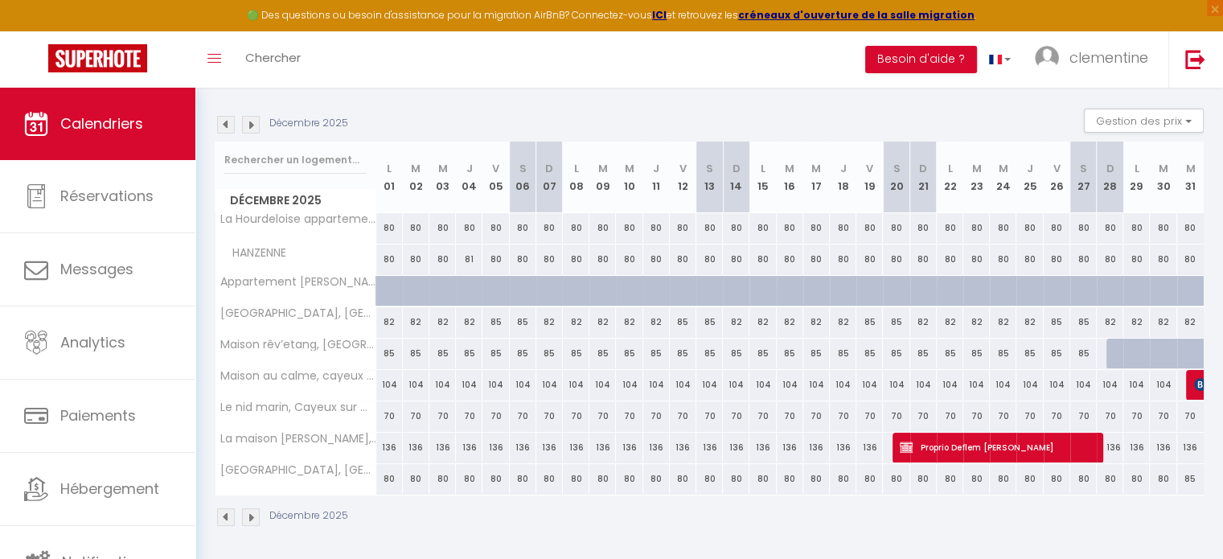
click at [254, 128] on img at bounding box center [251, 125] width 18 height 18
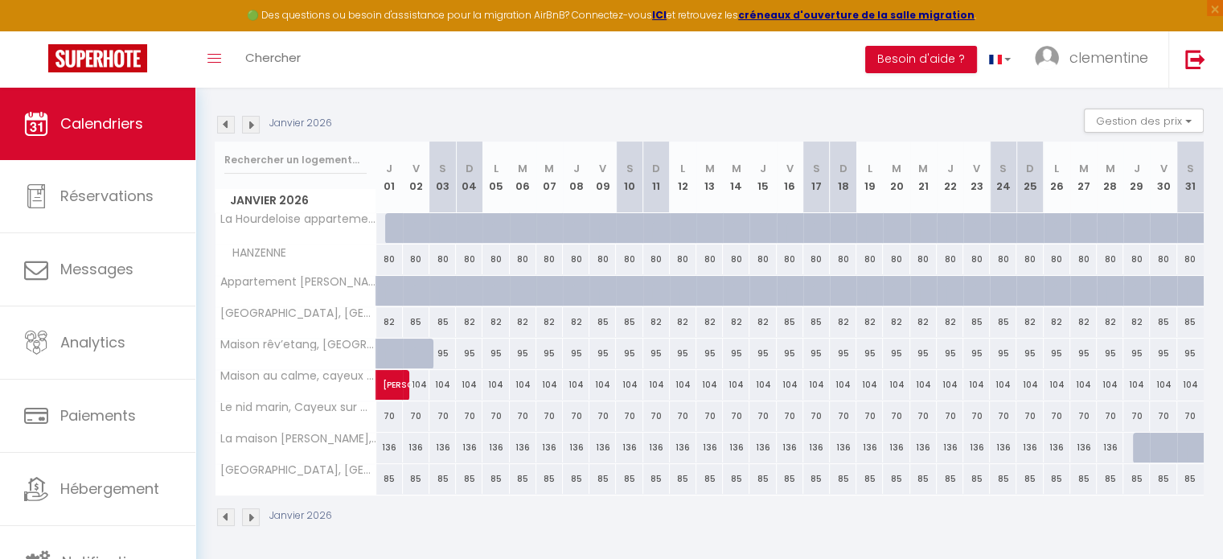
click at [252, 125] on img at bounding box center [251, 125] width 18 height 18
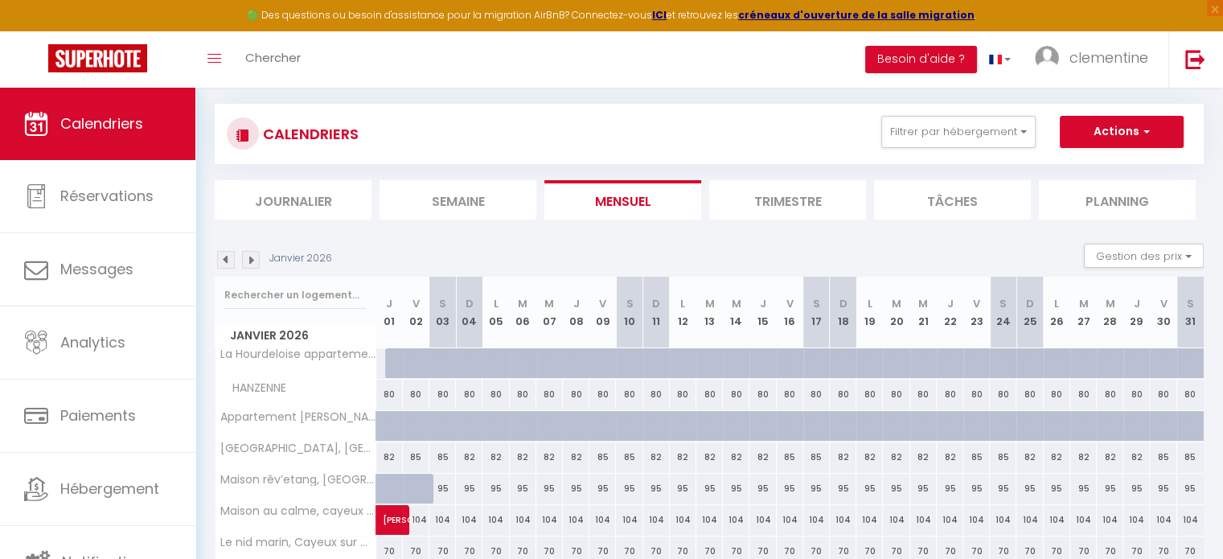
scroll to position [222, 0]
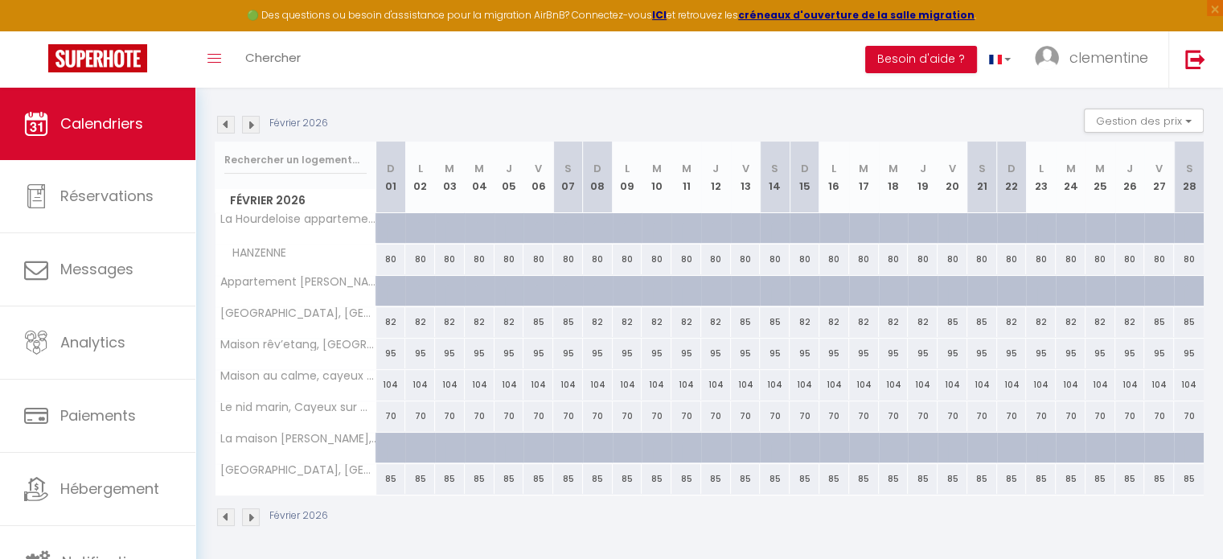
click at [226, 125] on img at bounding box center [226, 125] width 18 height 18
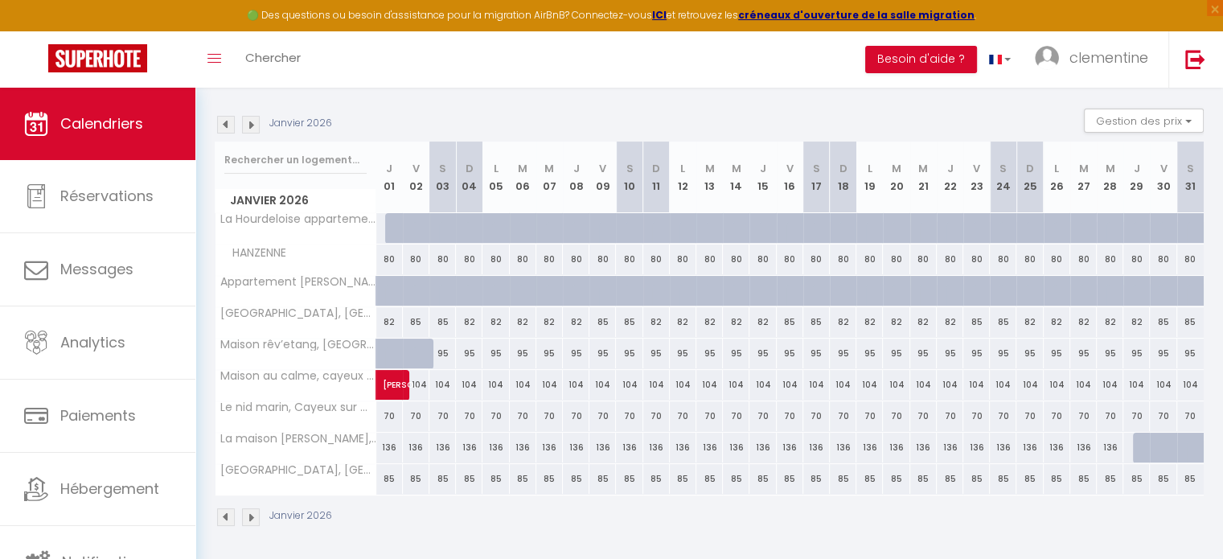
click at [226, 125] on img at bounding box center [226, 125] width 18 height 18
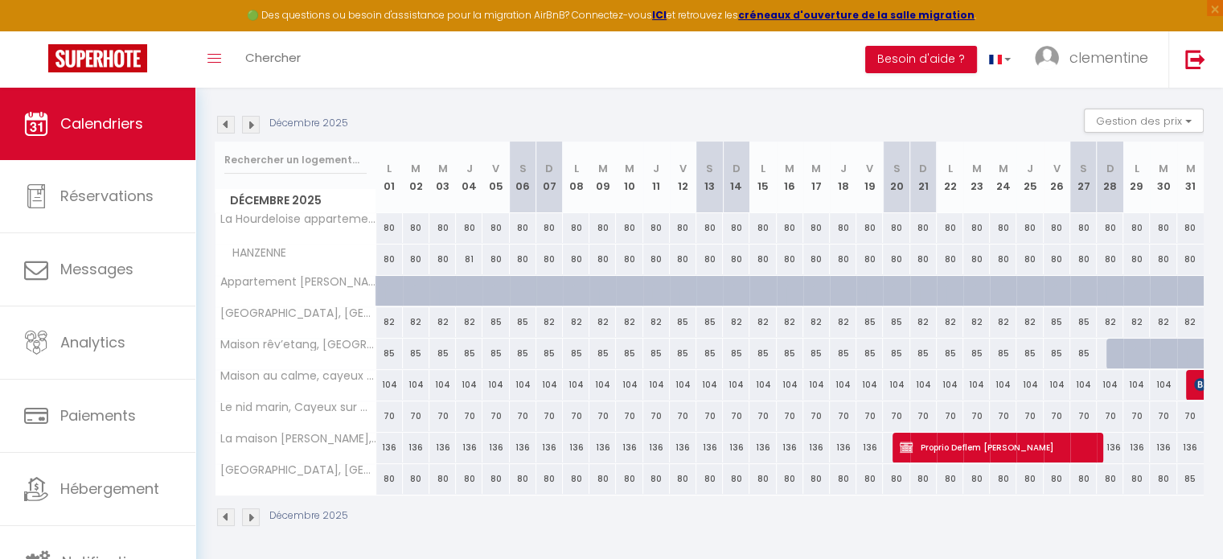
click at [230, 125] on img at bounding box center [226, 125] width 18 height 18
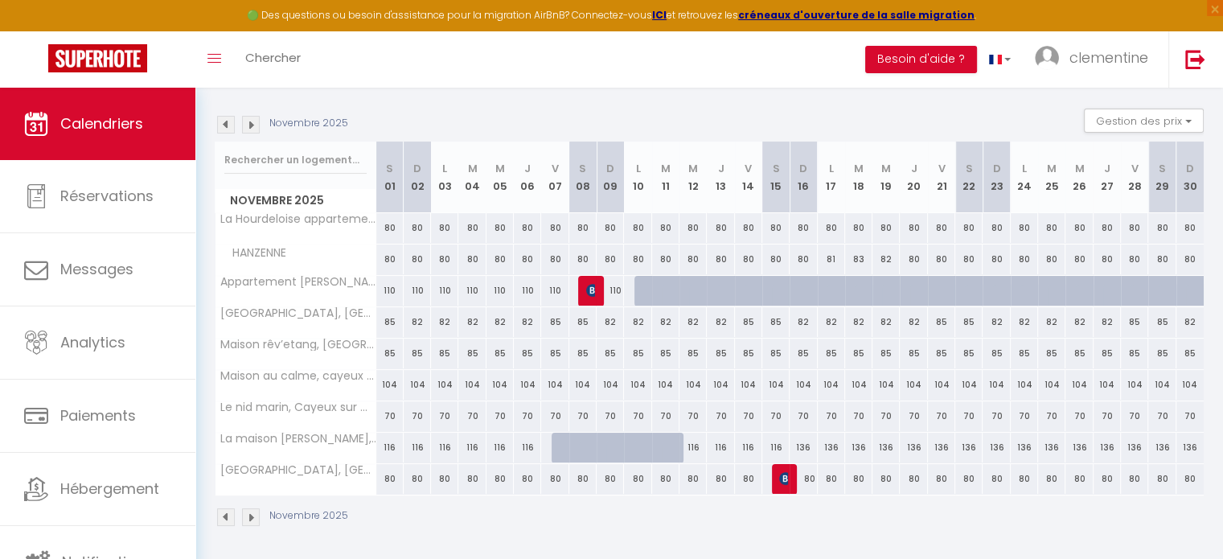
click at [230, 125] on img at bounding box center [226, 125] width 18 height 18
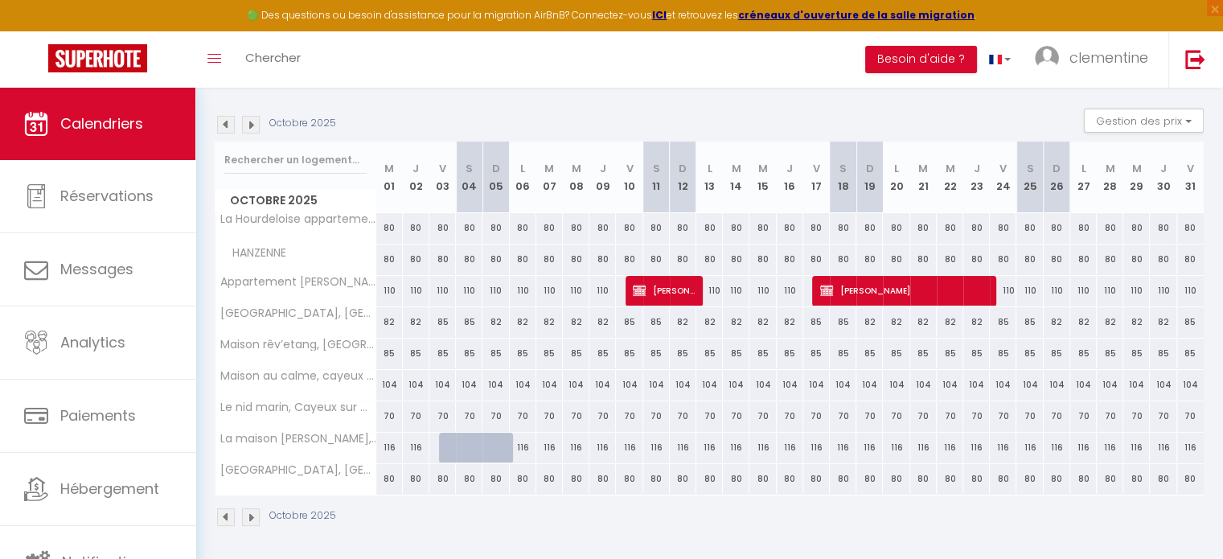
click at [230, 125] on img at bounding box center [226, 125] width 18 height 18
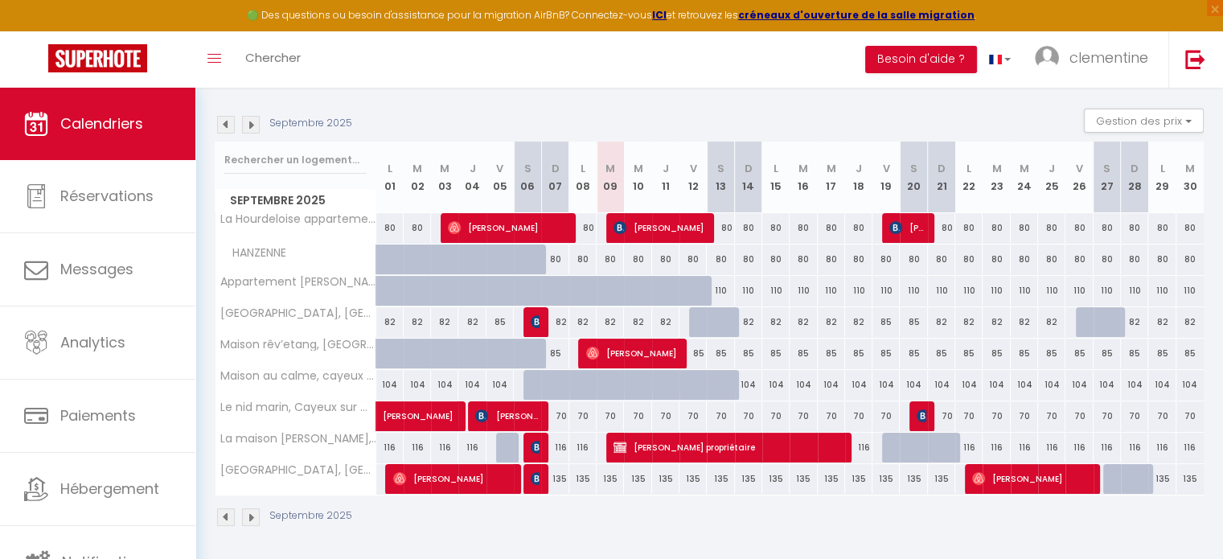
click at [557, 475] on div "135" at bounding box center [554, 479] width 27 height 30
type input "135"
type input "Dim 07 Septembre 2025"
type input "Lun 08 Septembre 2025"
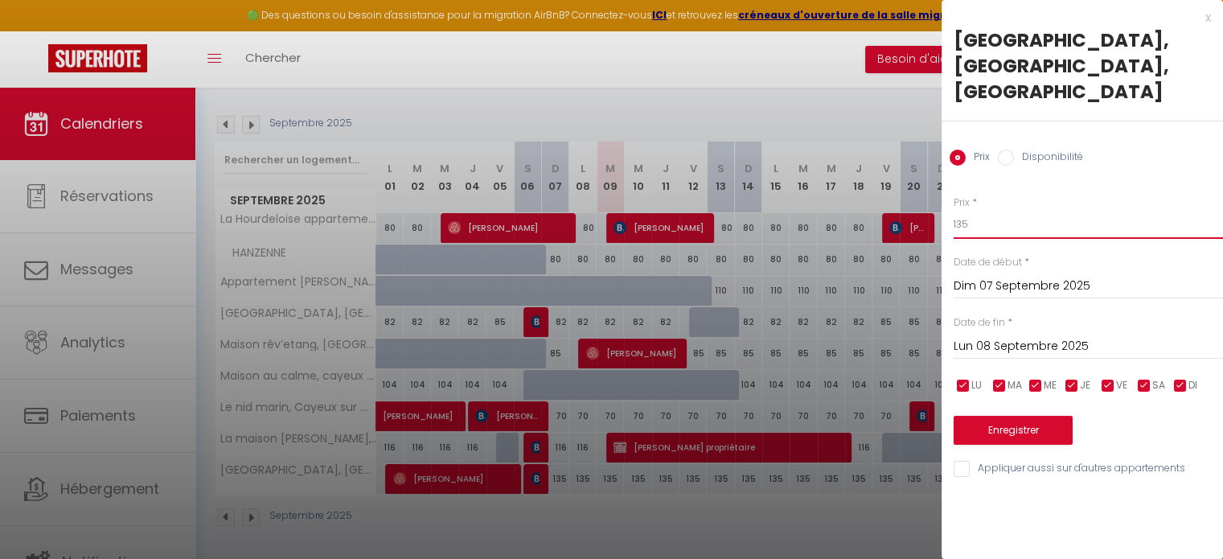
drag, startPoint x: 980, startPoint y: 209, endPoint x: 942, endPoint y: 187, distance: 44.0
click at [942, 187] on div "Prix * 135 Statut * Disponible Indisponible Date de début * Dim 07 Septembre 20…" at bounding box center [1081, 327] width 281 height 304
type input "80"
click at [1019, 416] on button "Enregistrer" at bounding box center [1012, 430] width 119 height 29
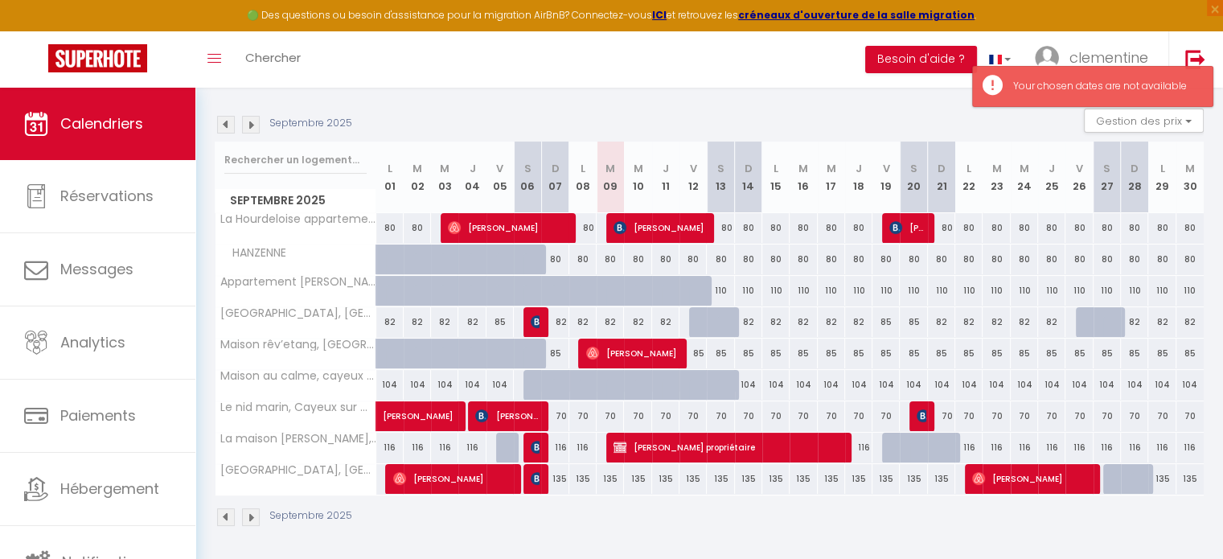
drag, startPoint x: 559, startPoint y: 482, endPoint x: 666, endPoint y: 487, distance: 107.9
click at [669, 491] on tr "[GEOGRAPHIC_DATA], [GEOGRAPHIC_DATA], [GEOGRAPHIC_DATA] 85 [PERSON_NAME] 85 [PE…" at bounding box center [709, 478] width 989 height 31
click at [666, 486] on div "135" at bounding box center [665, 479] width 27 height 30
type input "135"
type input "Jeu 11 Septembre 2025"
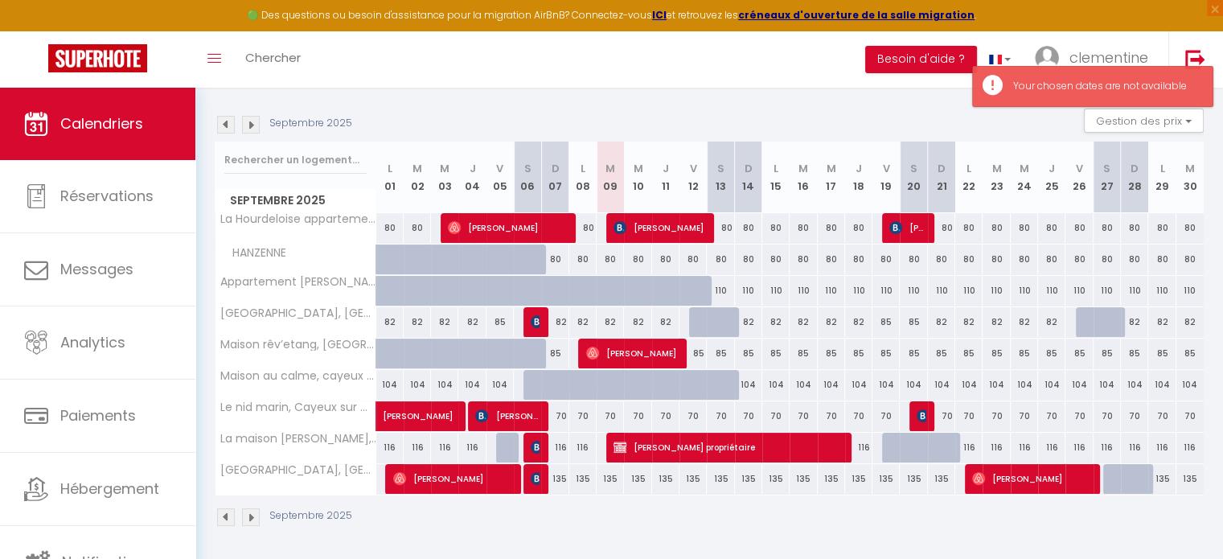
type input "Ven 12 Septembre 2025"
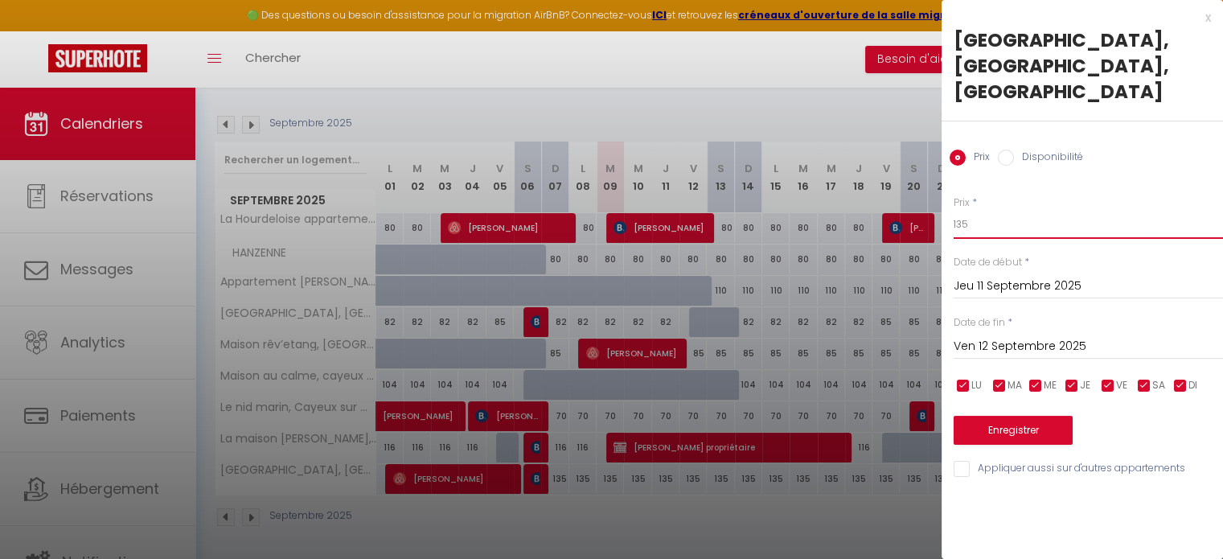
click at [982, 210] on input "135" at bounding box center [1087, 224] width 269 height 29
type input "1"
click at [684, 527] on div at bounding box center [611, 279] width 1223 height 559
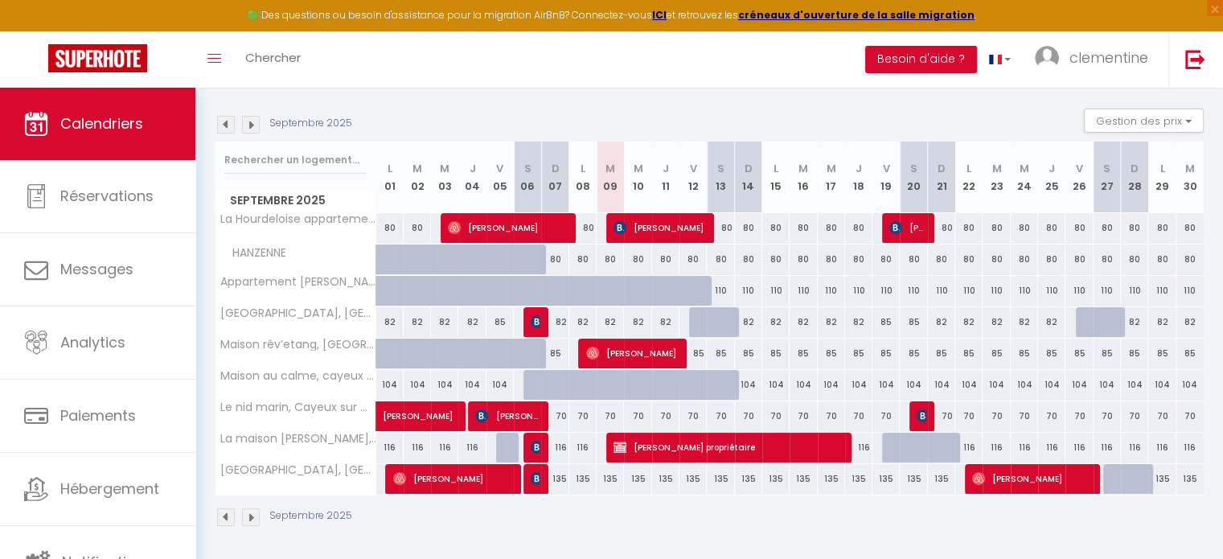
click at [645, 484] on div "135" at bounding box center [637, 479] width 27 height 30
type input "135"
type input "Mer 10 Septembre 2025"
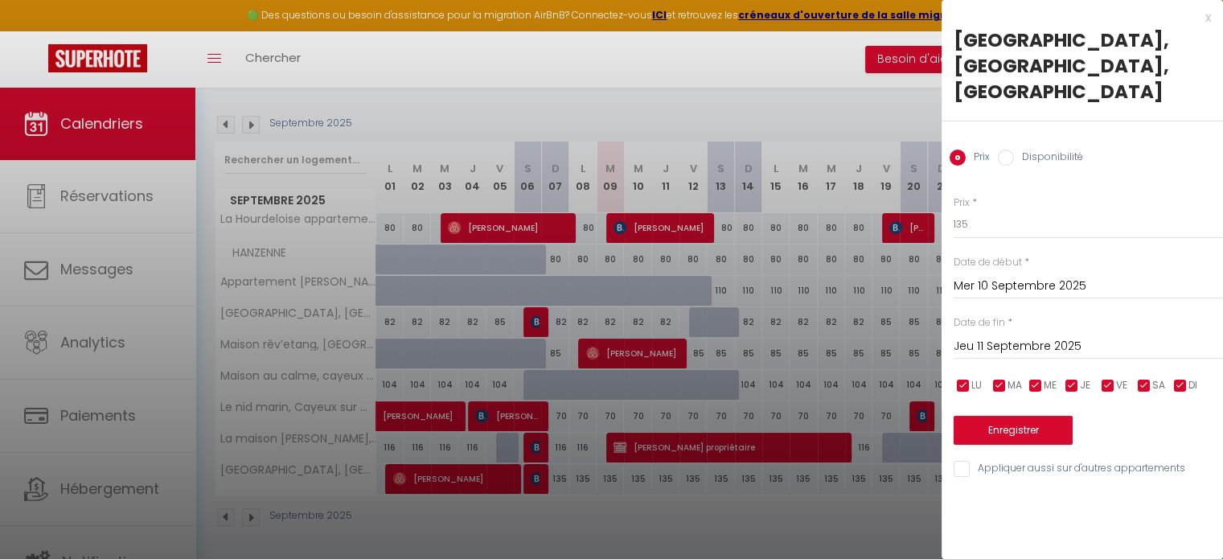
click at [1076, 336] on input "Jeu 11 Septembre 2025" at bounding box center [1087, 346] width 269 height 21
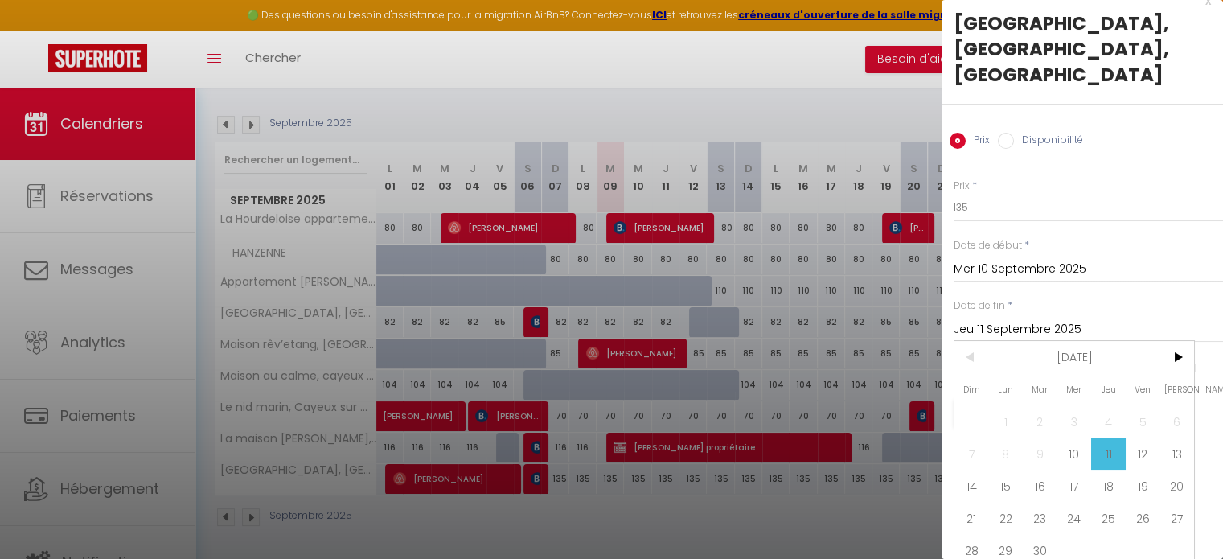
scroll to position [35, 0]
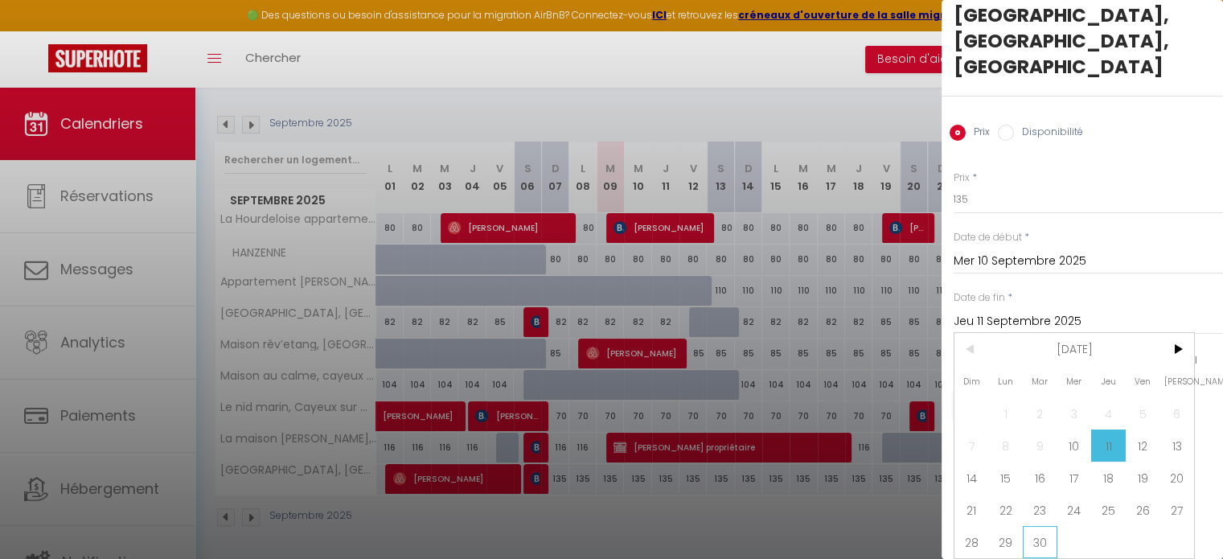
click at [1041, 527] on span "30" at bounding box center [1040, 542] width 35 height 32
type input "[DATE] Septembre 2025"
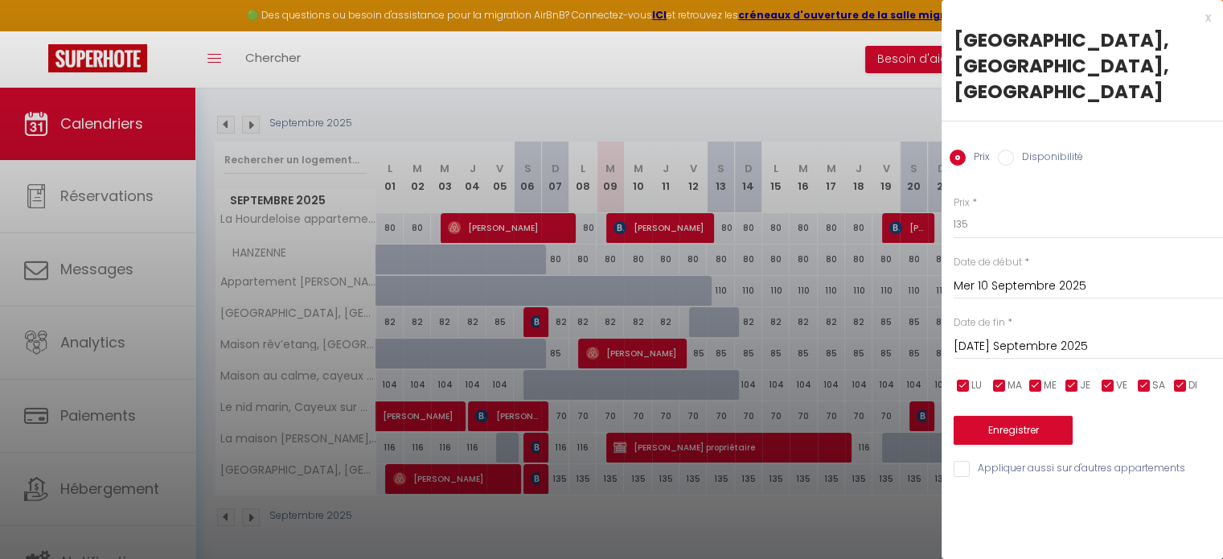
scroll to position [0, 0]
drag, startPoint x: 976, startPoint y: 202, endPoint x: 923, endPoint y: 199, distance: 53.1
click at [923, 199] on body "🟢 Des questions ou besoin d'assistance pour la migration AirBnB? Connectez-vous…" at bounding box center [611, 214] width 1223 height 696
type input "80"
click at [1029, 416] on button "Enregistrer" at bounding box center [1012, 430] width 119 height 29
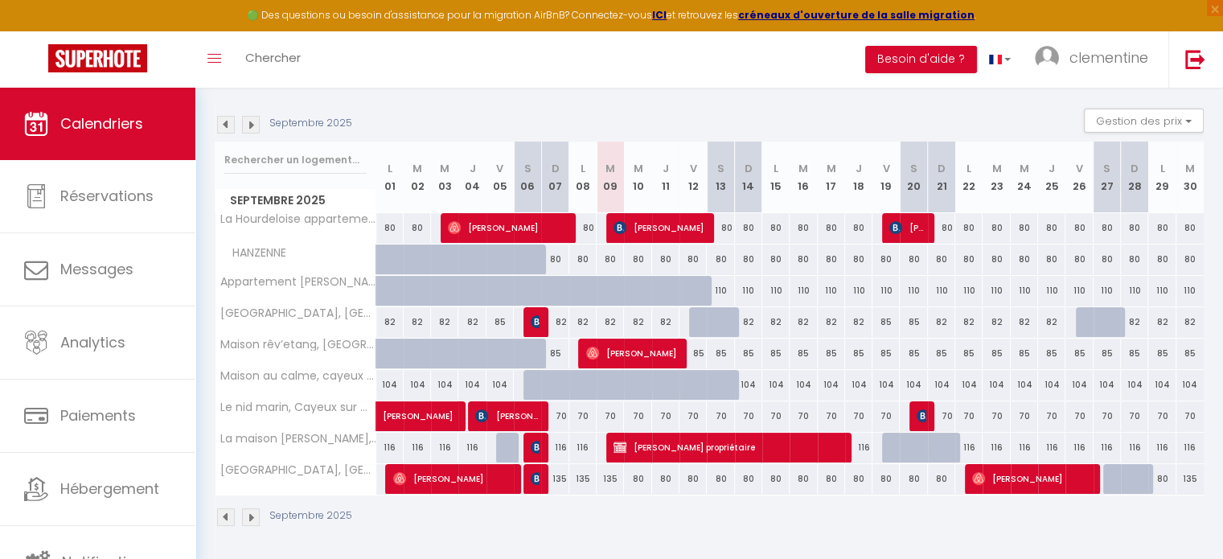
click at [1190, 476] on div "135" at bounding box center [1189, 479] width 27 height 30
type input "135"
type input "[DATE] Septembre 2025"
type input "Mer 01 Octobre 2025"
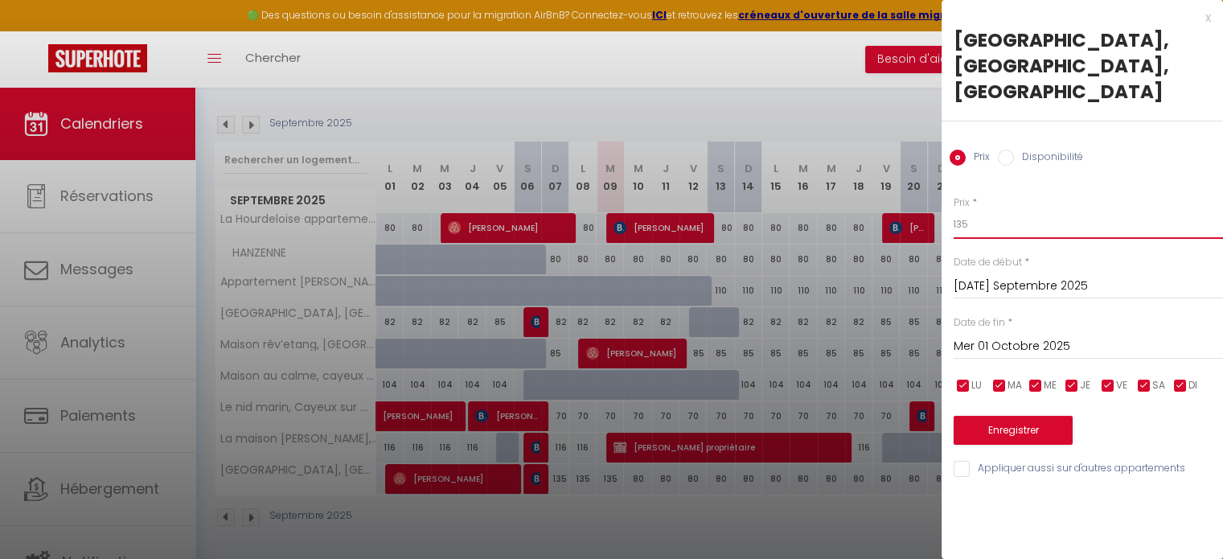
drag, startPoint x: 978, startPoint y: 190, endPoint x: 933, endPoint y: 194, distance: 45.2
click at [932, 194] on body "🟢 Des questions ou besoin d'assistance pour la migration AirBnB? Connectez-vous…" at bounding box center [611, 214] width 1223 height 696
type input "80"
click at [1027, 416] on button "Enregistrer" at bounding box center [1012, 430] width 119 height 29
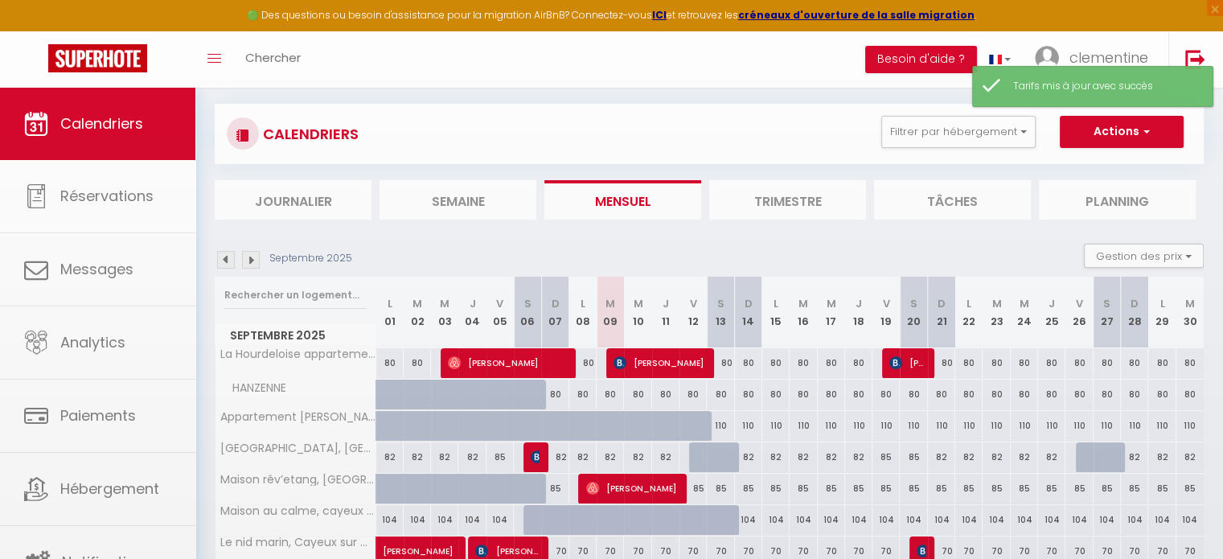
scroll to position [222, 0]
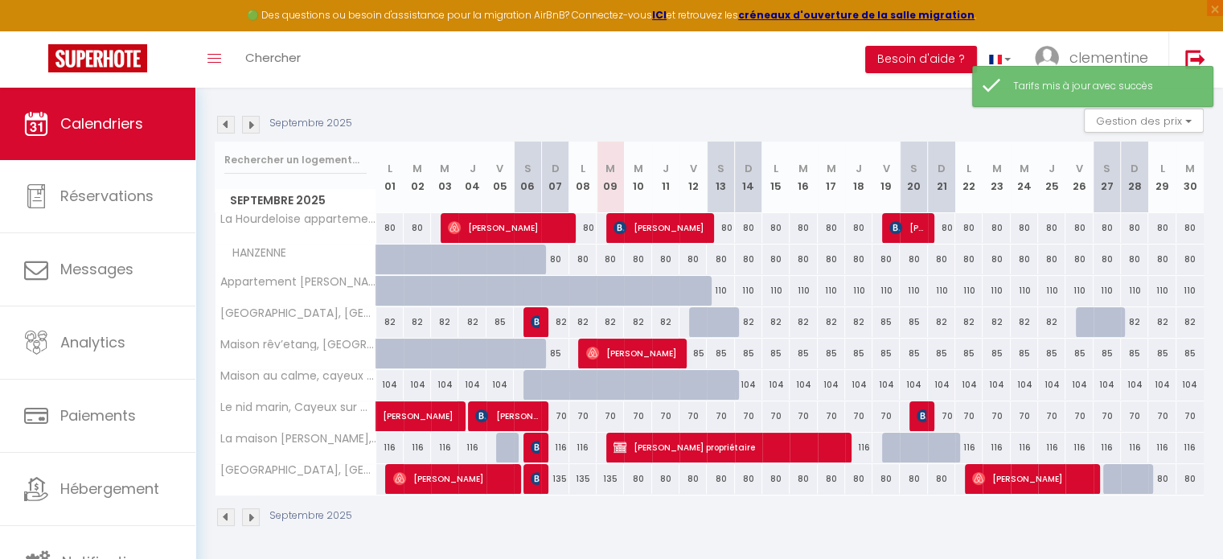
click at [252, 125] on img at bounding box center [251, 125] width 18 height 18
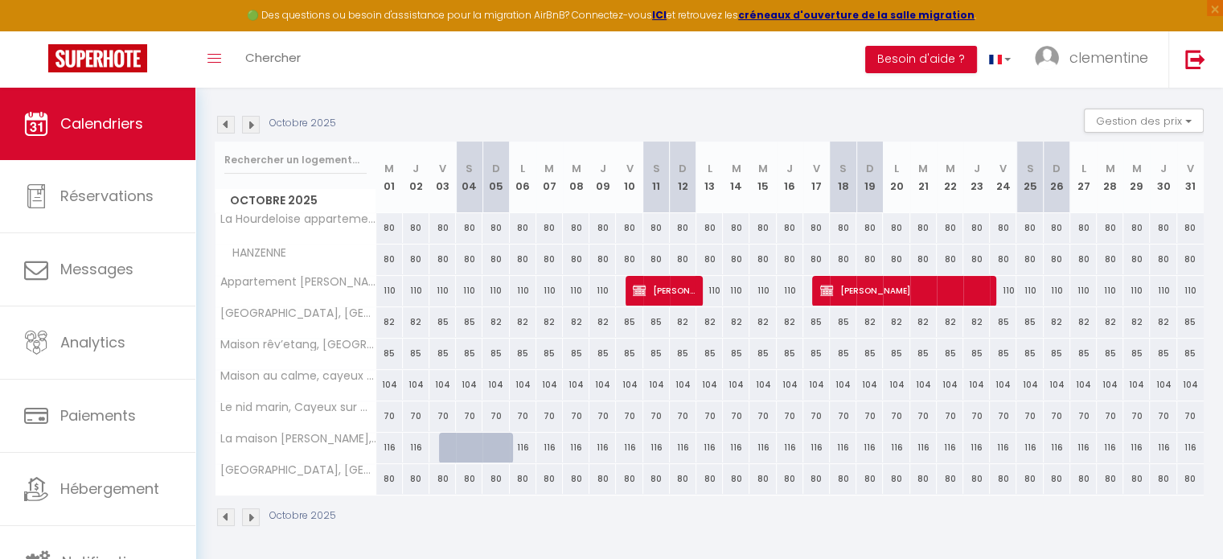
click at [232, 117] on img at bounding box center [226, 125] width 18 height 18
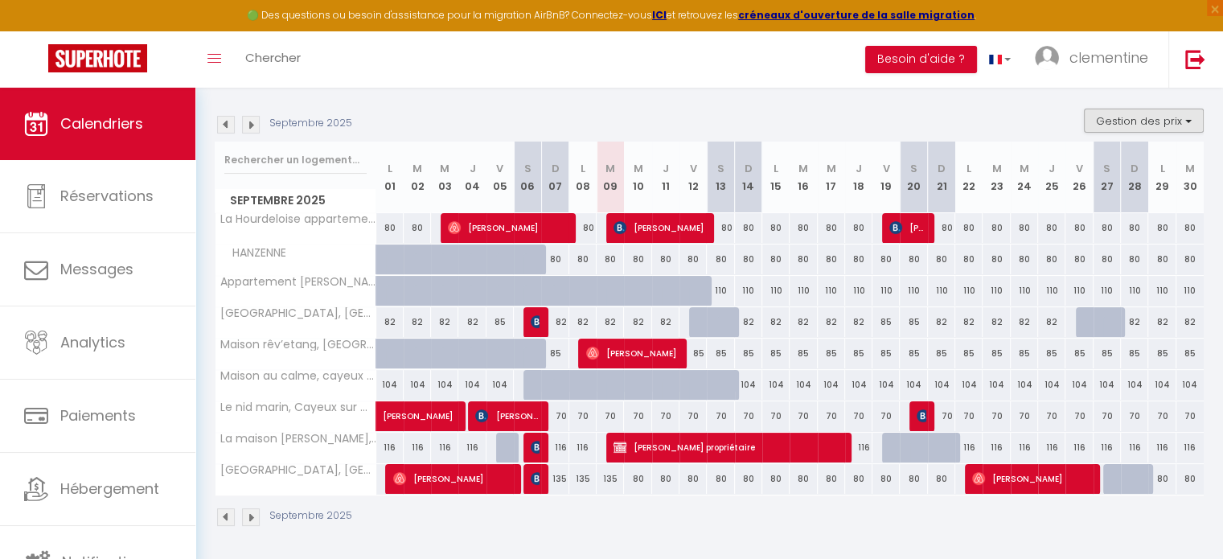
click at [1128, 133] on div "Gestion des prix Nb Nuits minimum Règles Disponibilité" at bounding box center [1138, 125] width 130 height 32
click at [1128, 131] on button "Gestion des prix" at bounding box center [1144, 121] width 120 height 24
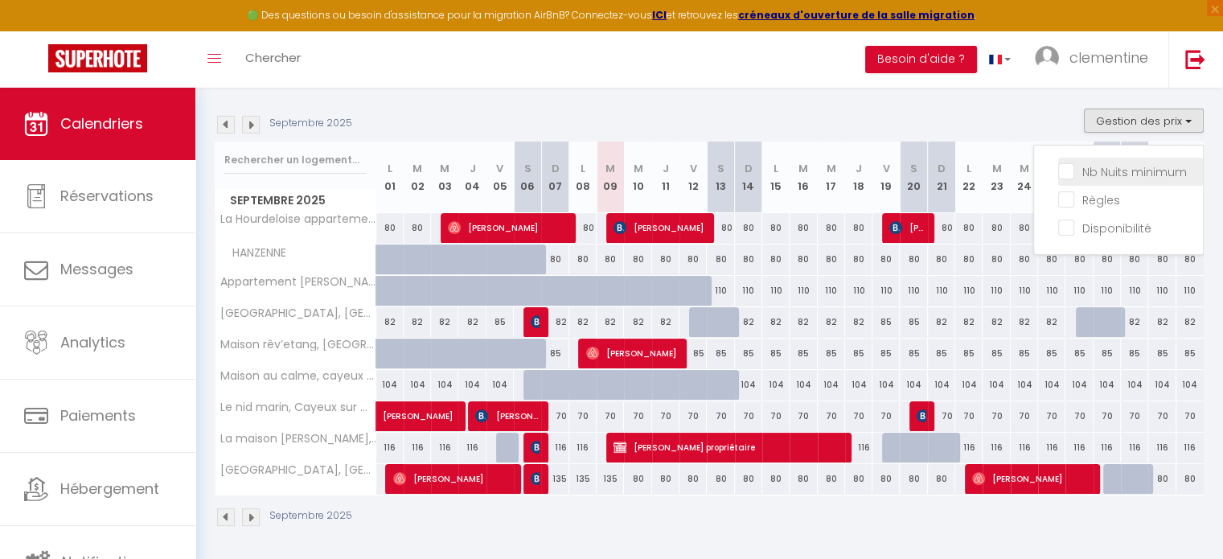
click at [1064, 164] on input "Nb Nuits minimum" at bounding box center [1130, 170] width 145 height 16
checkbox input "true"
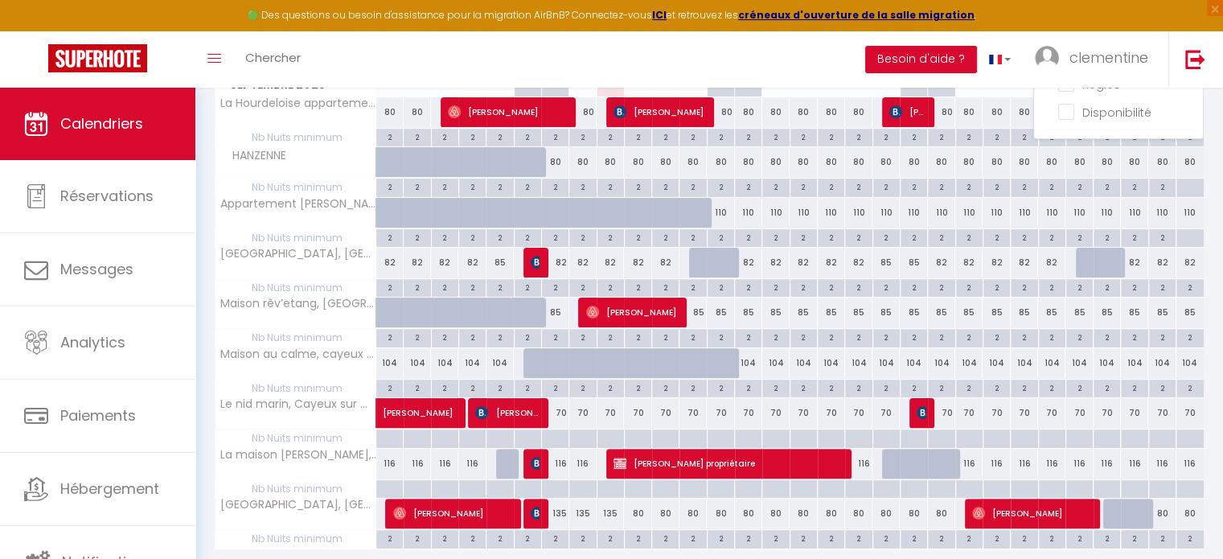
scroll to position [0, 0]
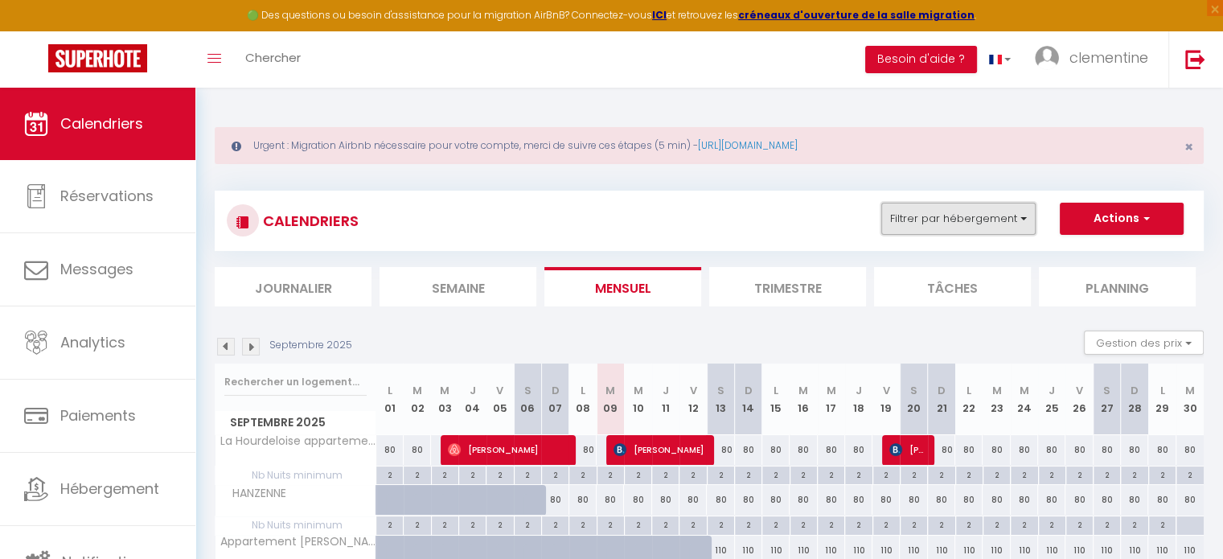
click at [984, 215] on button "Filtrer par hébergement" at bounding box center [958, 219] width 154 height 32
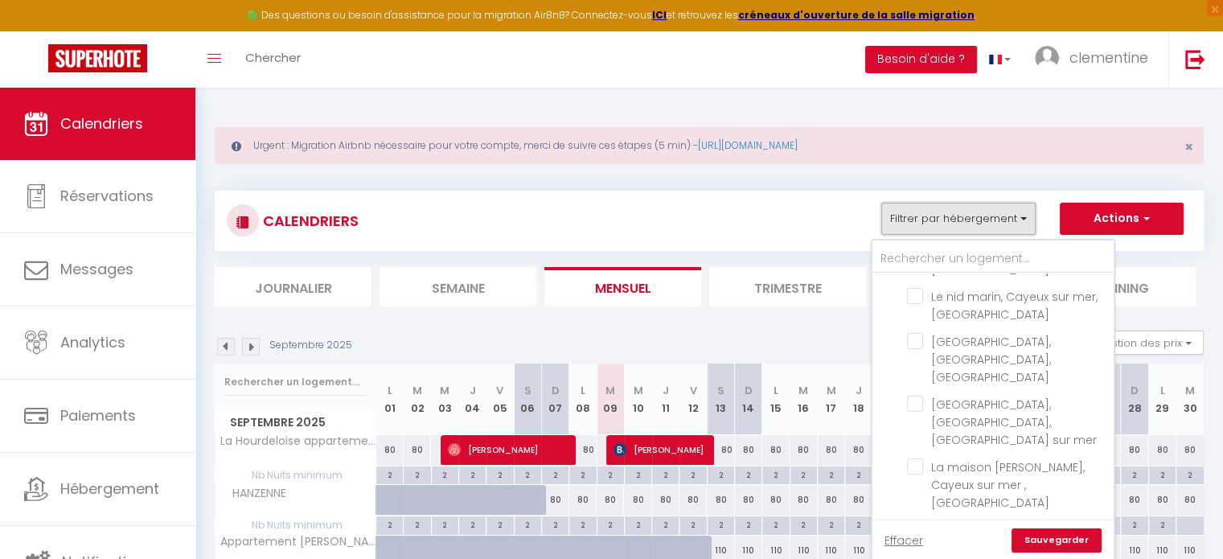
scroll to position [145, 0]
click at [922, 456] on input "La maison [PERSON_NAME], Cayeux sur mer ,[GEOGRAPHIC_DATA]" at bounding box center [1007, 464] width 201 height 16
checkbox input "true"
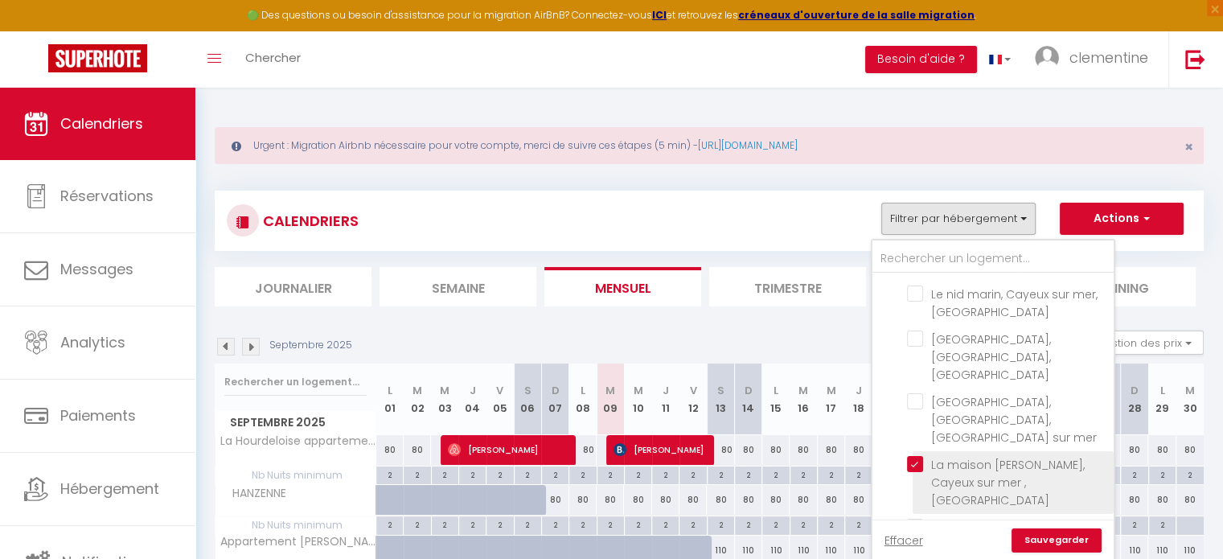
checkbox input "false"
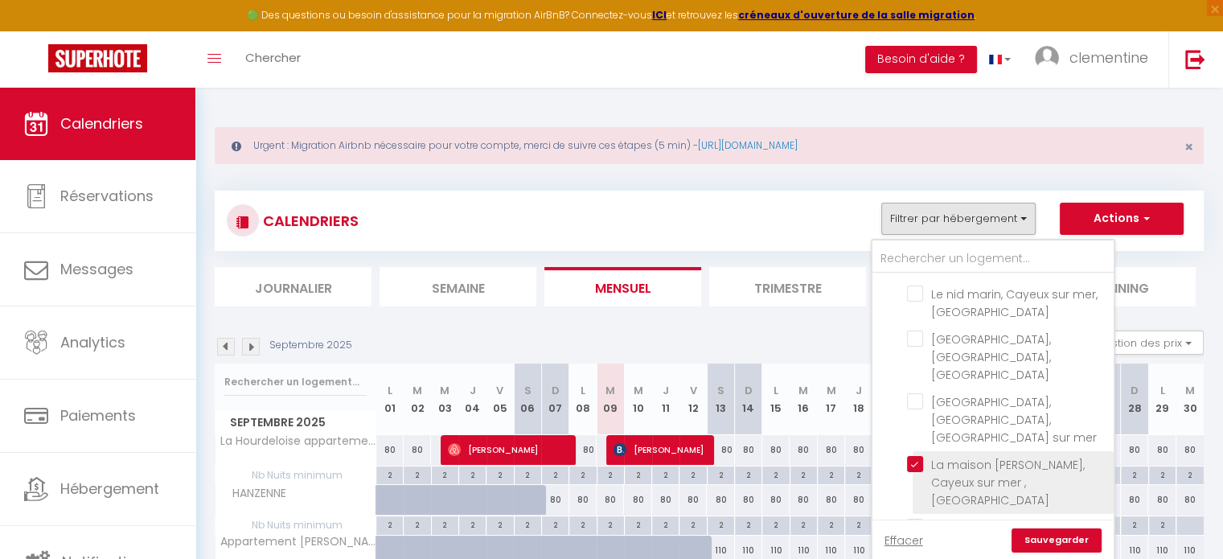
checkbox input "false"
click at [1039, 532] on link "Sauvegarder" at bounding box center [1056, 540] width 90 height 24
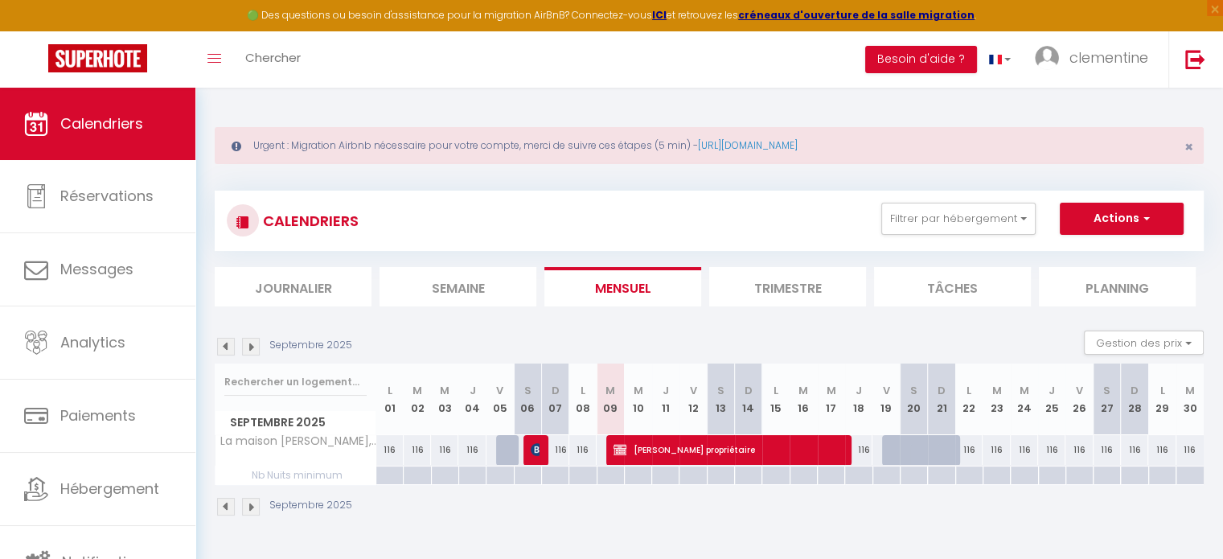
click at [632, 472] on div at bounding box center [637, 475] width 27 height 18
type input "Mer 10 Septembre 2025"
type input "Jeu 11 Septembre 2025"
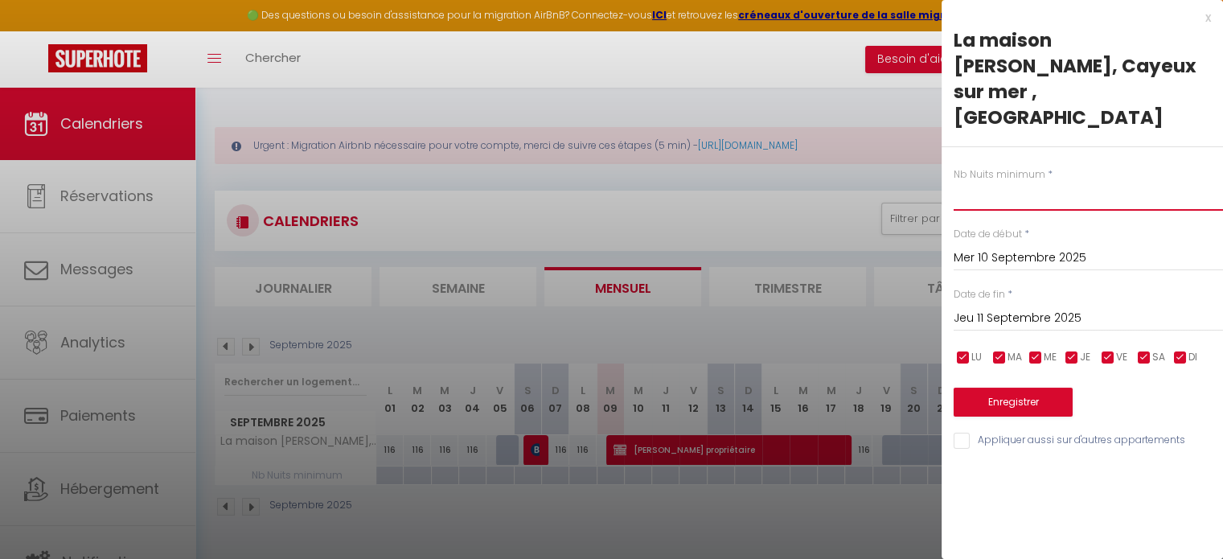
click at [982, 182] on input "text" at bounding box center [1087, 196] width 269 height 29
type input "2"
click at [978, 308] on input "Jeu 11 Septembre 2025" at bounding box center [1087, 318] width 269 height 21
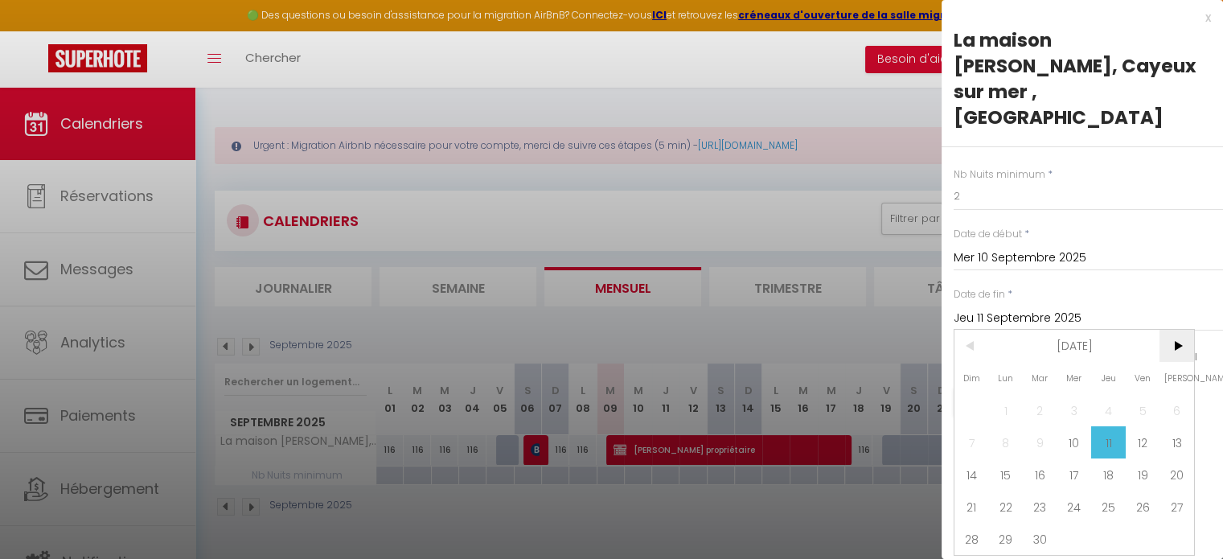
click at [1173, 330] on span ">" at bounding box center [1176, 346] width 35 height 32
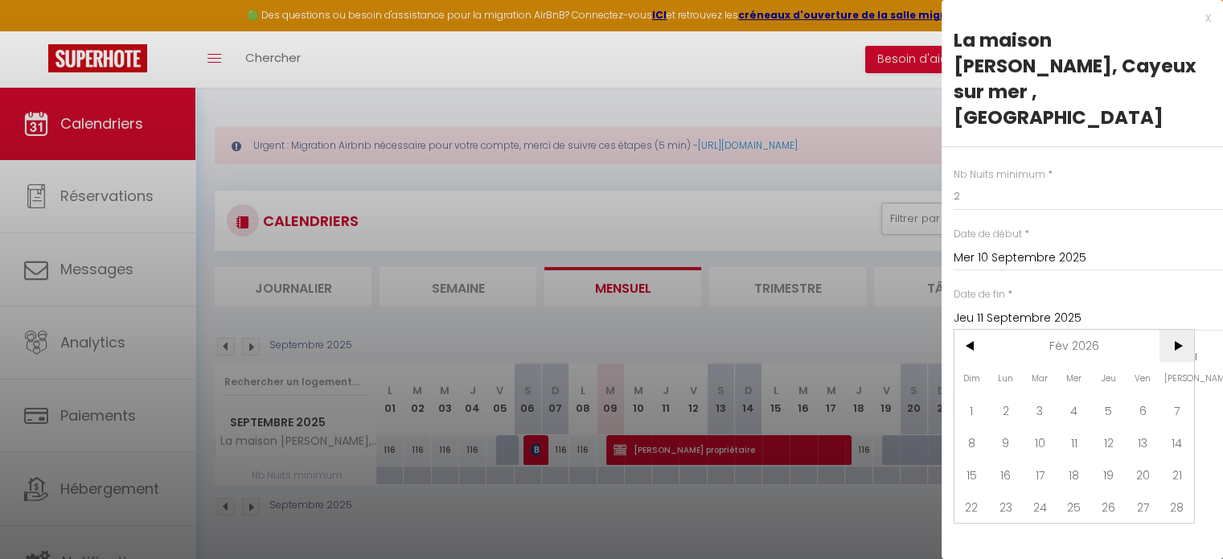
click at [1173, 330] on span ">" at bounding box center [1176, 346] width 35 height 32
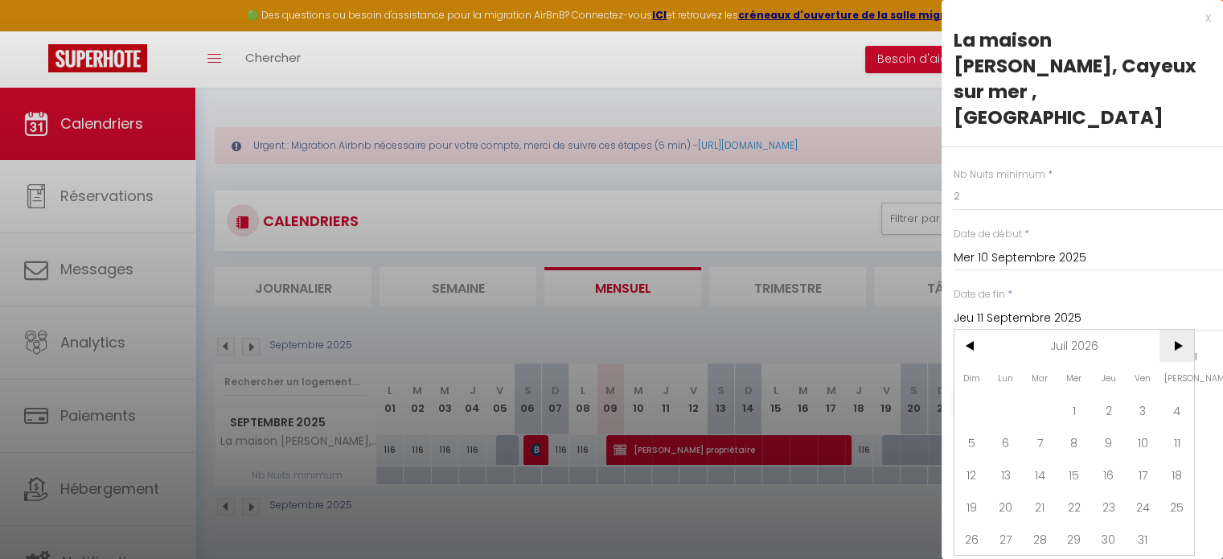
click at [1173, 330] on span ">" at bounding box center [1176, 346] width 35 height 32
type input "Lun 31 Août 2026"
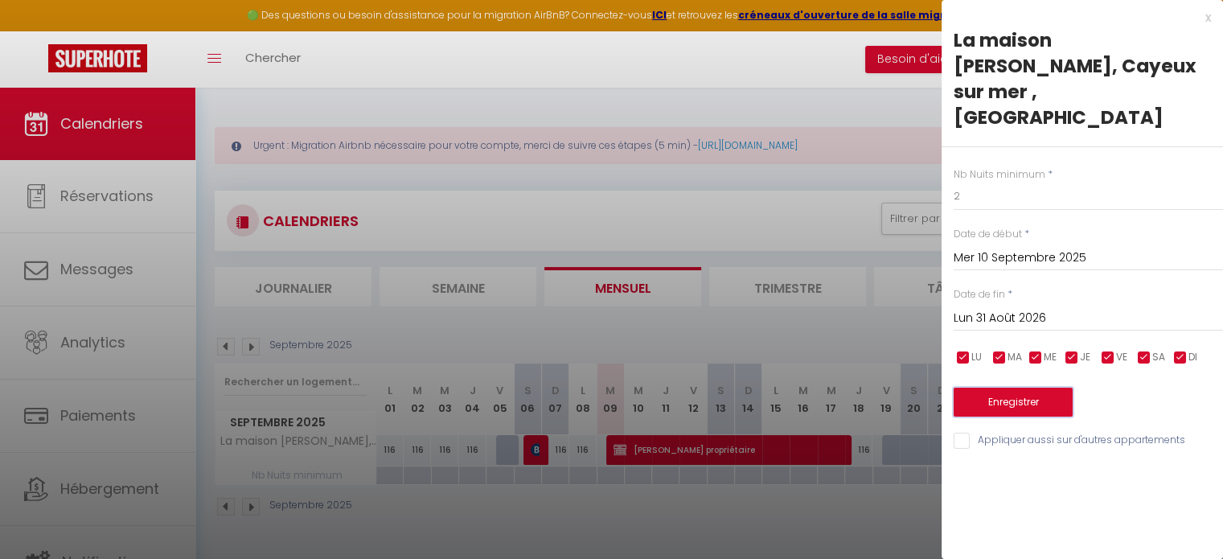
click at [1015, 387] on button "Enregistrer" at bounding box center [1012, 401] width 119 height 29
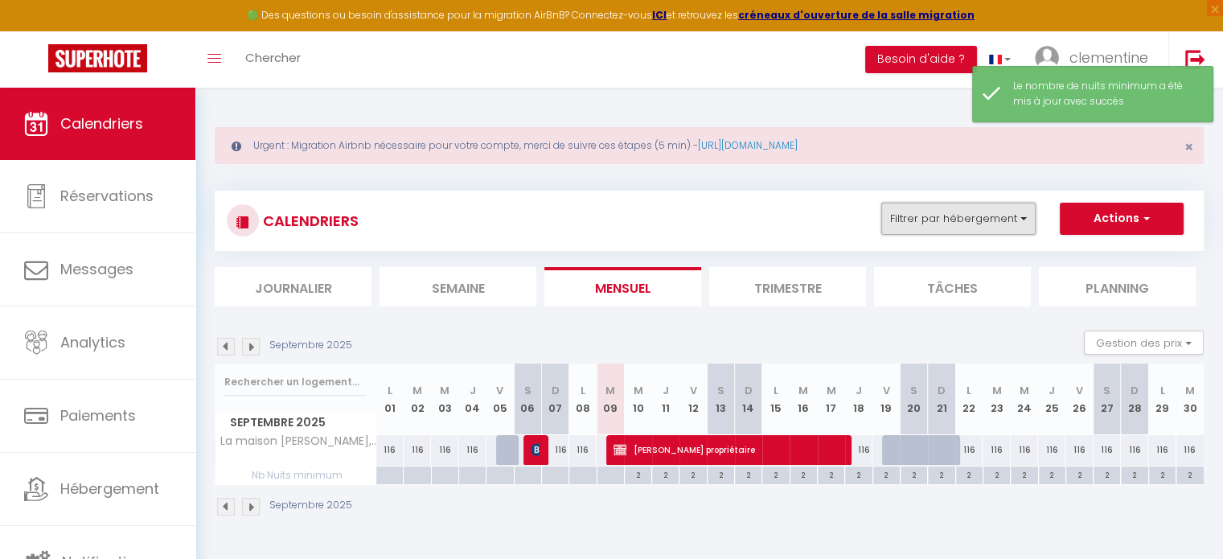
click at [971, 219] on button "Filtrer par hébergement" at bounding box center [958, 219] width 154 height 32
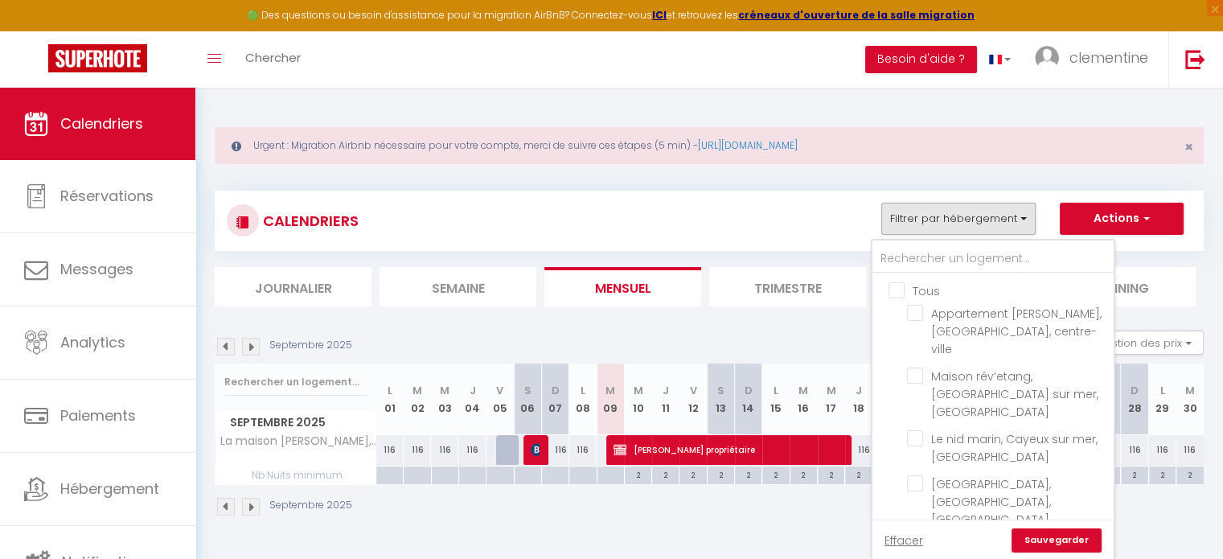
click at [891, 285] on input "Tous" at bounding box center [1008, 289] width 241 height 16
checkbox input "true"
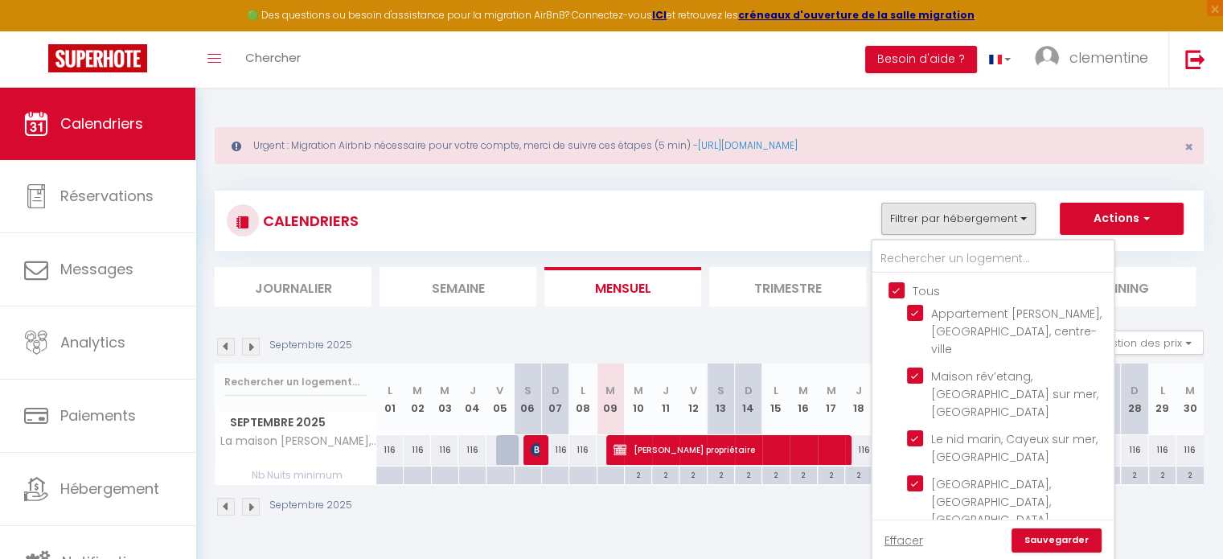
checkbox input "true"
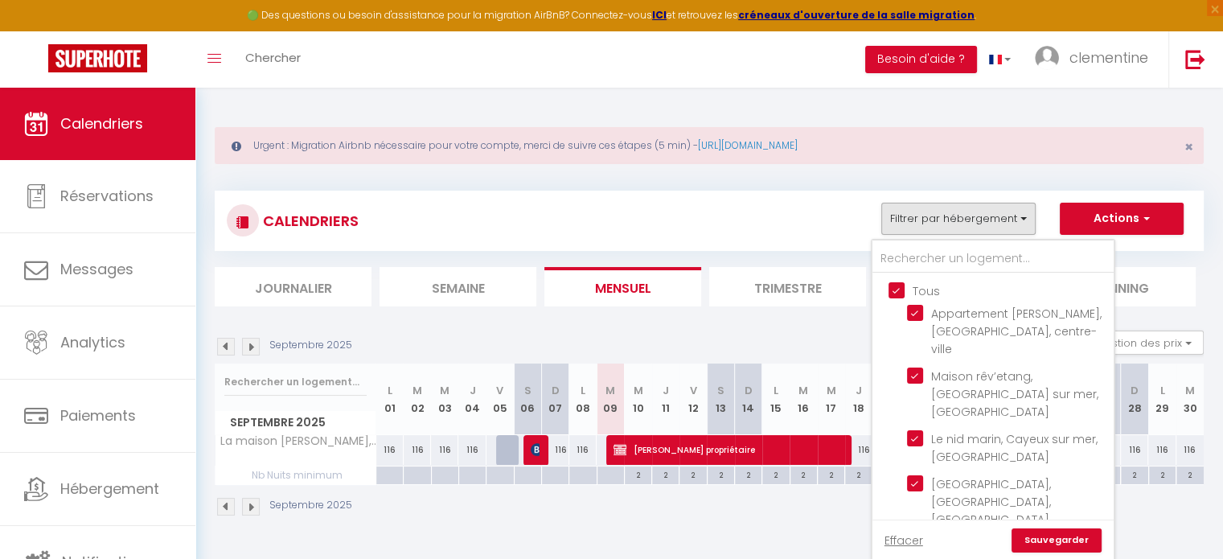
click at [1047, 539] on link "Sauvegarder" at bounding box center [1056, 540] width 90 height 24
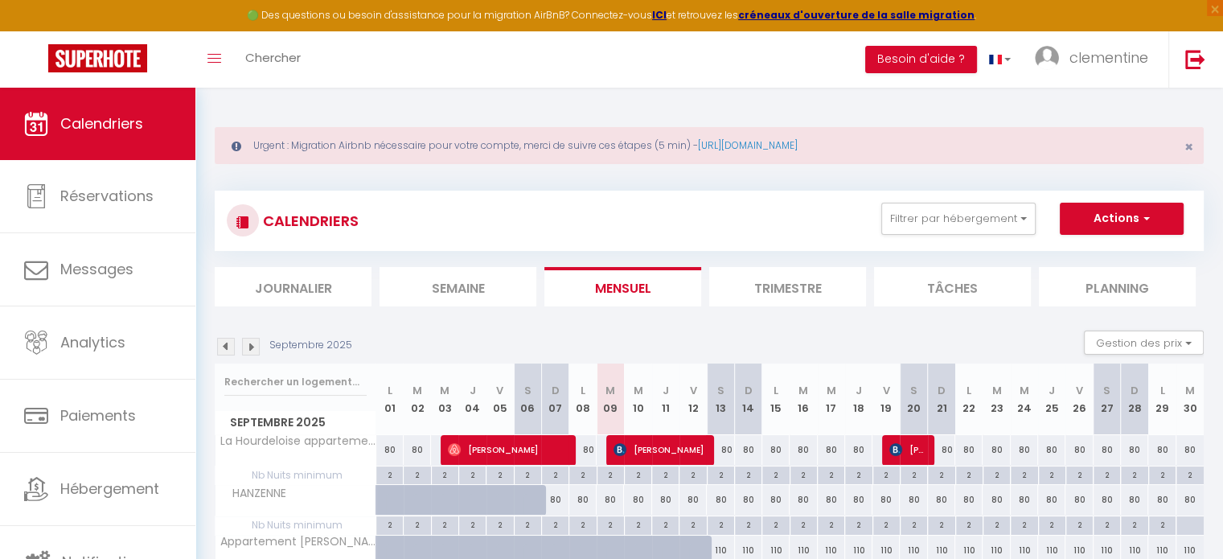
drag, startPoint x: 1047, startPoint y: 539, endPoint x: 1199, endPoint y: 256, distance: 322.3
click at [1199, 256] on div "CALENDRIERS Filtrer par hébergement Tous Appartement Emilie, [GEOGRAPHIC_DATA],…" at bounding box center [709, 554] width 989 height 758
click at [1199, 256] on div "CALENDRIERS Filtrer par hébergement Tous Appartement Emilie, [GEOGRAPHIC_DATA],…" at bounding box center [709, 249] width 989 height 116
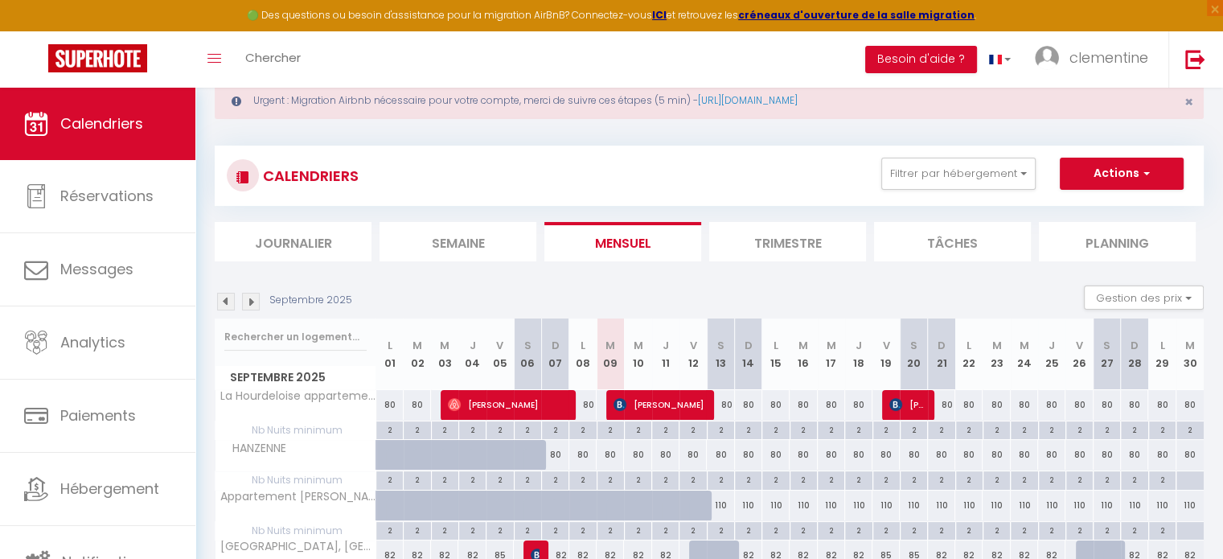
scroll to position [0, 0]
